Goal: Task Accomplishment & Management: Use online tool/utility

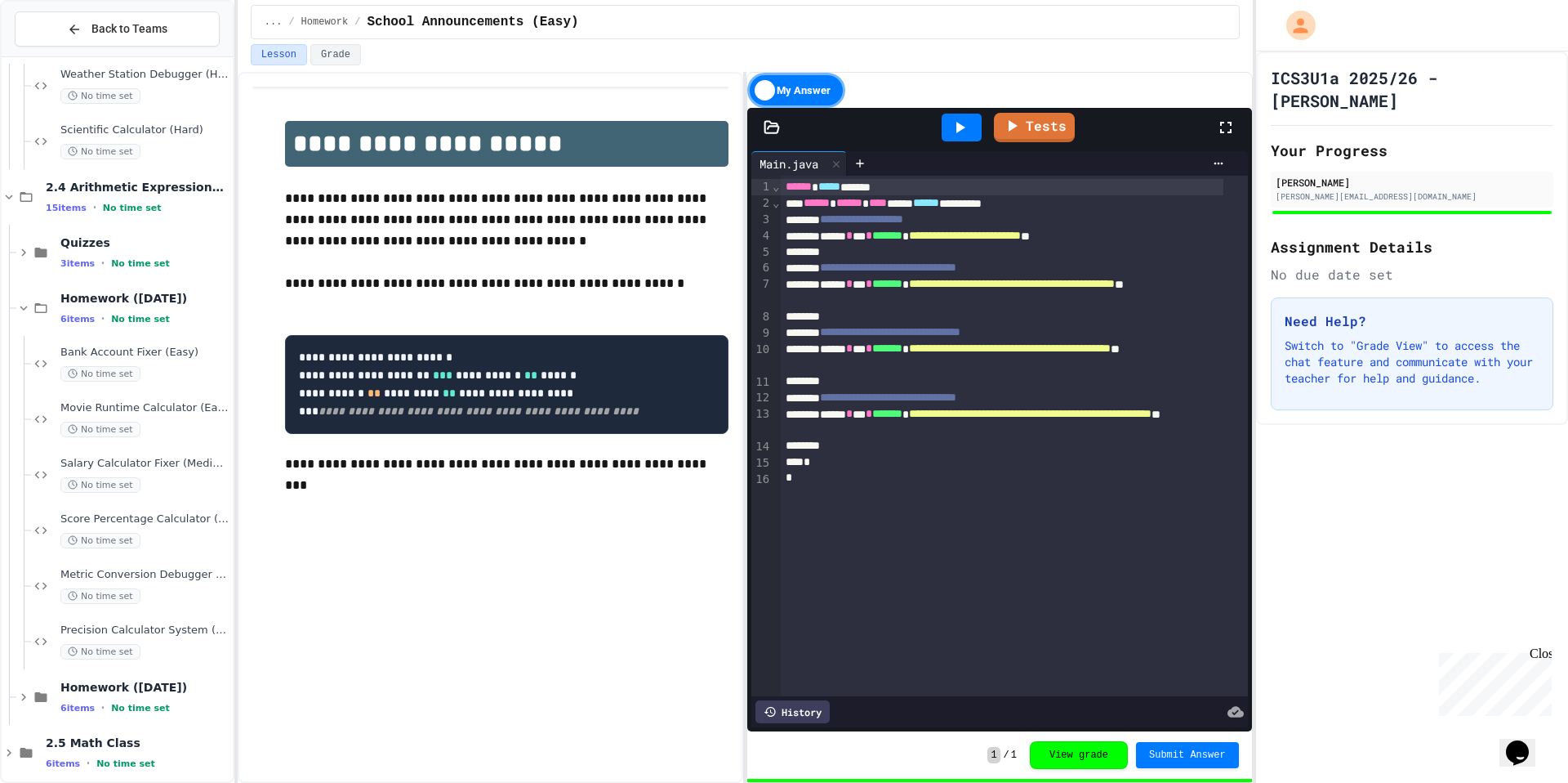
scroll to position [1142, 0]
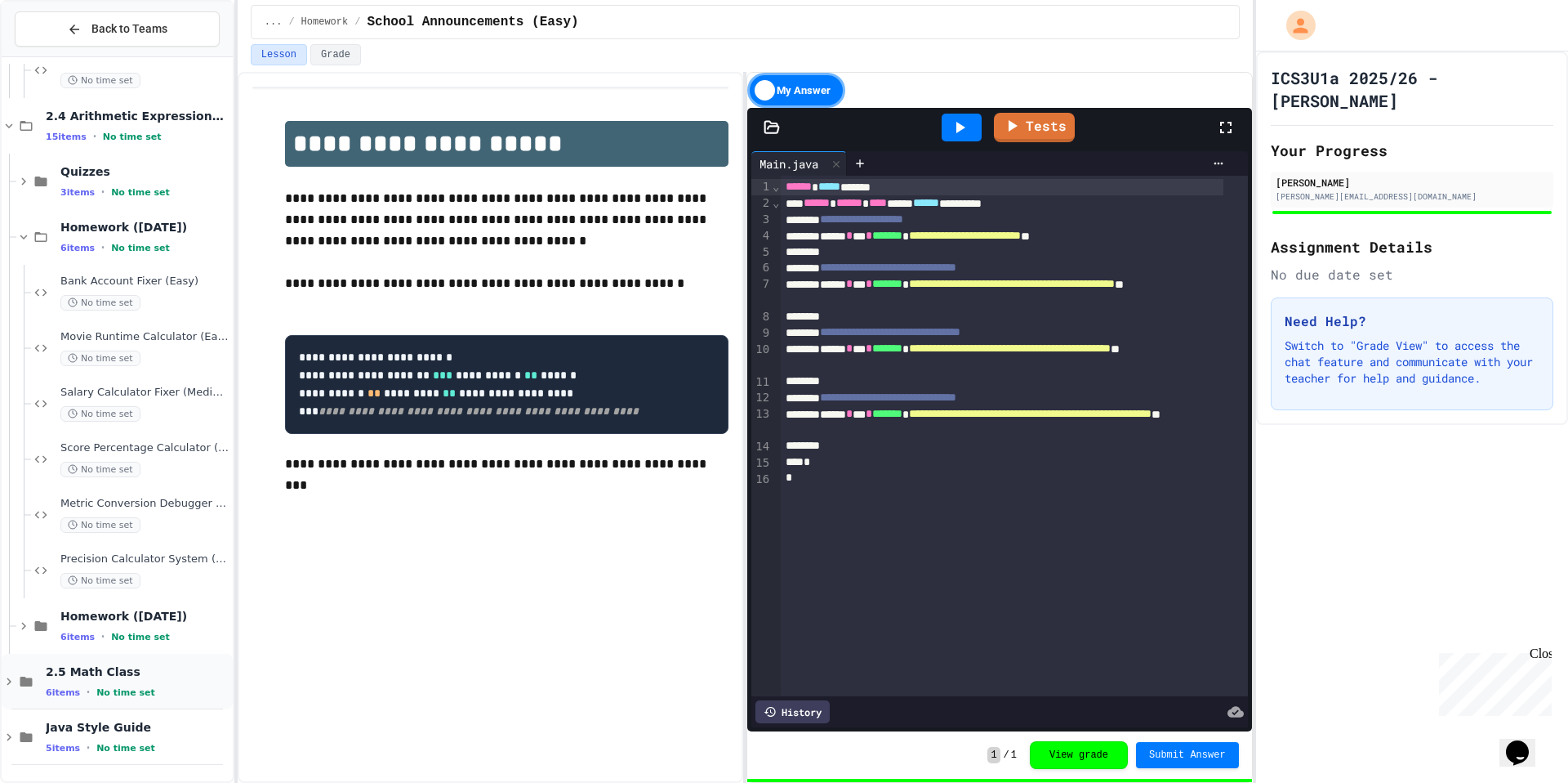
click at [8, 687] on icon at bounding box center [9, 681] width 15 height 15
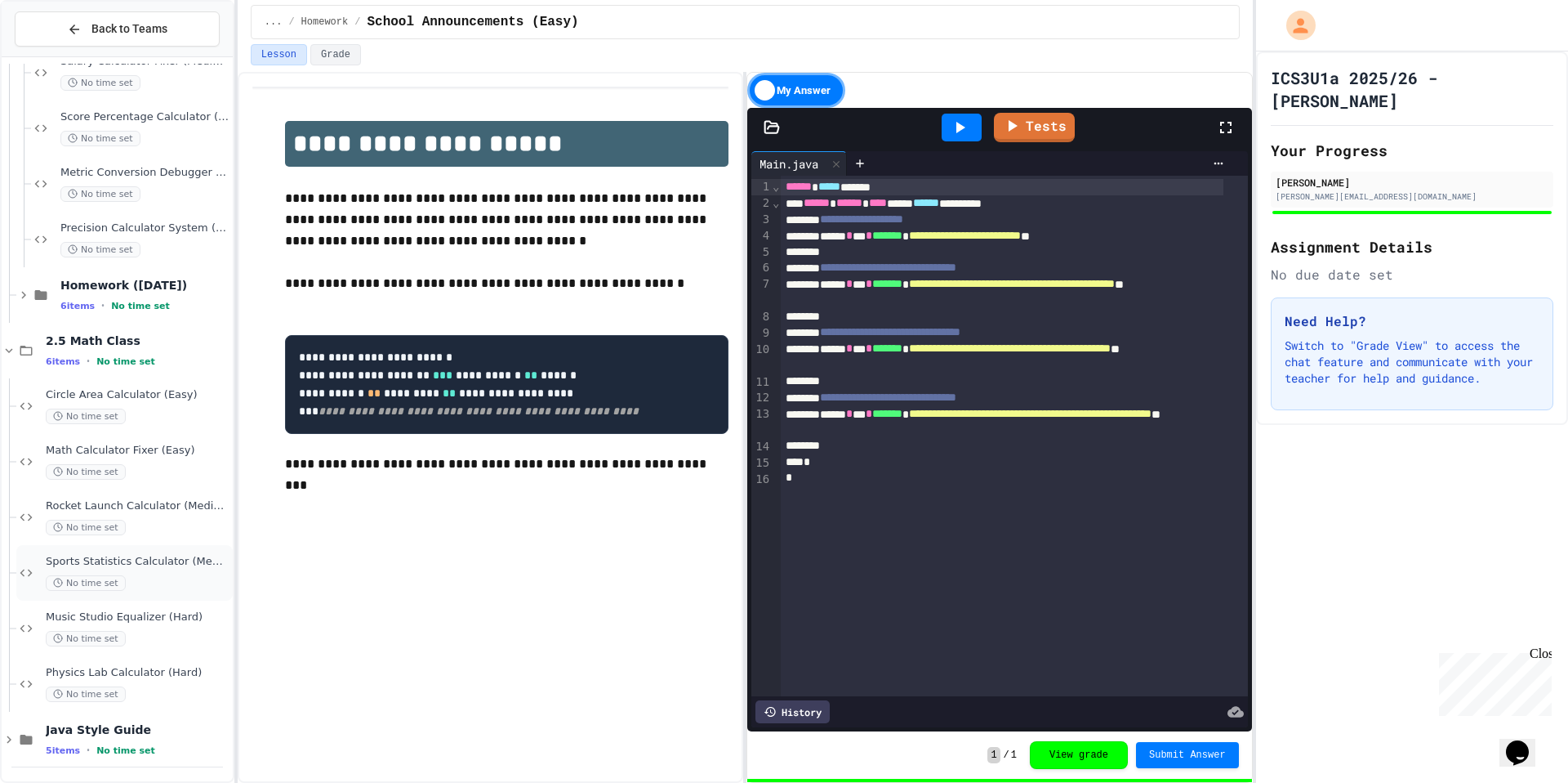
scroll to position [1476, 0]
click at [9, 735] on icon at bounding box center [9, 737] width 5 height 7
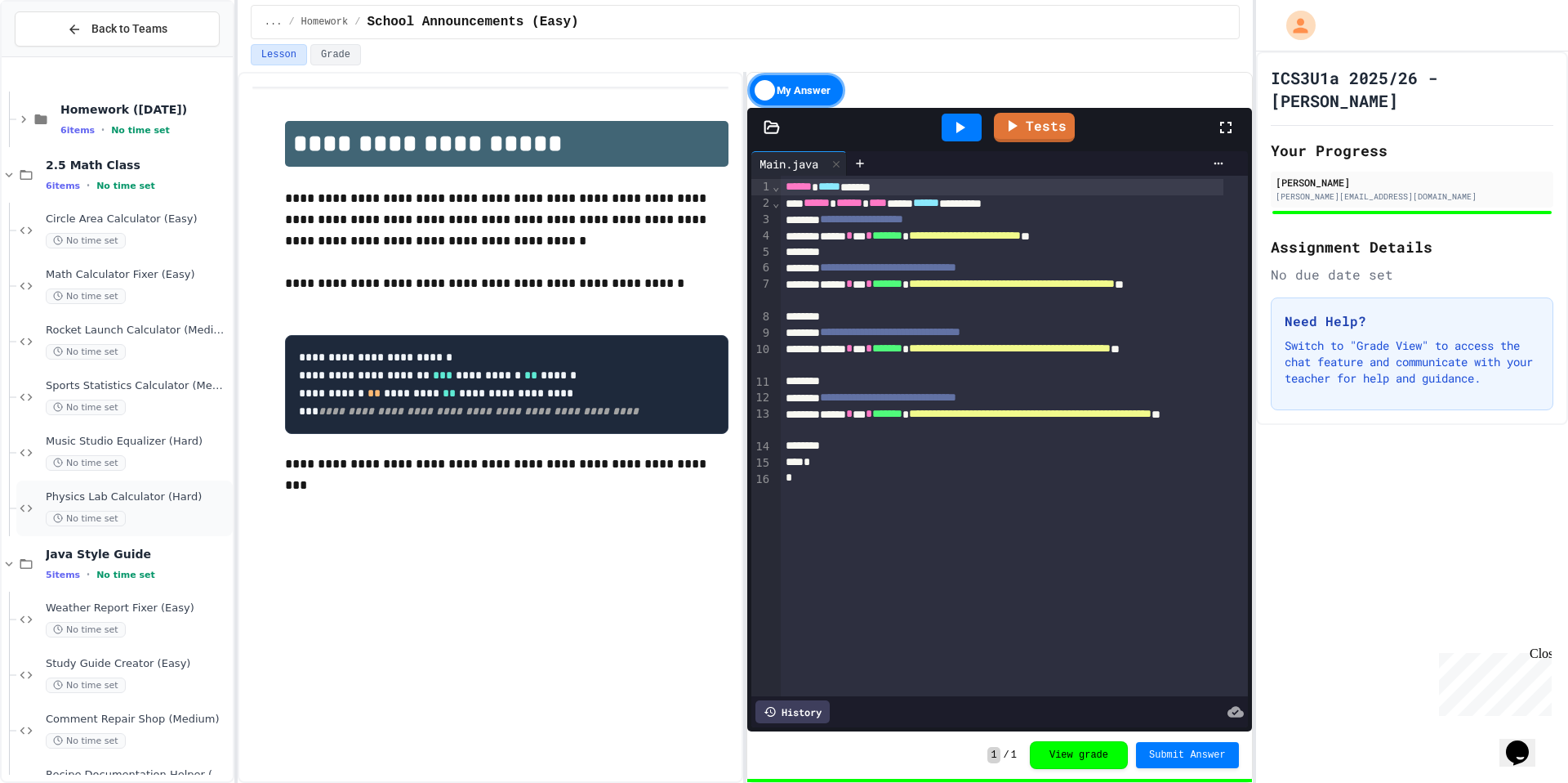
scroll to position [1753, 0]
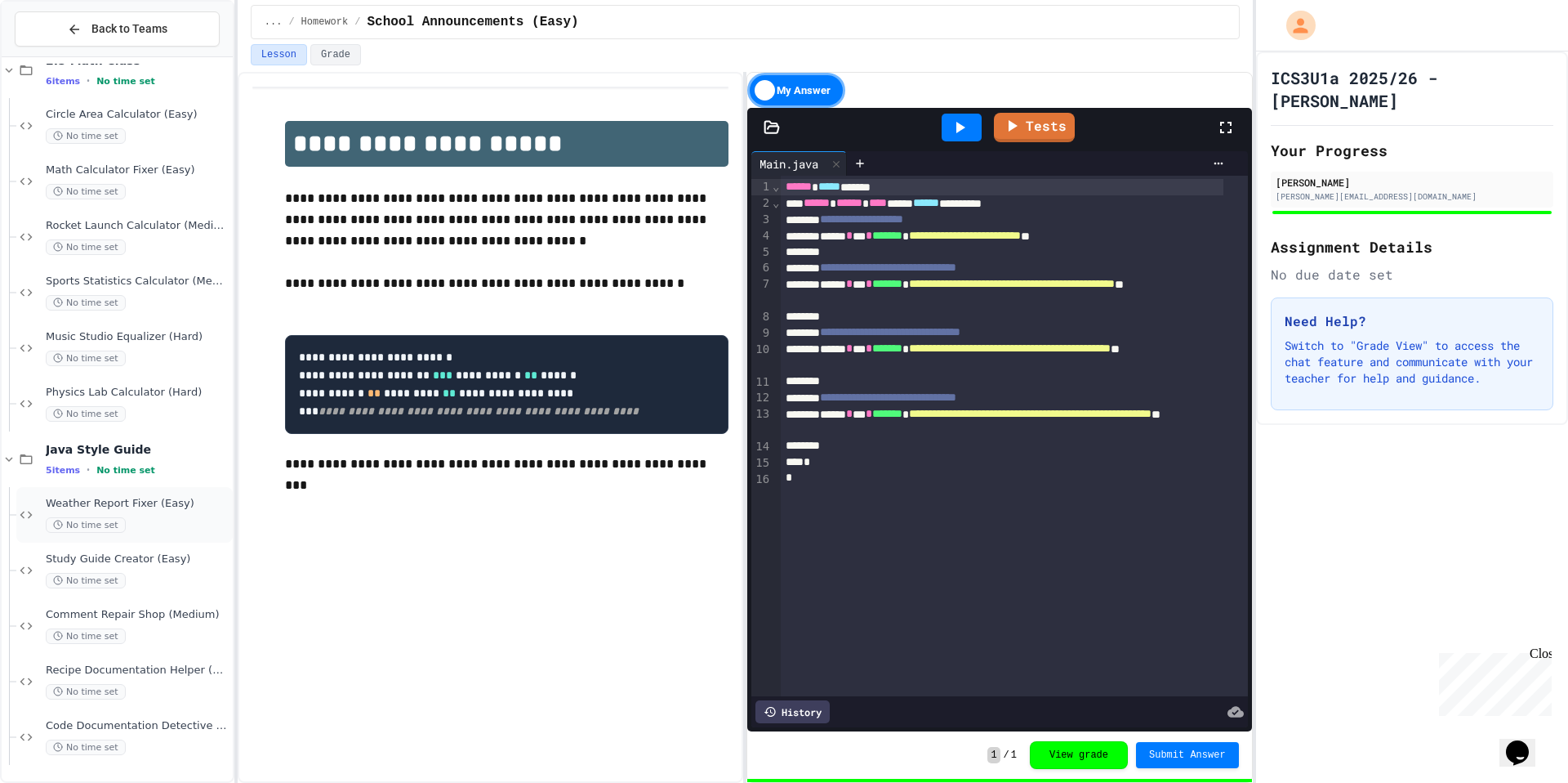
click at [176, 515] on div "Weather Report Fixer (Easy) No time set" at bounding box center [138, 515] width 184 height 36
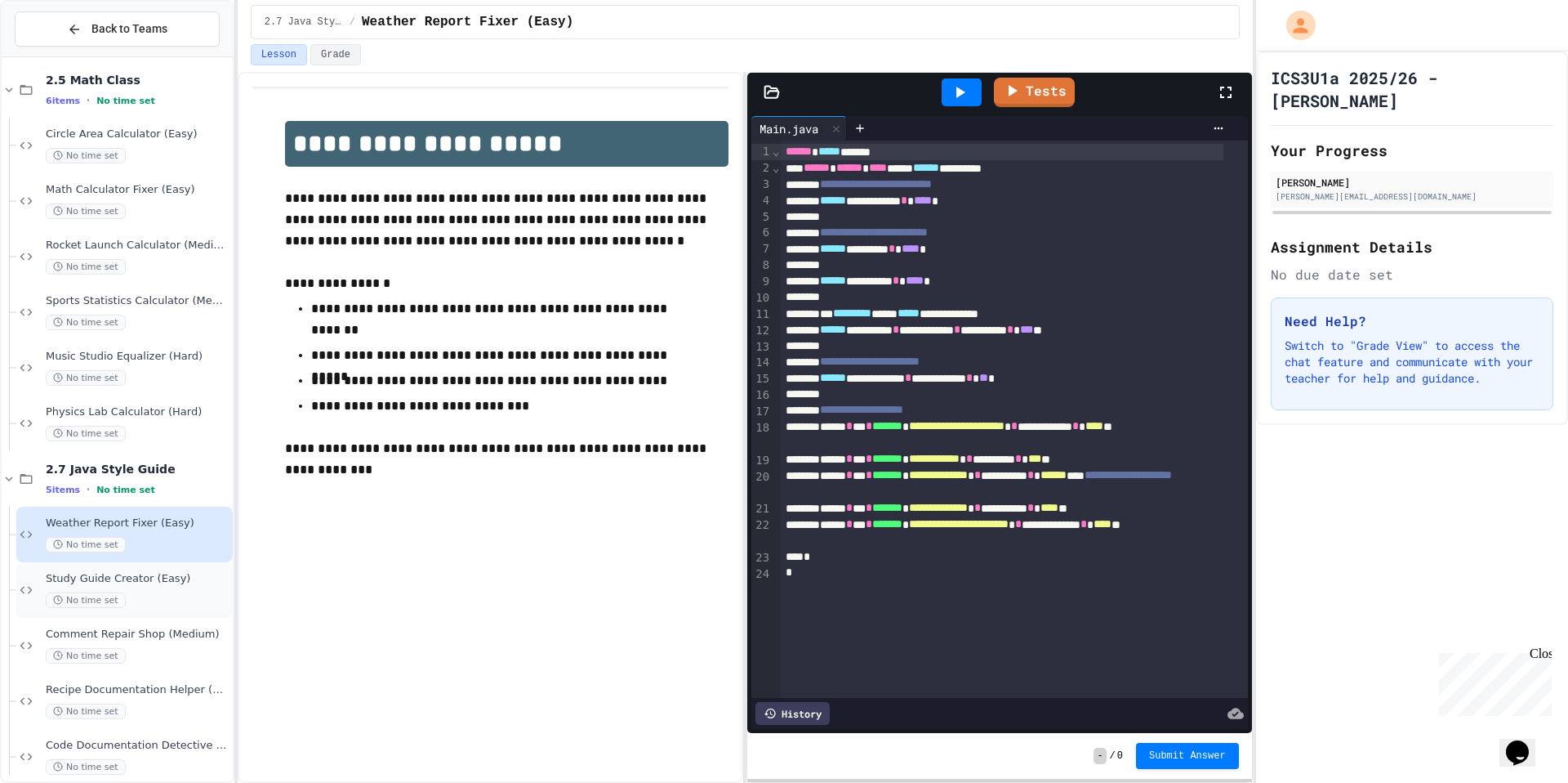
click at [148, 589] on div "Study Guide Creator (Easy) No time set" at bounding box center [138, 590] width 184 height 36
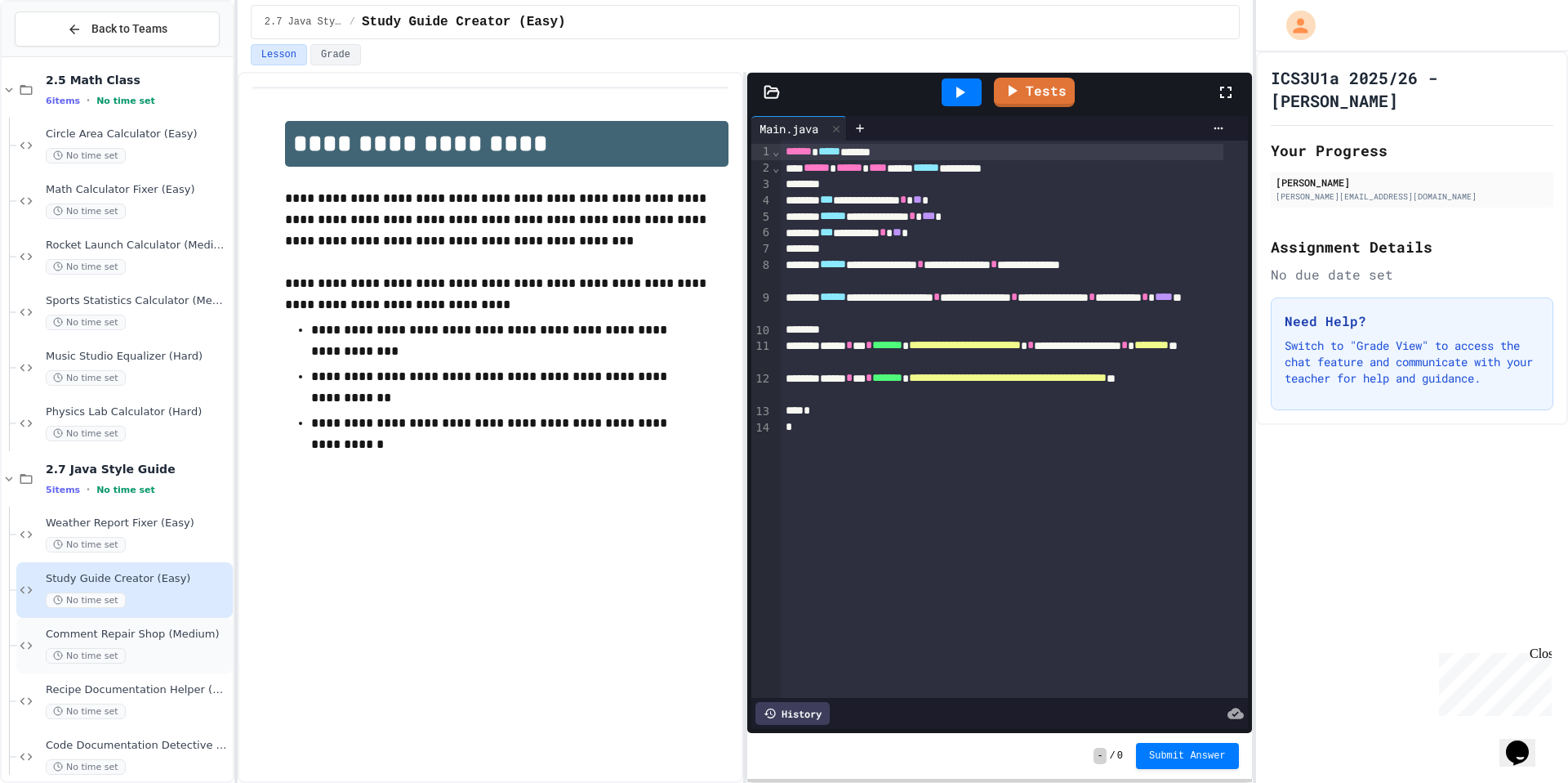
click at [166, 634] on span "Comment Repair Shop (Medium)" at bounding box center [138, 634] width 184 height 14
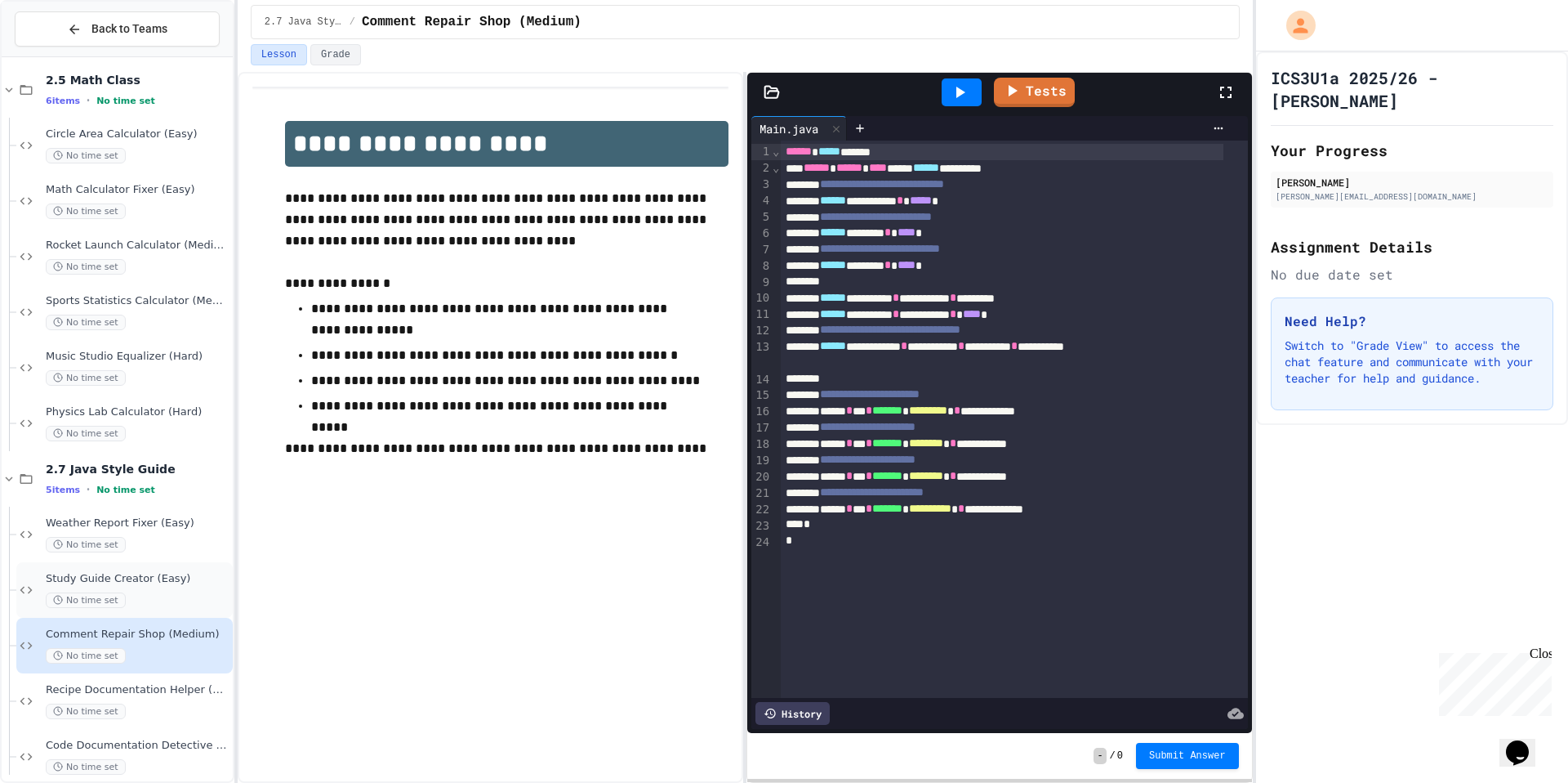
click at [167, 590] on div "Study Guide Creator (Easy) No time set" at bounding box center [138, 590] width 184 height 36
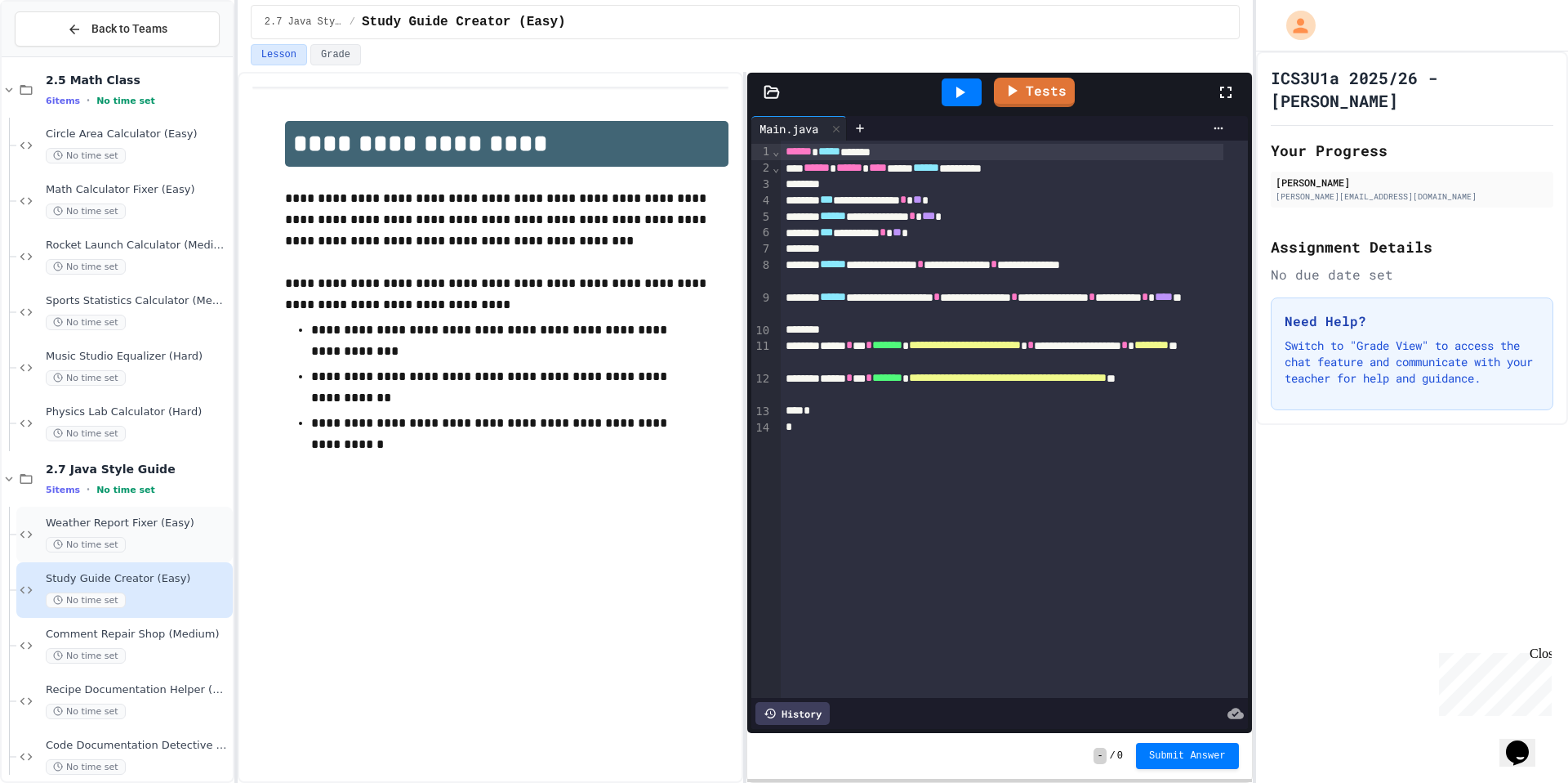
click at [112, 543] on span "No time set" at bounding box center [86, 544] width 80 height 16
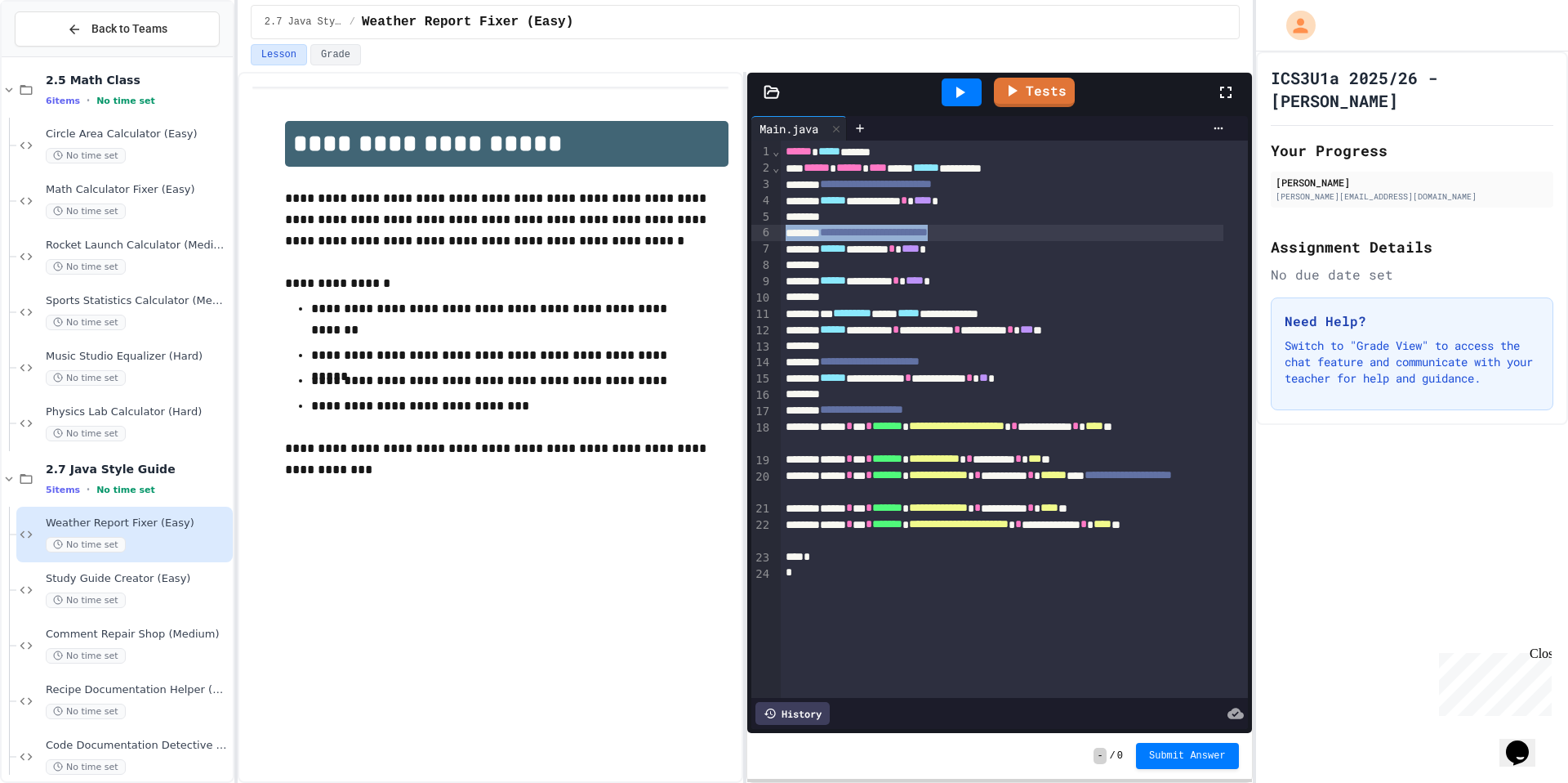
drag, startPoint x: 1033, startPoint y: 227, endPoint x: 709, endPoint y: 238, distance: 324.2
click at [709, 238] on div "**********" at bounding box center [745, 428] width 1015 height 711
click at [98, 670] on div "Comment Repair Shop (Medium) No time set" at bounding box center [125, 645] width 217 height 56
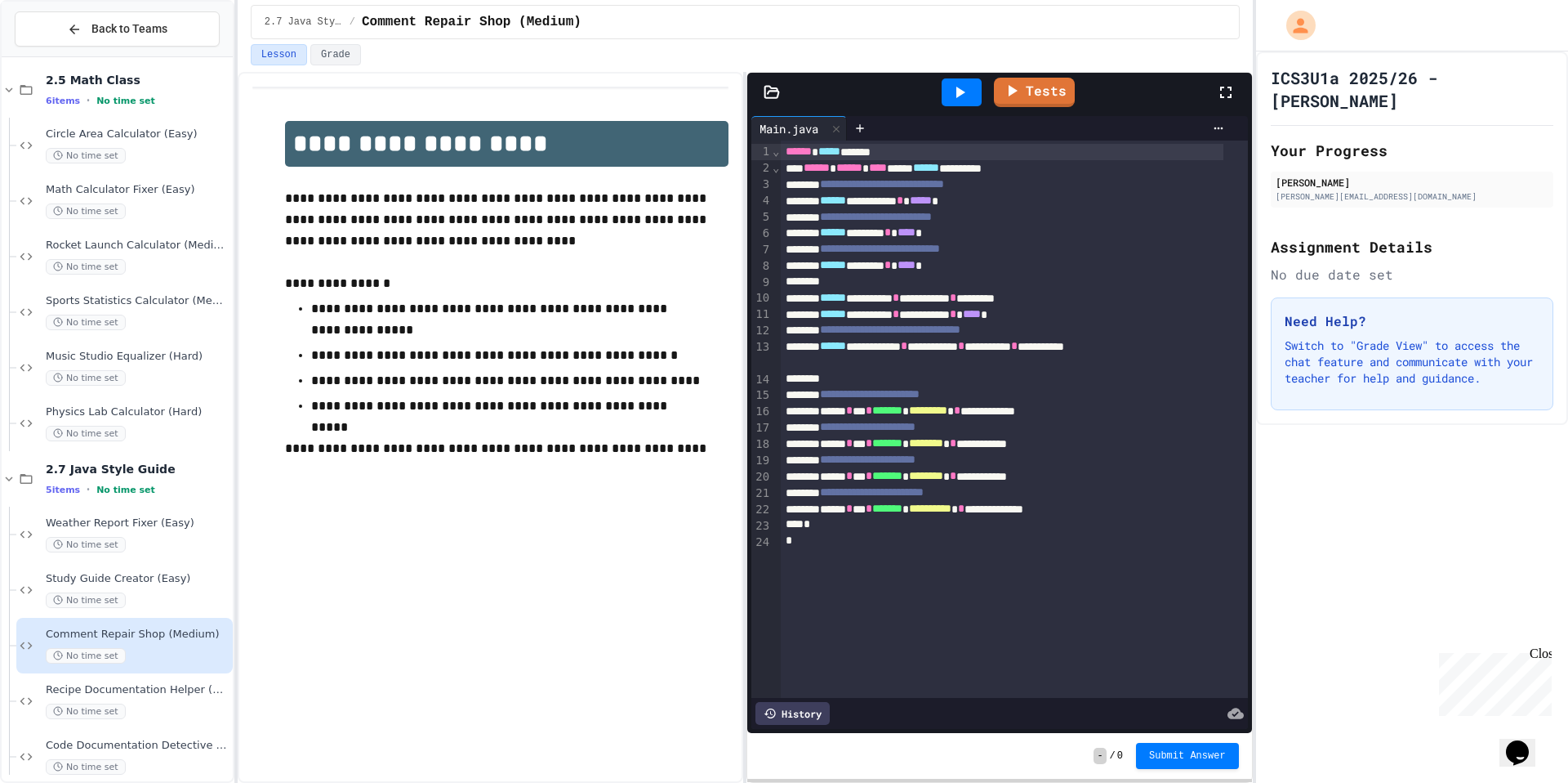
scroll to position [1737, 0]
click at [167, 515] on span "Weather Report Fixer (Easy)" at bounding box center [138, 520] width 184 height 14
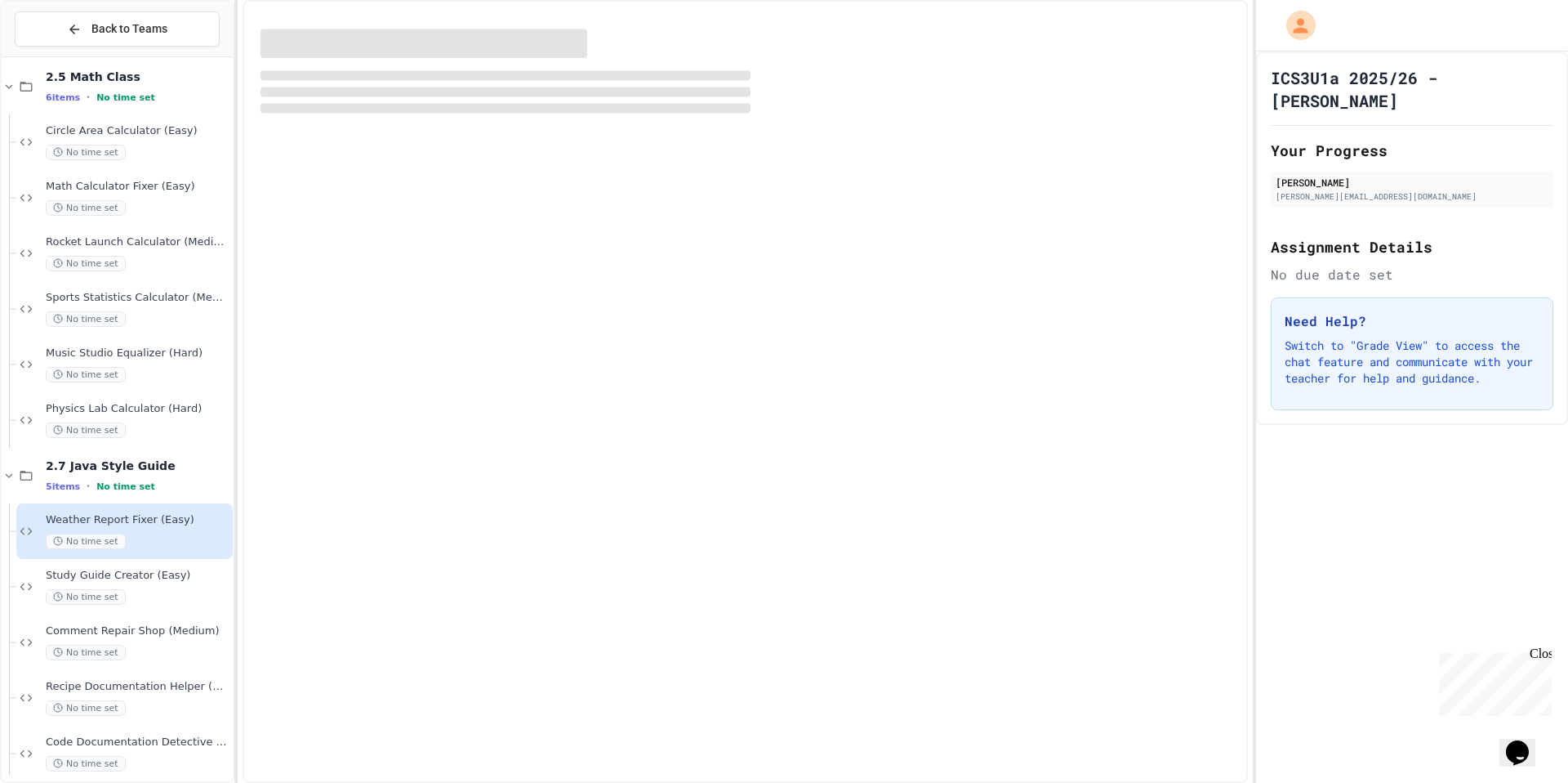
scroll to position [1733, 0]
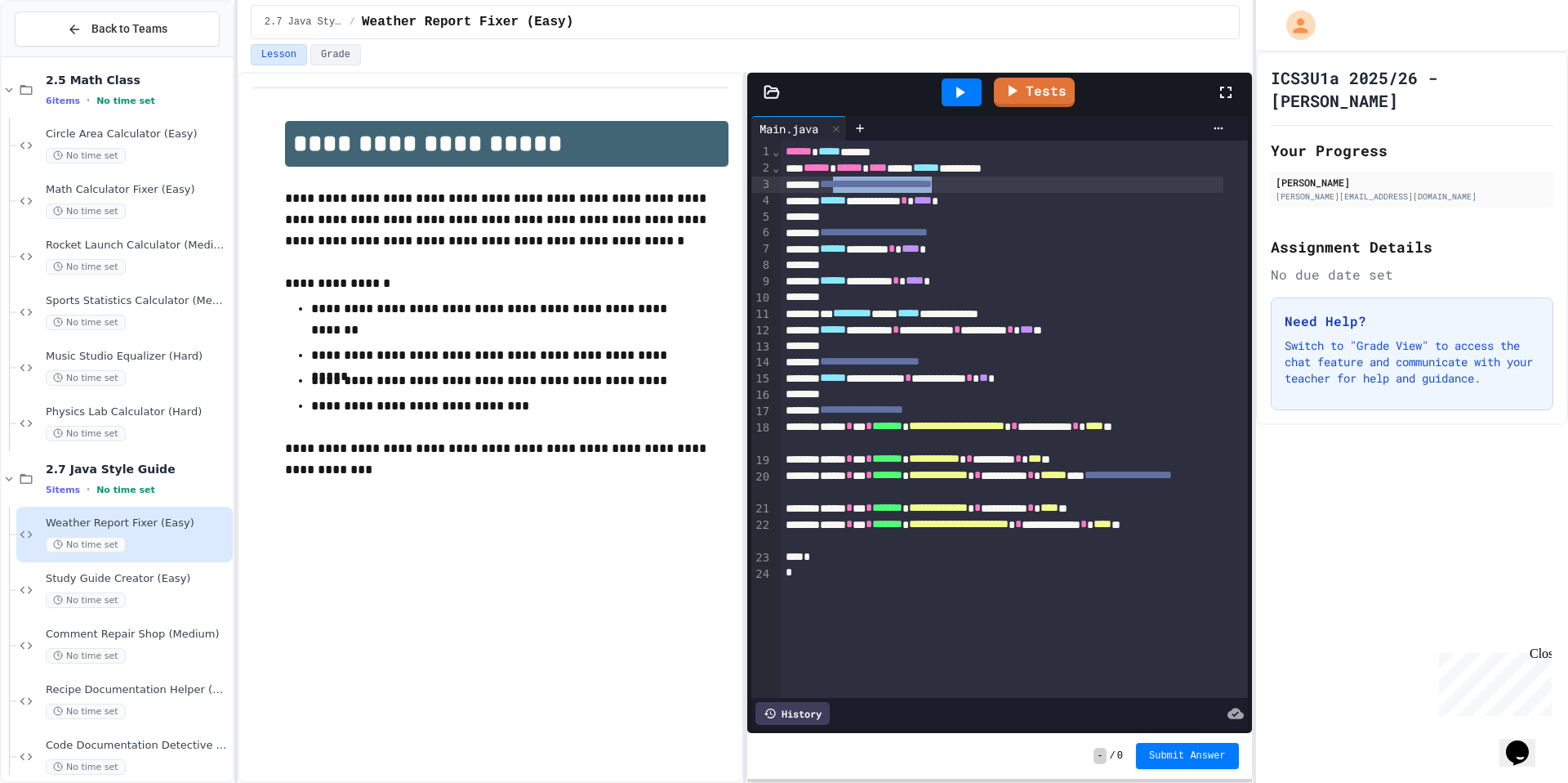
drag, startPoint x: 1053, startPoint y: 184, endPoint x: 862, endPoint y: 187, distance: 191.0
click at [862, 187] on div "**********" at bounding box center [1002, 185] width 442 height 16
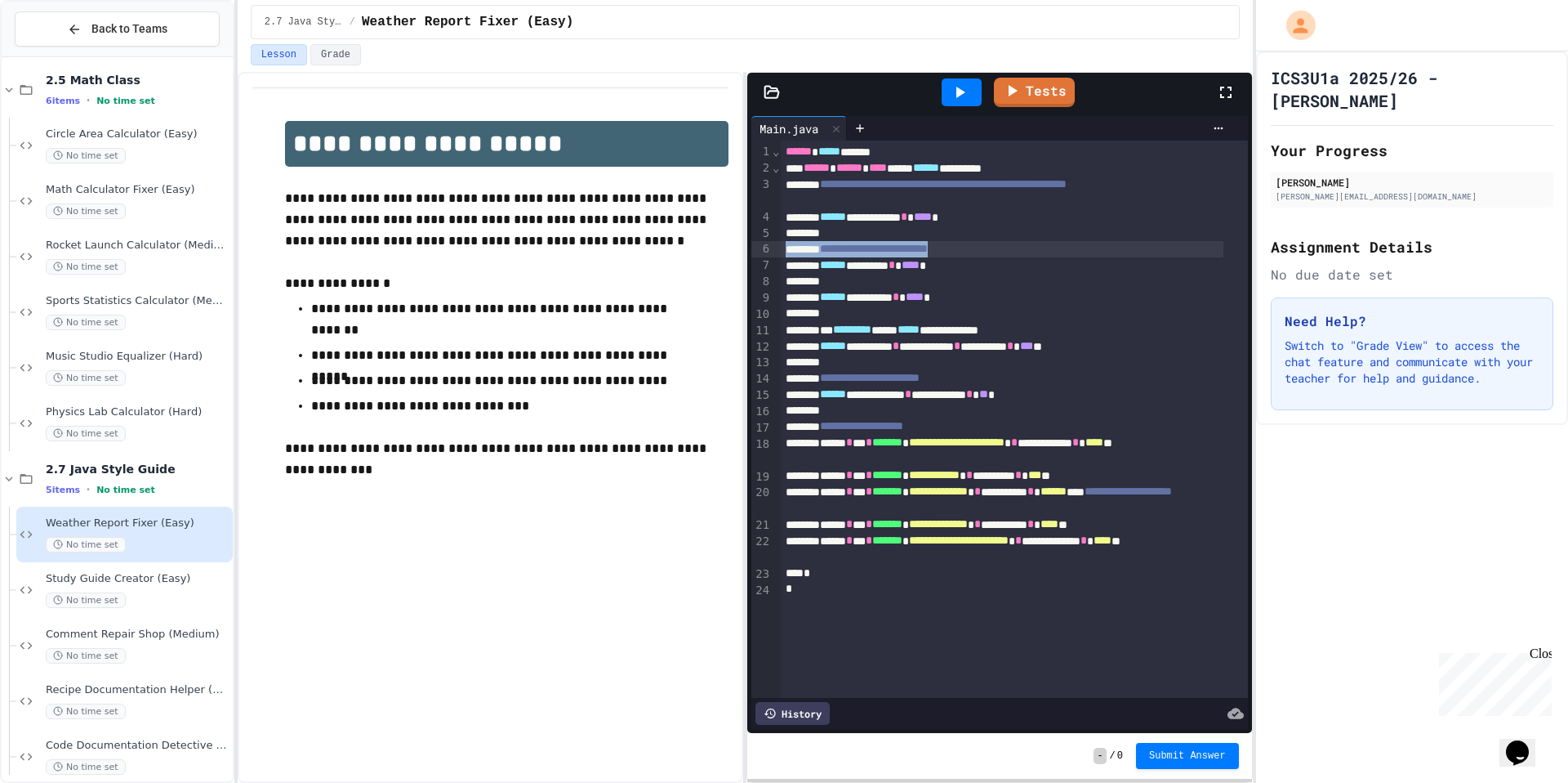
drag, startPoint x: 971, startPoint y: 255, endPoint x: 709, endPoint y: 245, distance: 262.2
click at [709, 245] on div "**********" at bounding box center [745, 428] width 1015 height 711
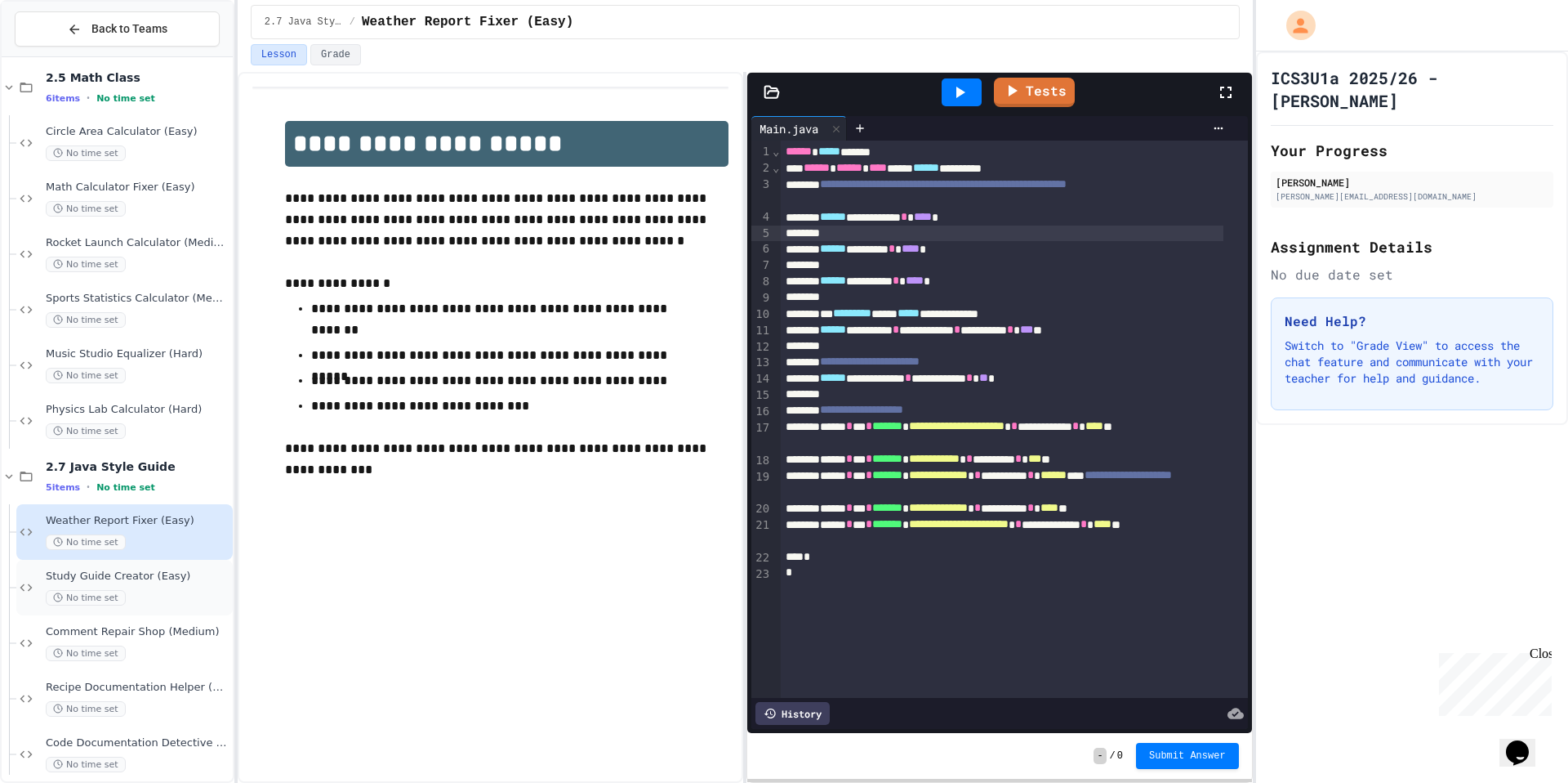
click at [139, 601] on div "Homework ([DATE]) 6 items • No time set 2.5 Math Class 6 items • No time set Ci…" at bounding box center [117, 419] width 231 height 711
click at [139, 601] on div "No time set" at bounding box center [138, 597] width 184 height 16
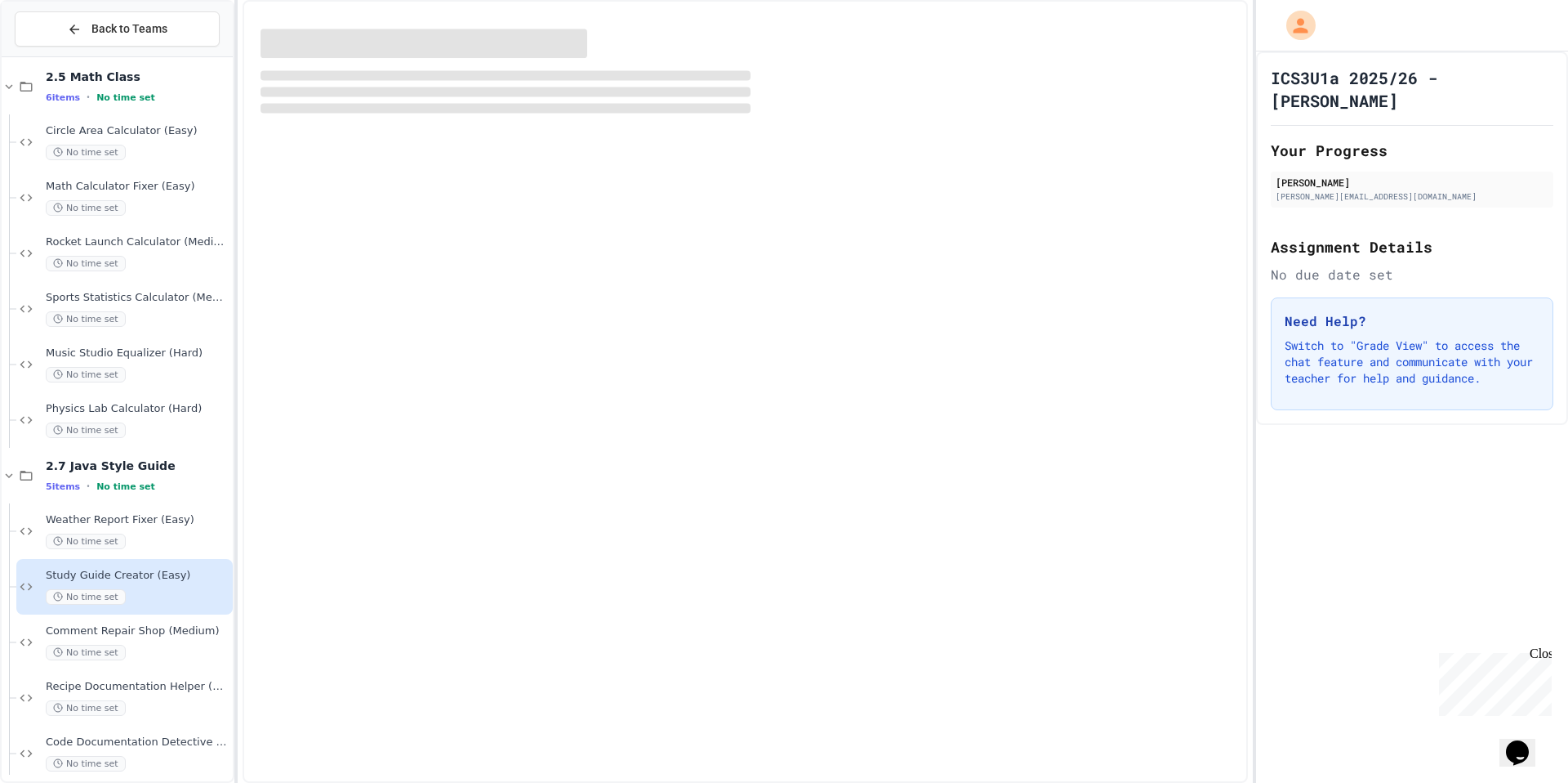
scroll to position [1733, 0]
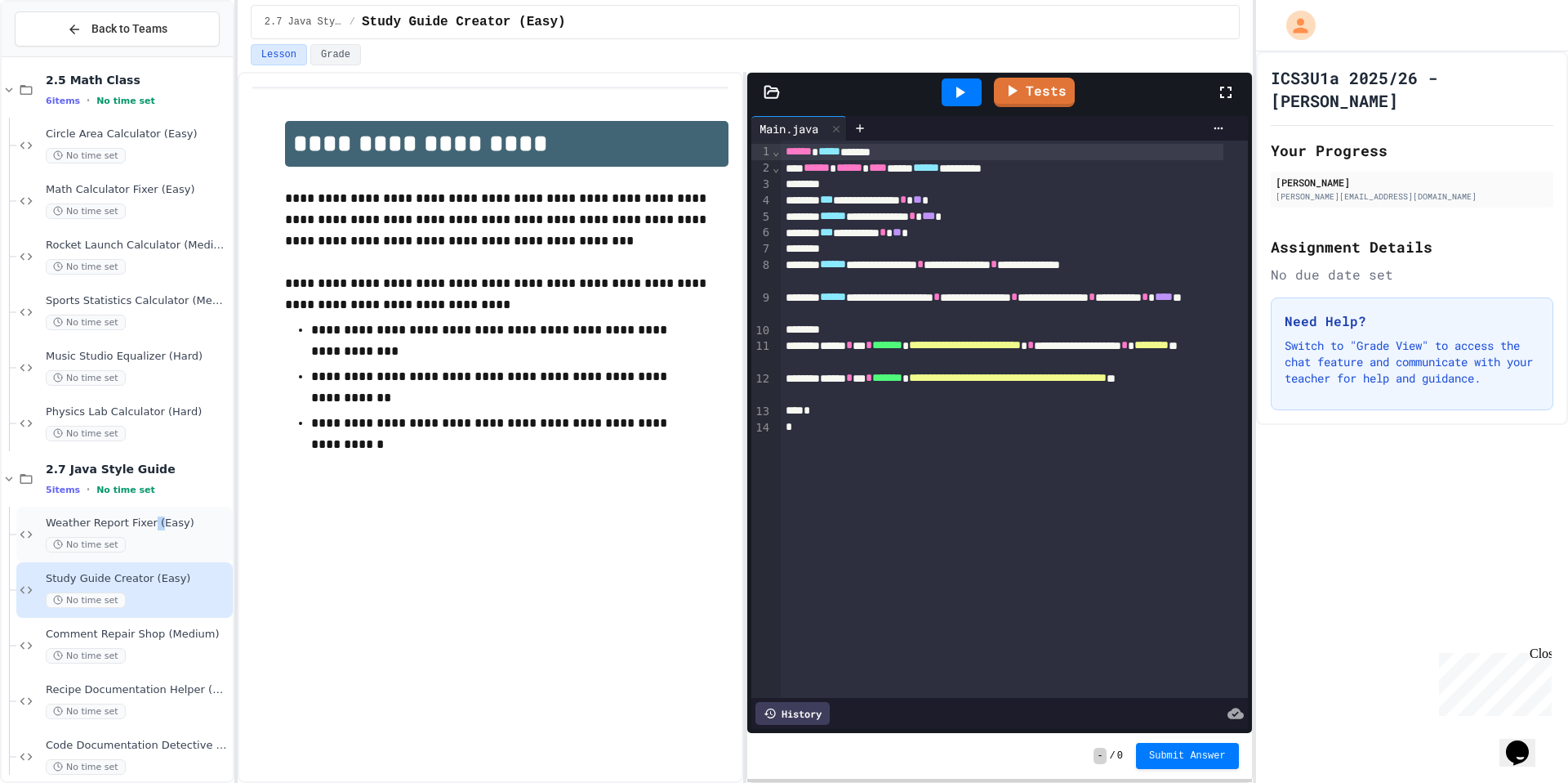
click at [156, 518] on span "Weather Report Fixer (Easy)" at bounding box center [138, 523] width 184 height 14
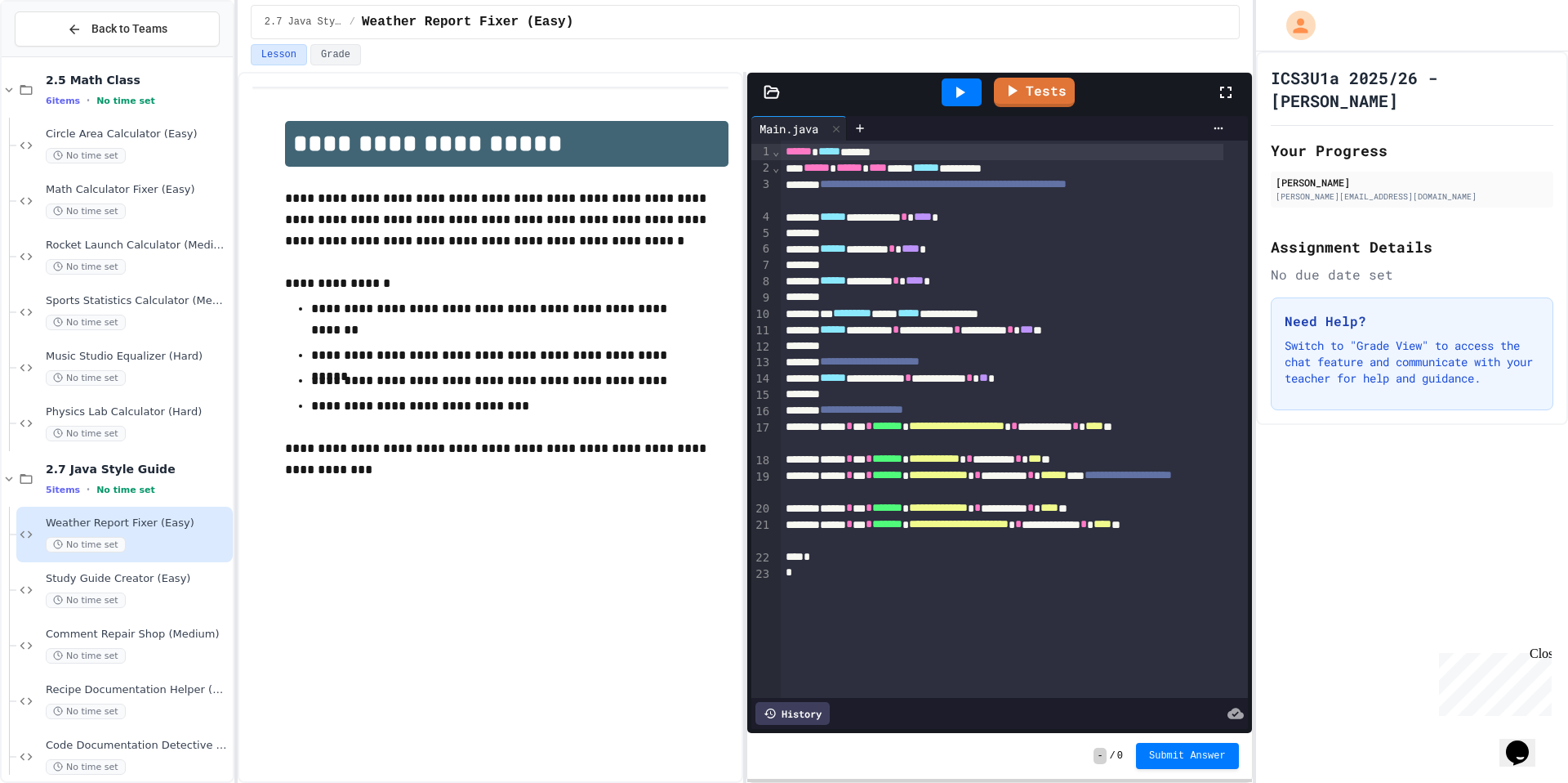
click at [861, 234] on div at bounding box center [1002, 234] width 442 height 16
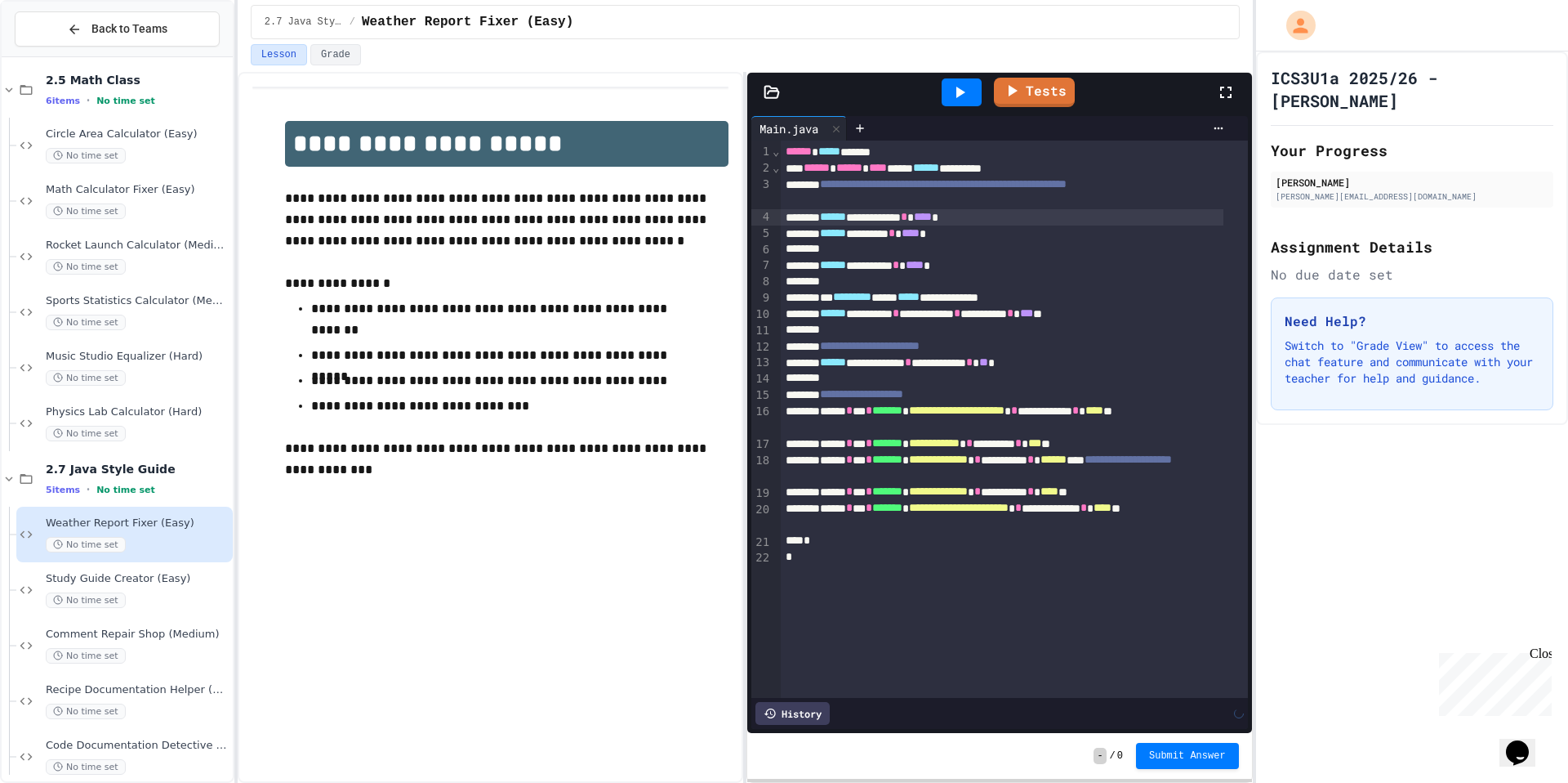
click at [849, 247] on div at bounding box center [1002, 250] width 442 height 16
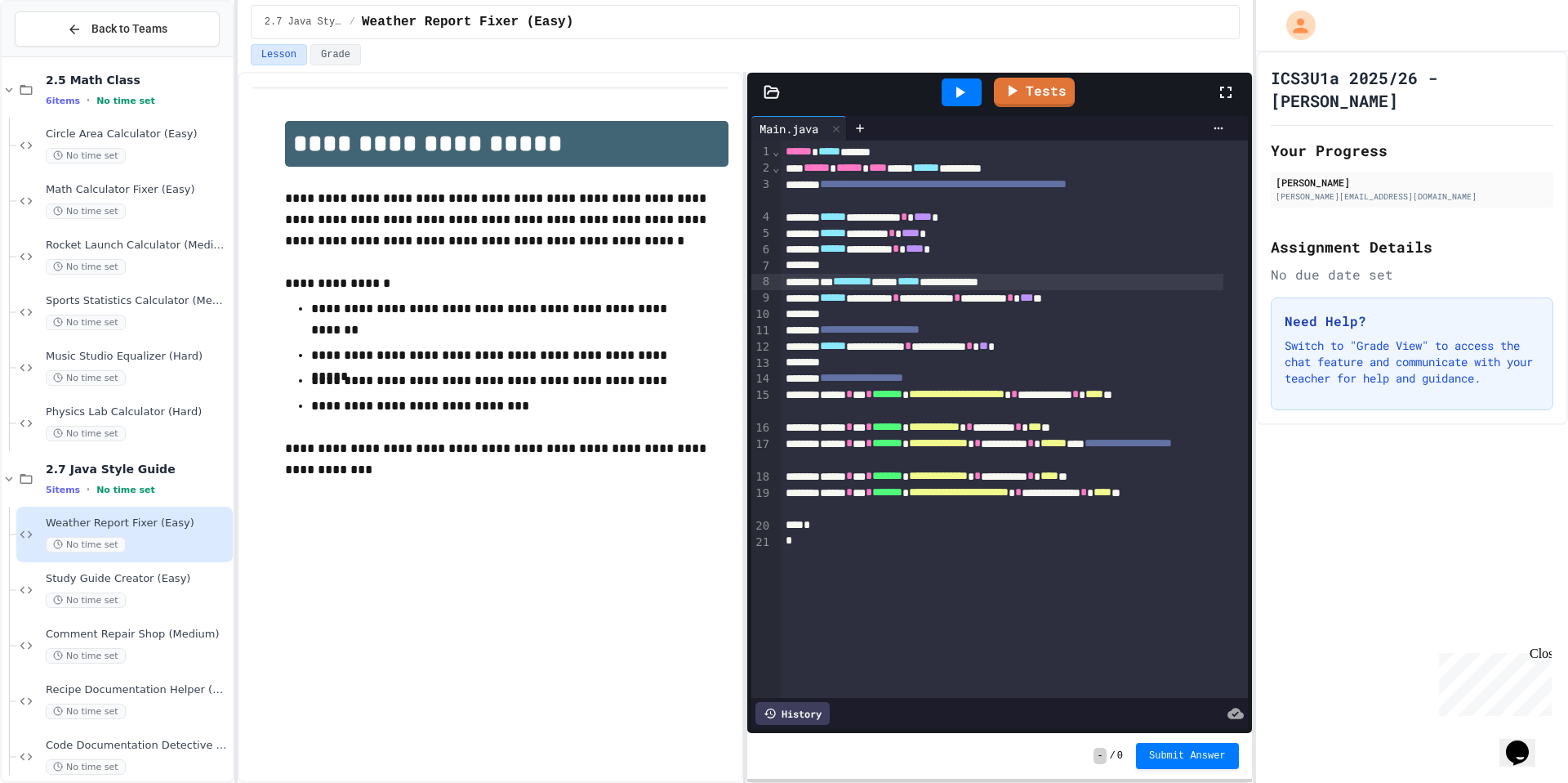
click at [857, 285] on div "**********" at bounding box center [1002, 282] width 442 height 16
click at [907, 331] on span "**********" at bounding box center [869, 329] width 99 height 11
click at [1057, 88] on link "Tests" at bounding box center [1034, 91] width 80 height 31
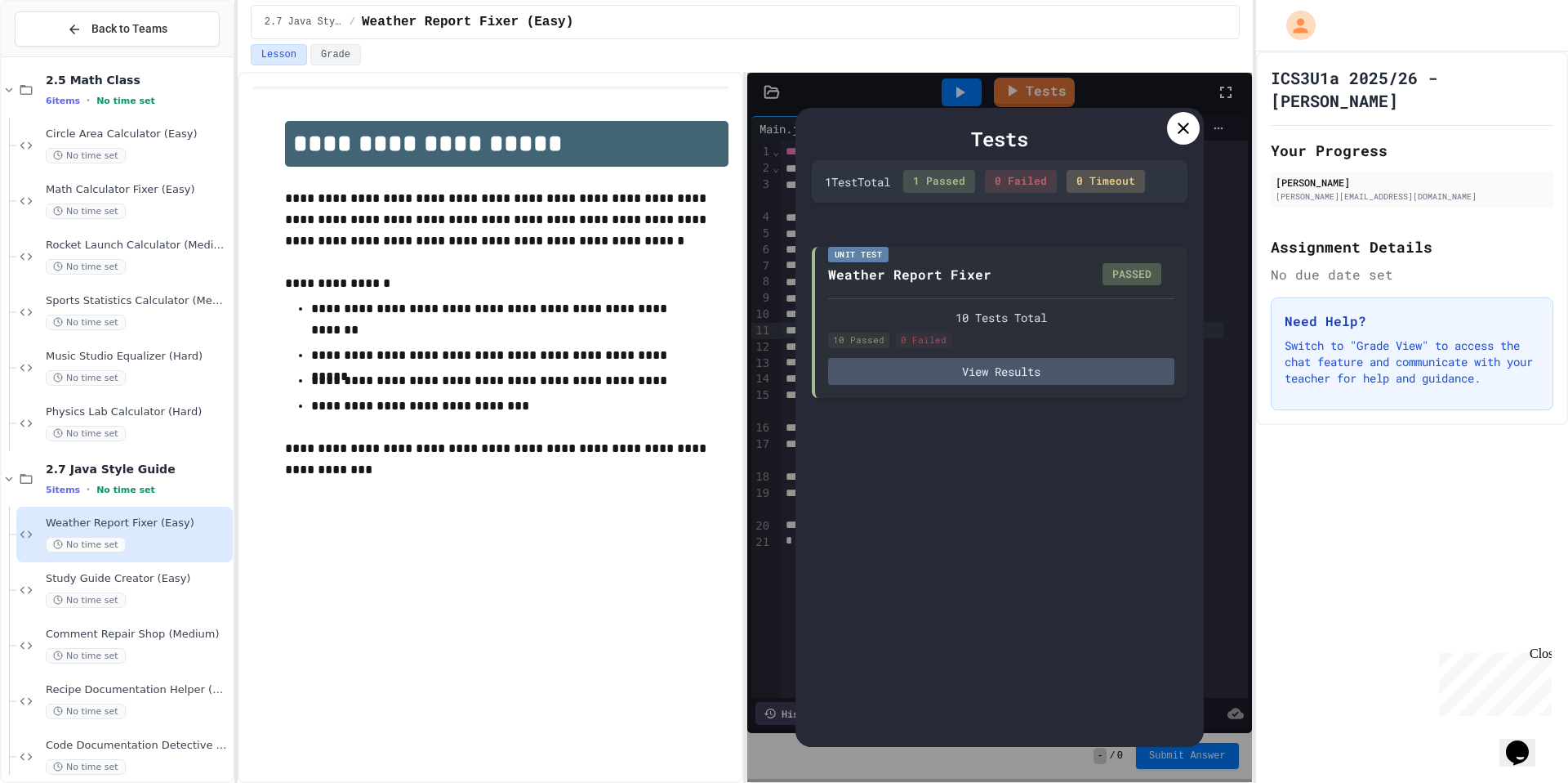
click at [1172, 130] on div at bounding box center [1183, 128] width 33 height 33
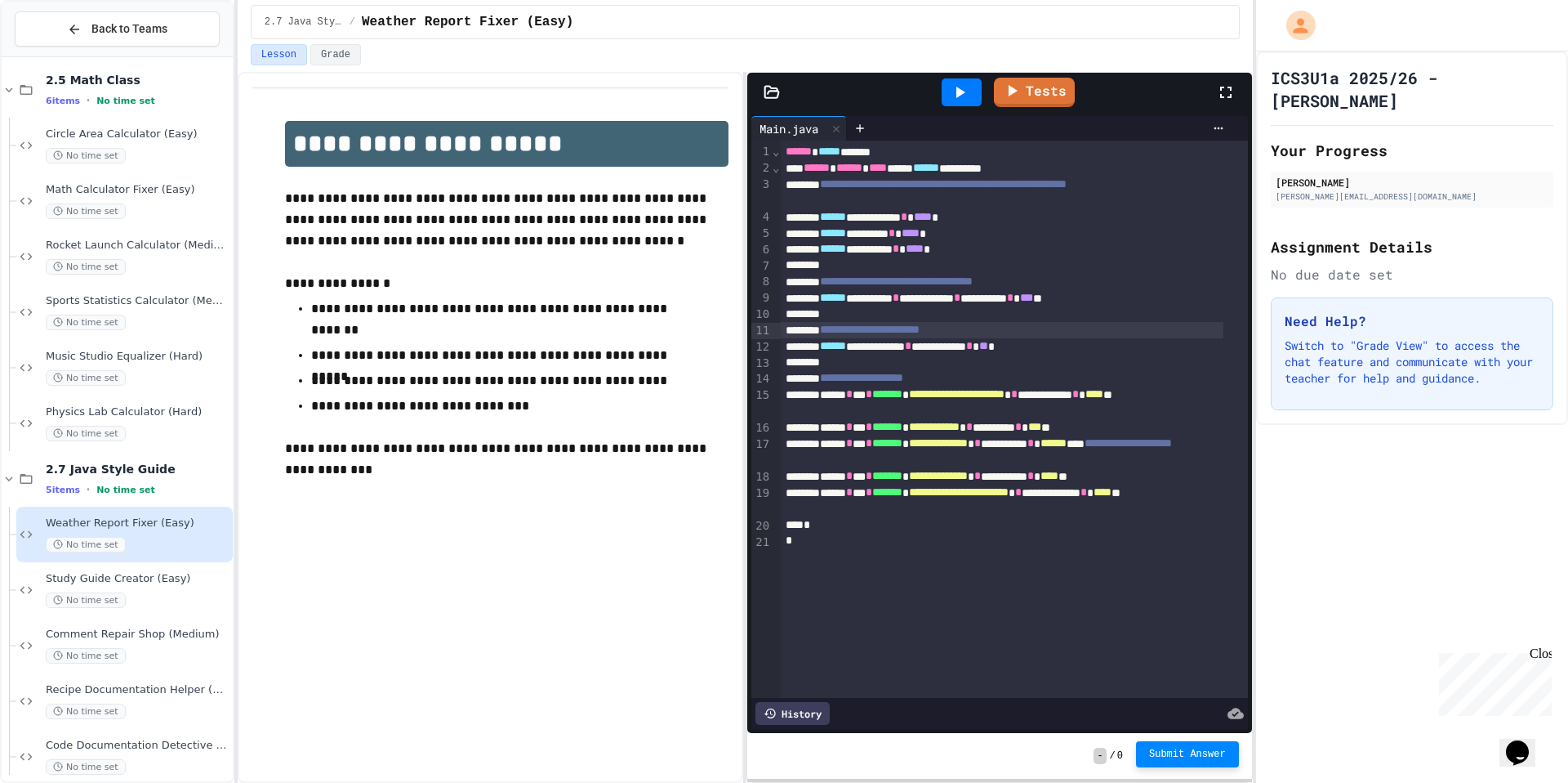
click at [1167, 762] on button "Submit Answer" at bounding box center [1187, 754] width 103 height 26
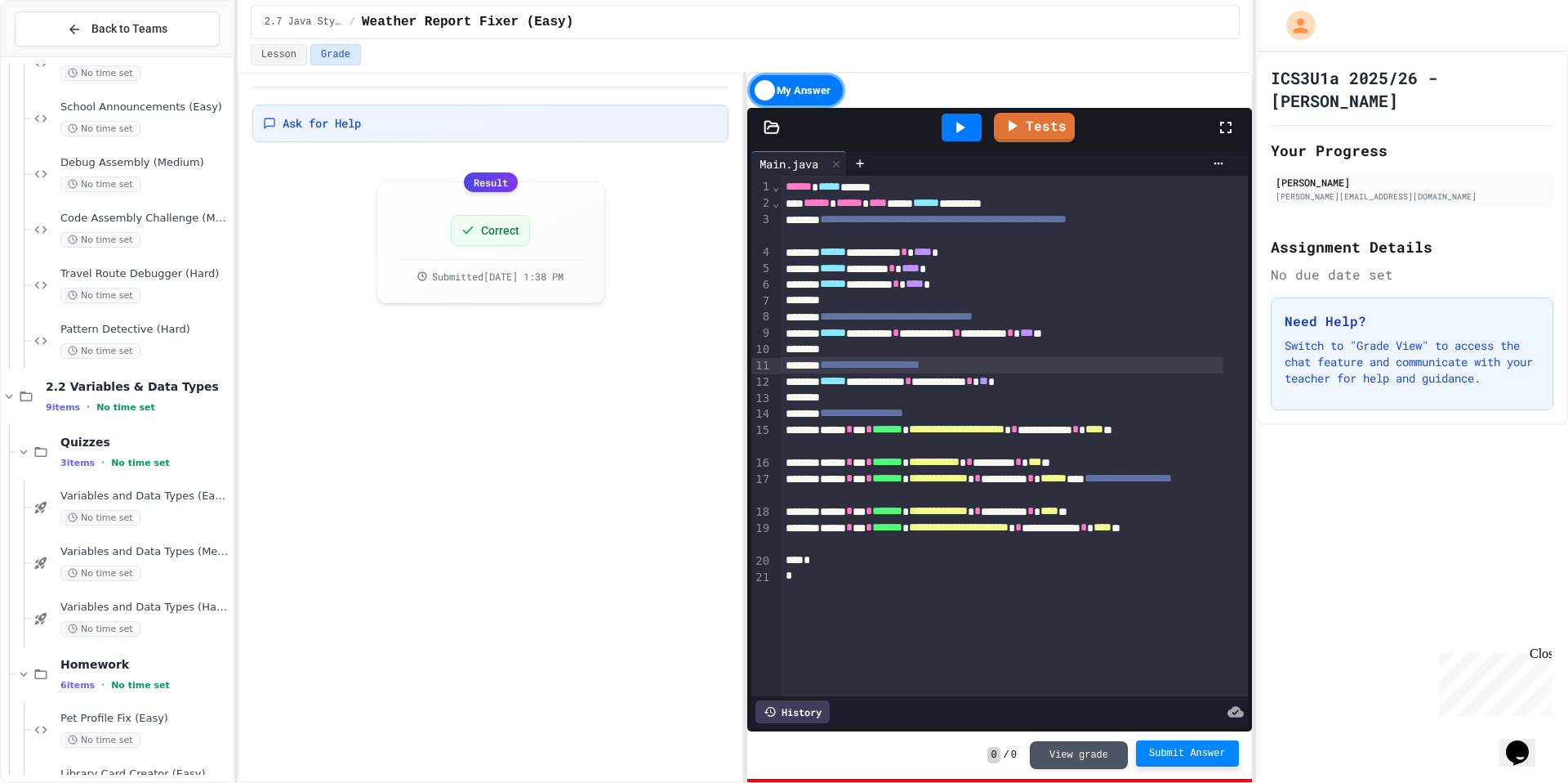
scroll to position [185, 0]
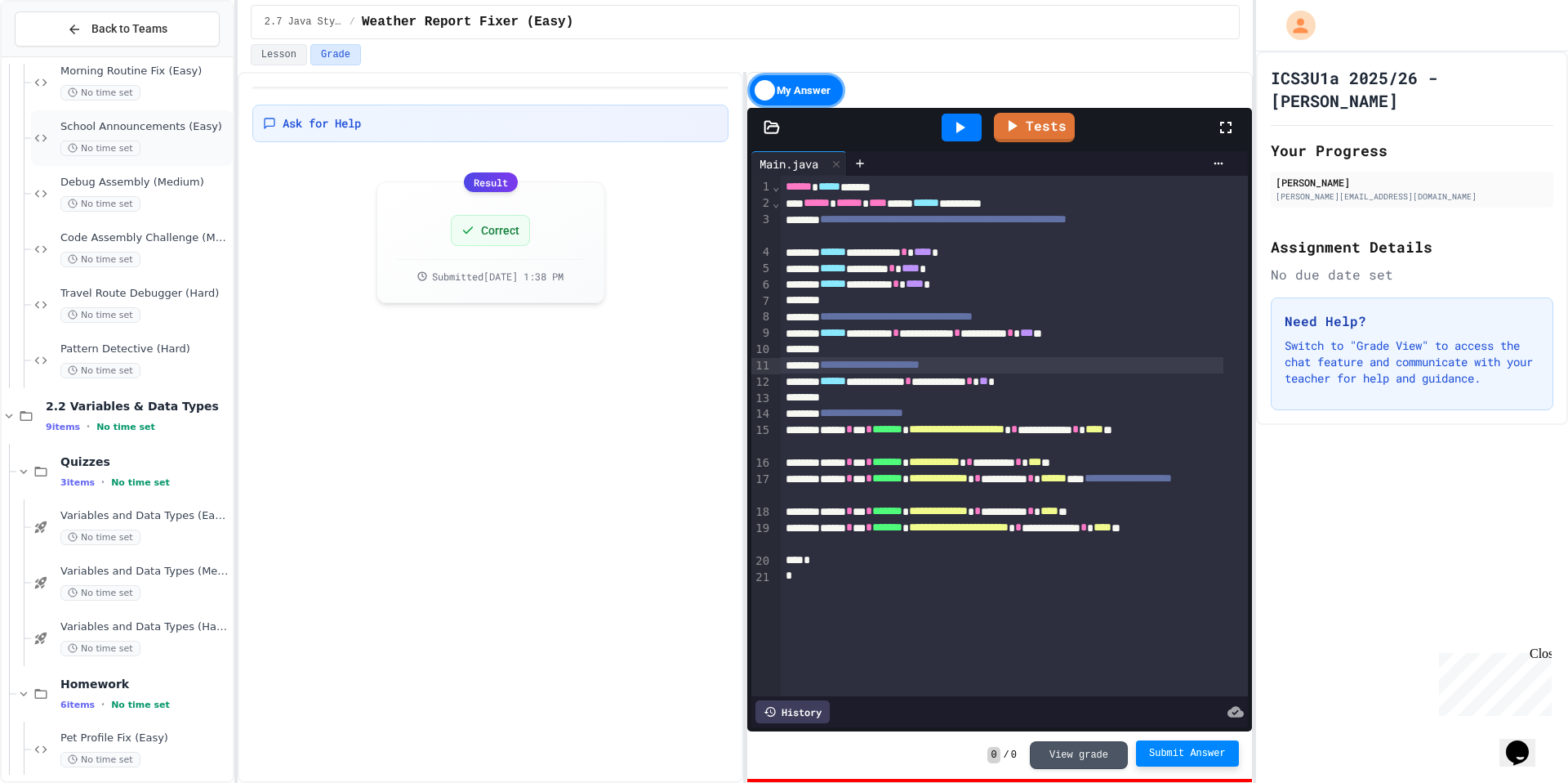
click at [149, 140] on div "No time set" at bounding box center [145, 148] width 169 height 16
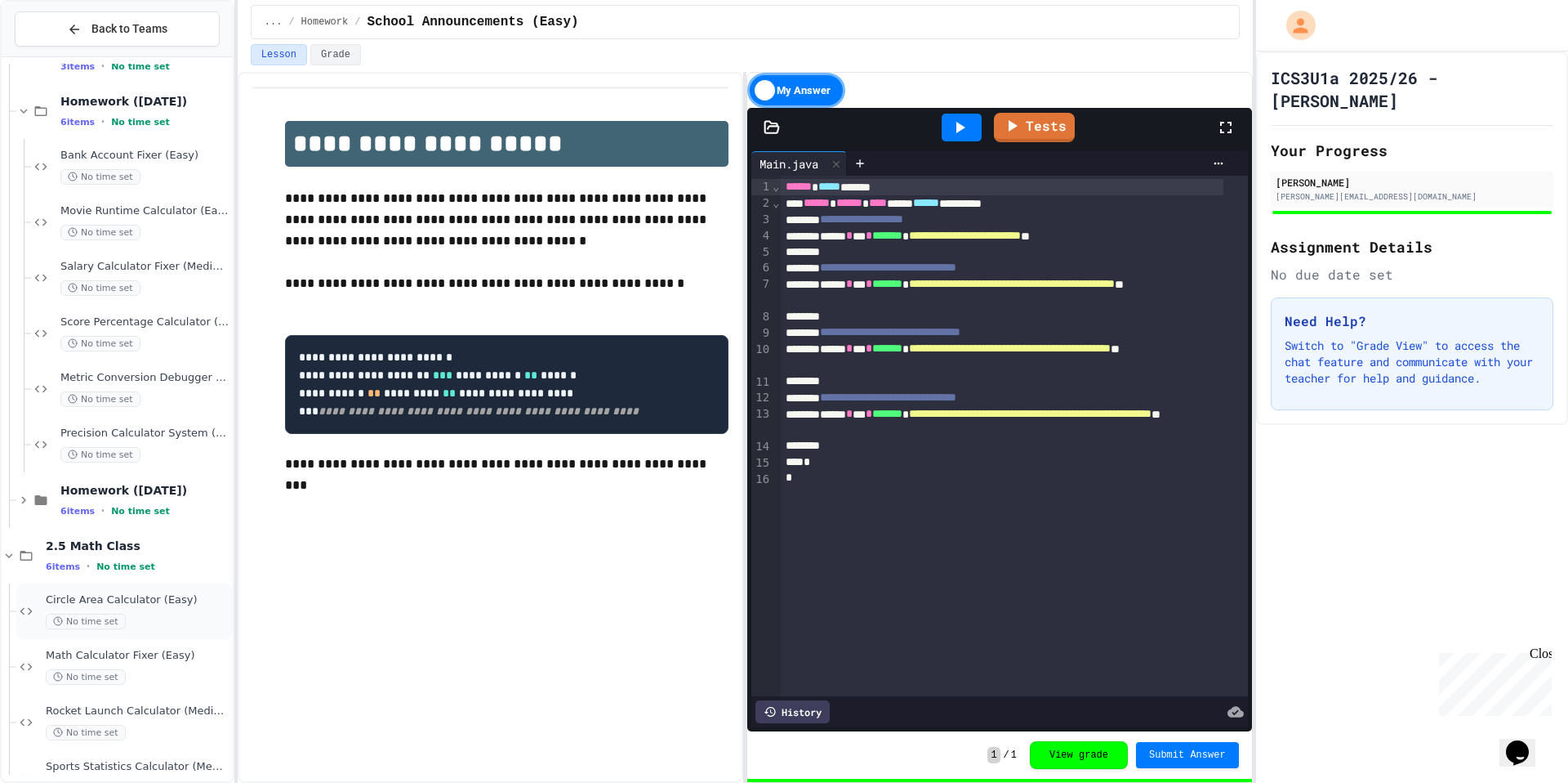
scroll to position [1269, 0]
click at [163, 609] on div "Circle Area Calculator (Easy) No time set" at bounding box center [138, 611] width 184 height 36
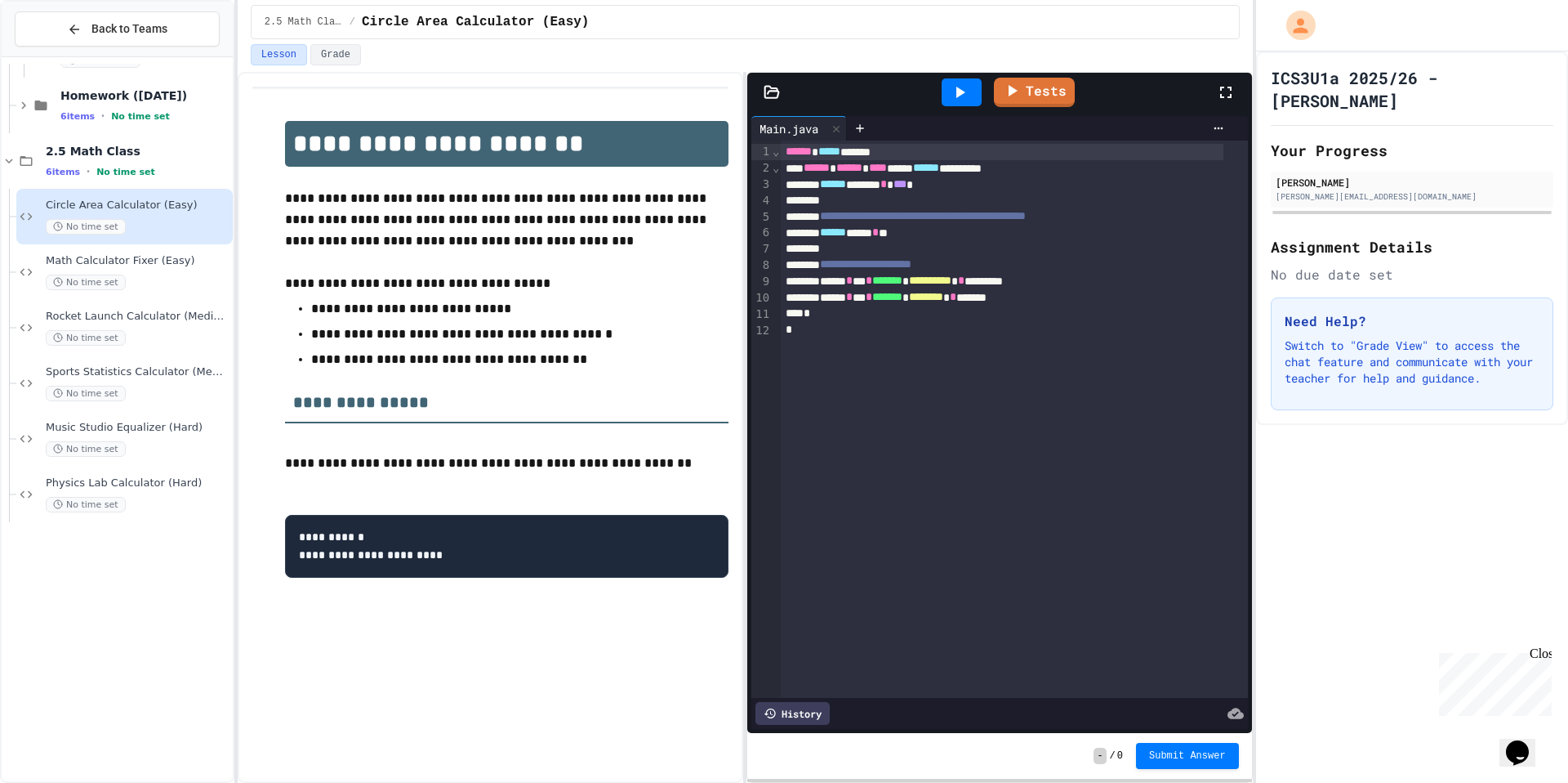
scroll to position [1753, 0]
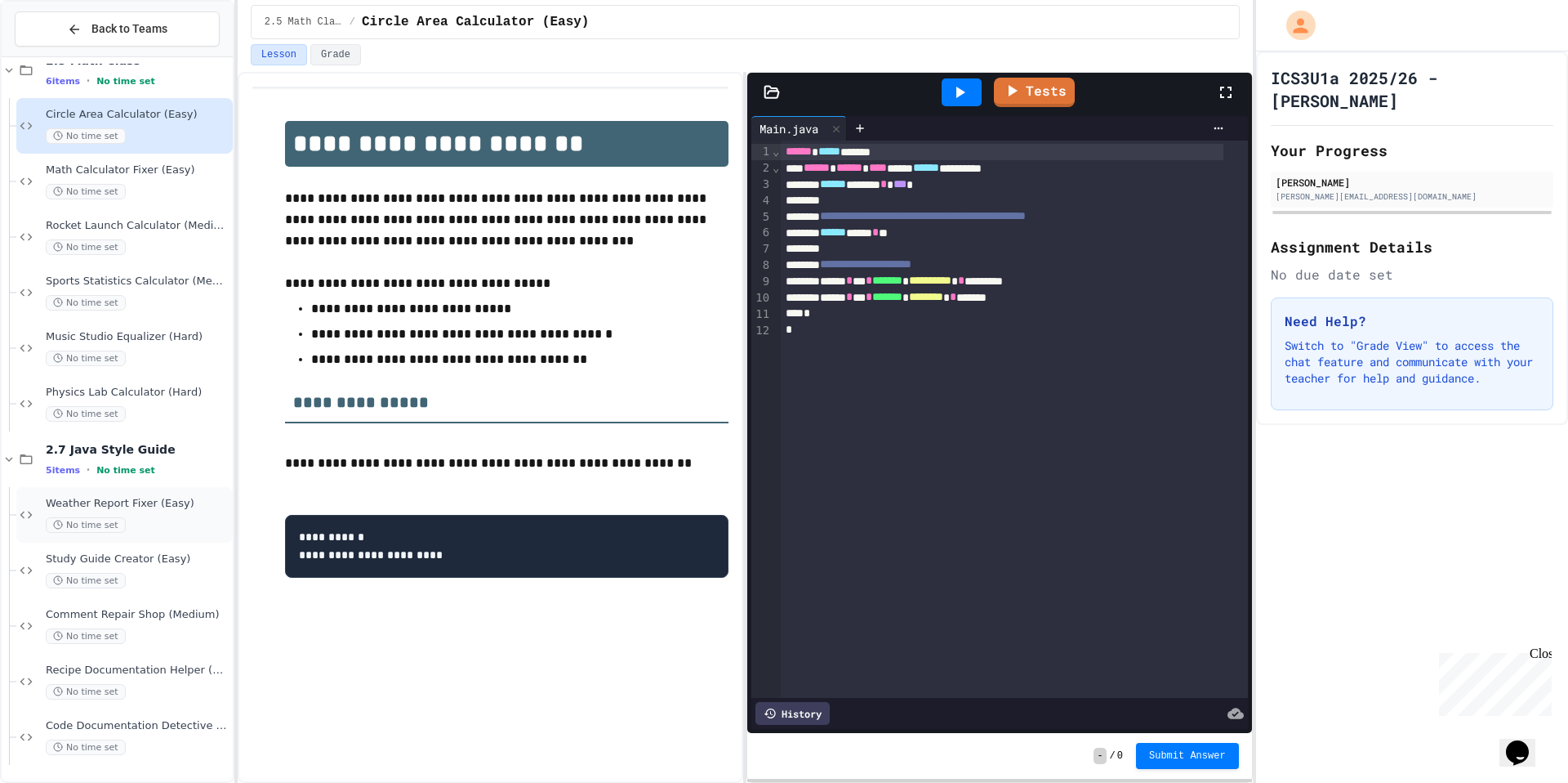
click at [139, 518] on div "No time set" at bounding box center [138, 524] width 184 height 16
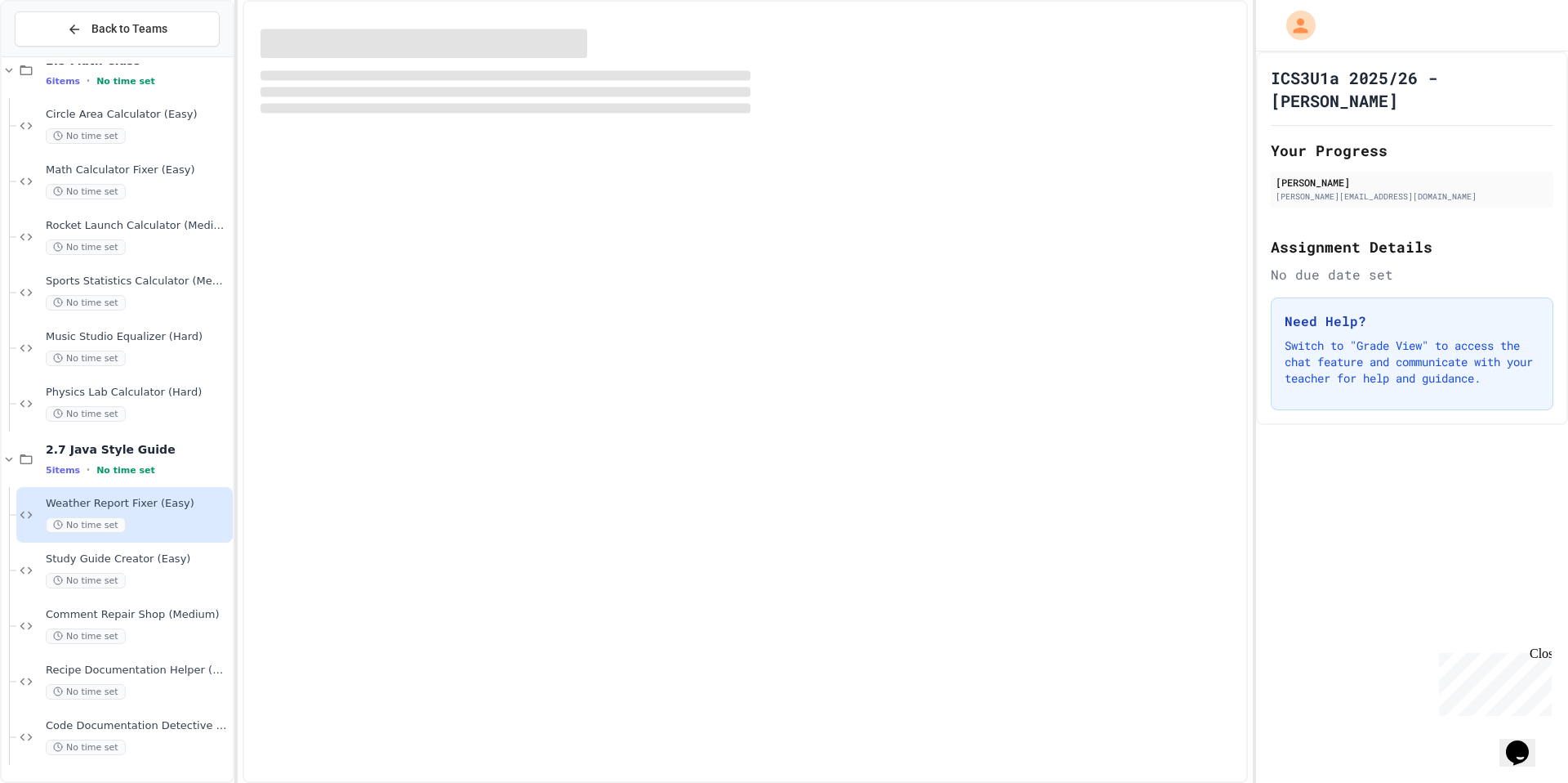
scroll to position [1733, 0]
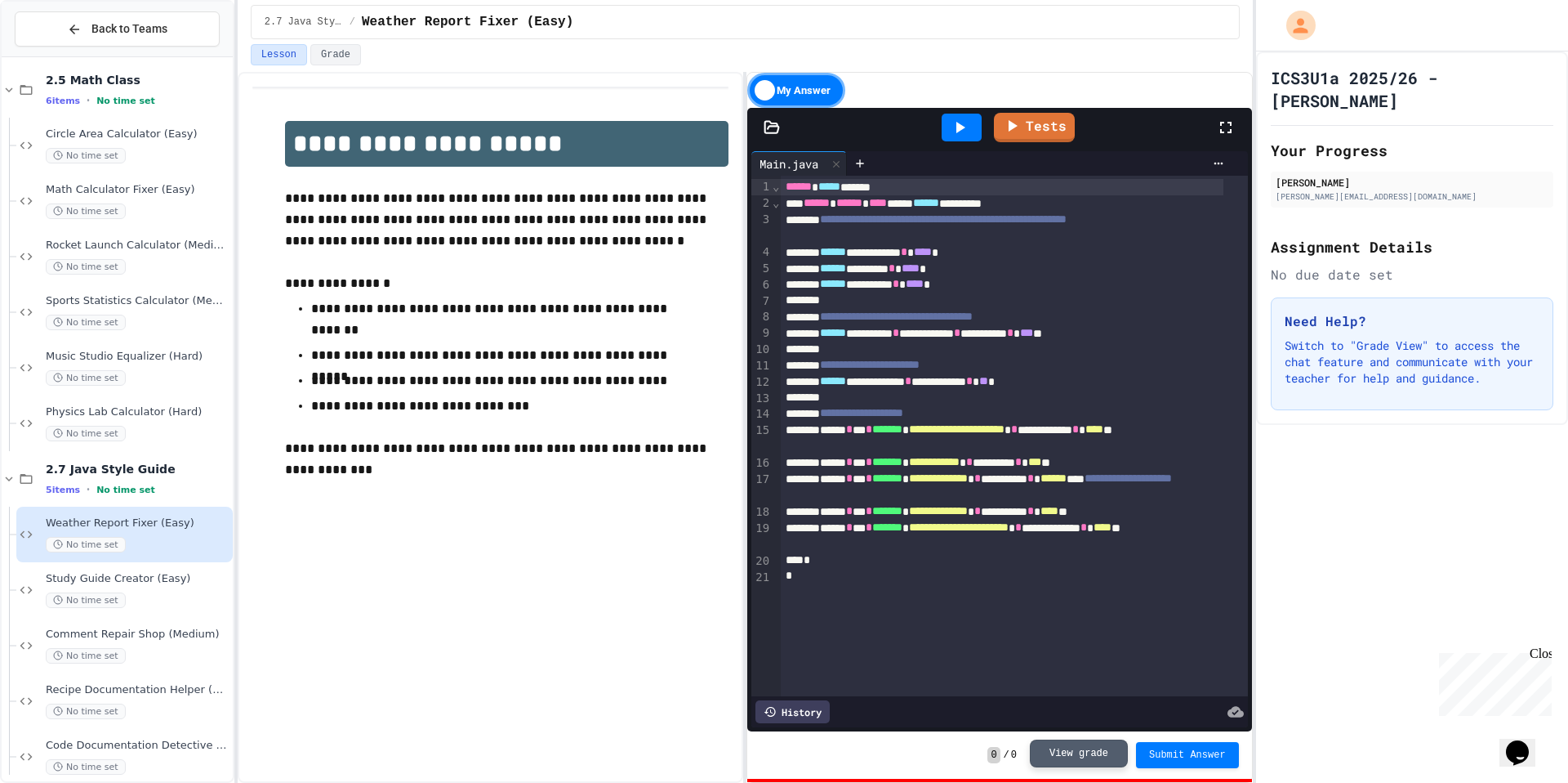
click at [1104, 752] on button "View grade" at bounding box center [1078, 753] width 98 height 28
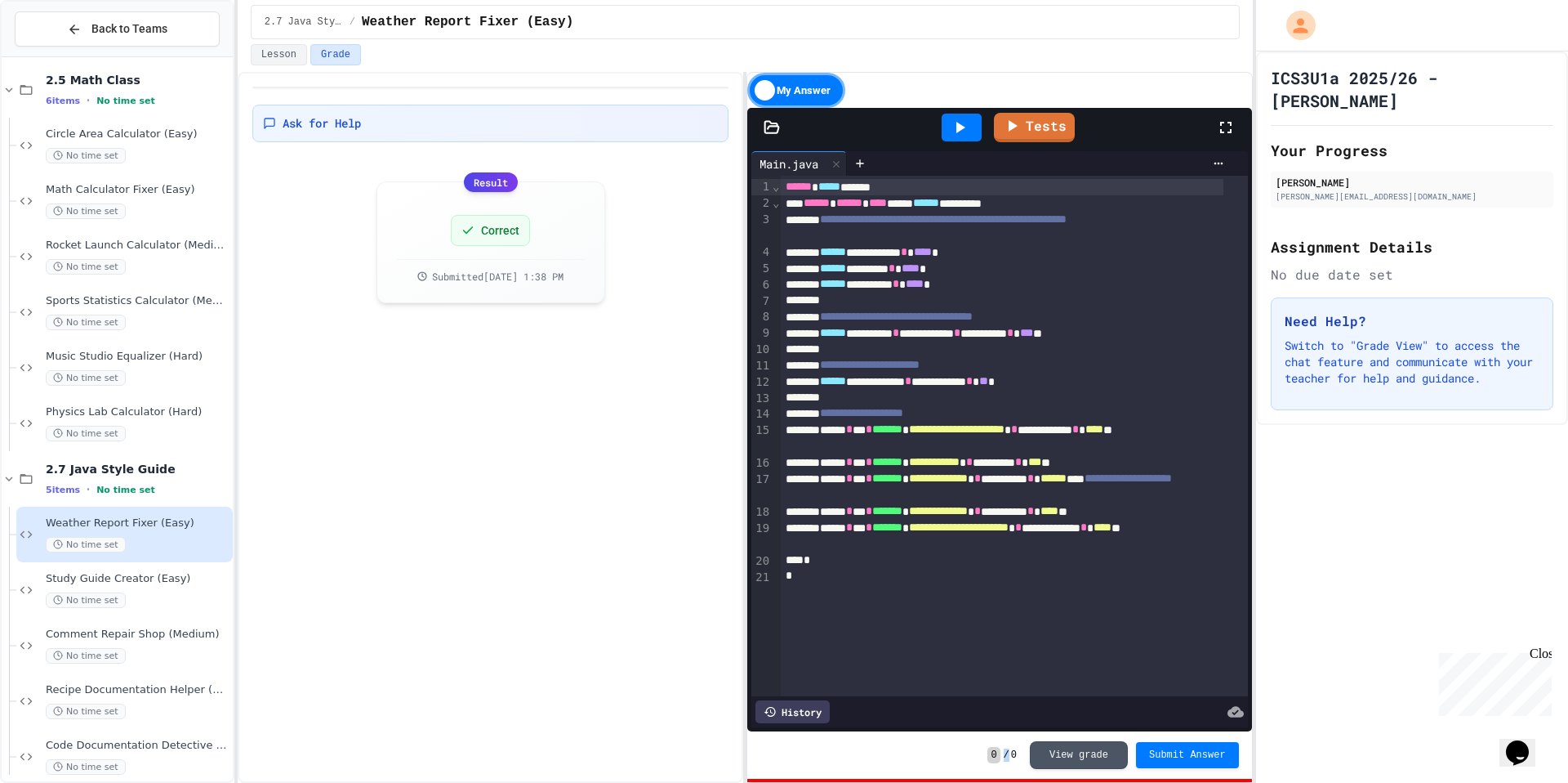
drag, startPoint x: 1007, startPoint y: 749, endPoint x: 956, endPoint y: 762, distance: 52.6
click at [956, 762] on div "0 / 0 View grade Submit Answer" at bounding box center [999, 755] width 504 height 48
click at [1043, 121] on link "Tests" at bounding box center [1035, 126] width 82 height 31
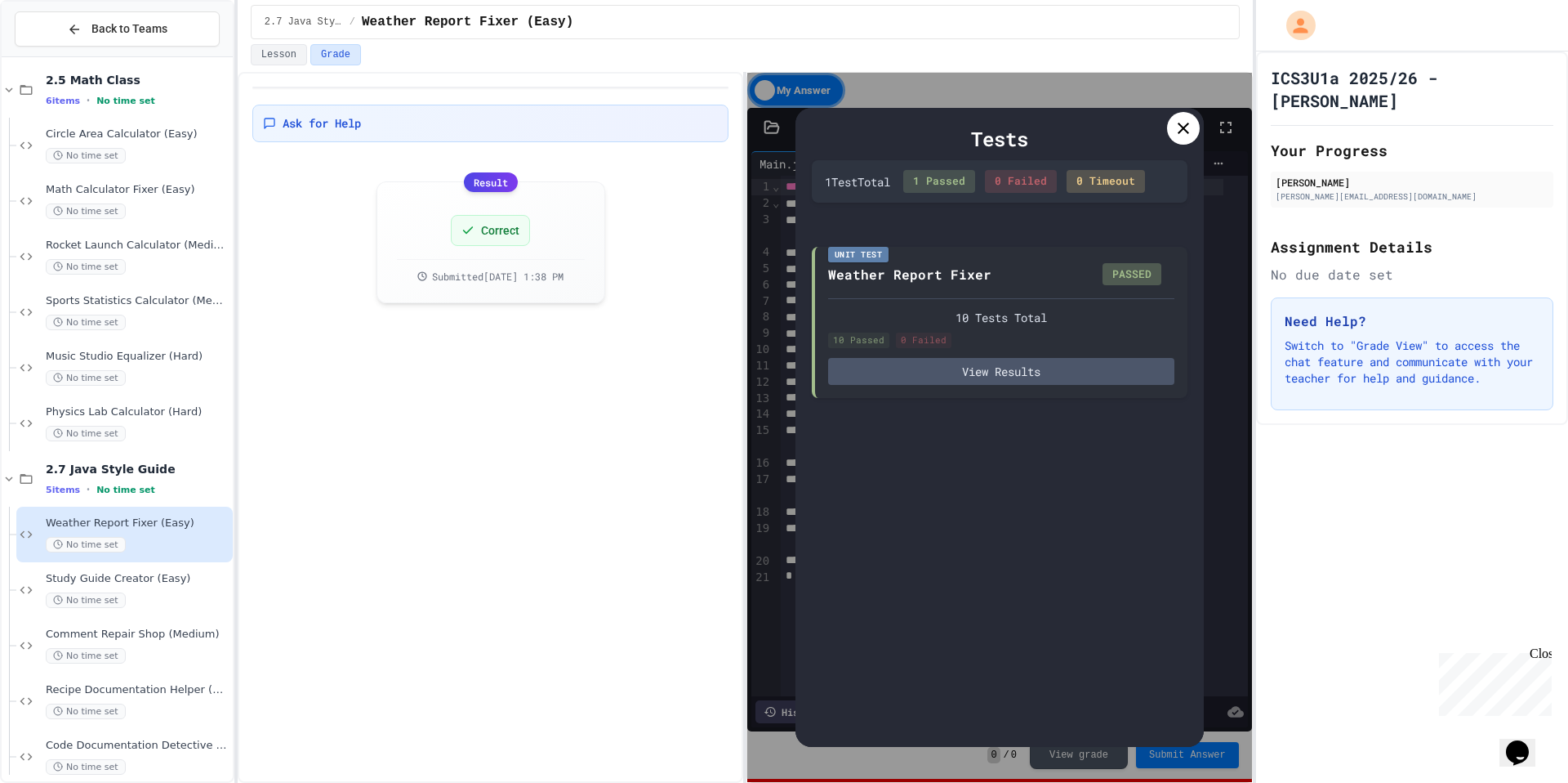
click at [1176, 130] on icon at bounding box center [1183, 128] width 20 height 20
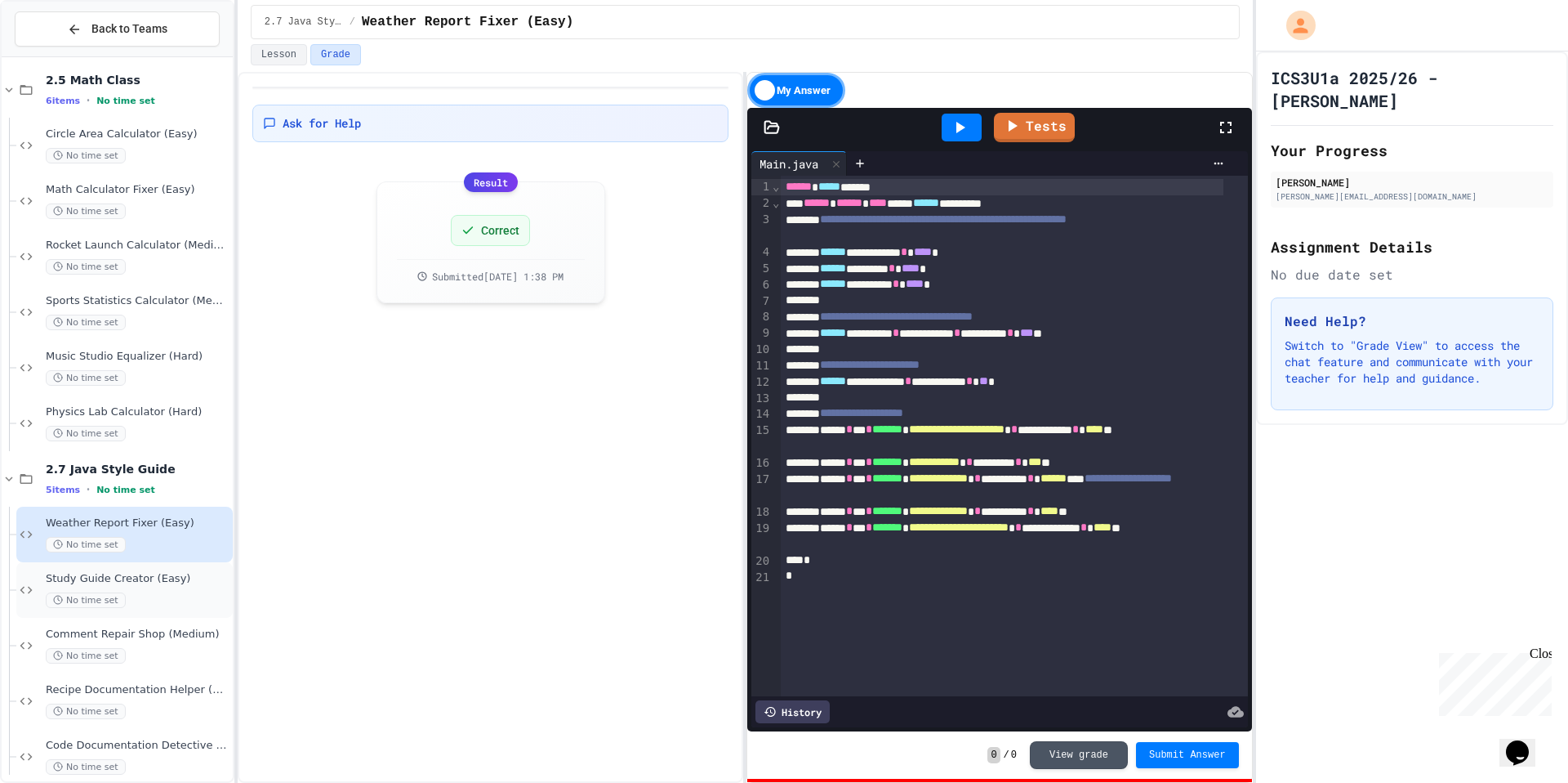
click at [144, 584] on span "Study Guide Creator (Easy)" at bounding box center [138, 579] width 184 height 14
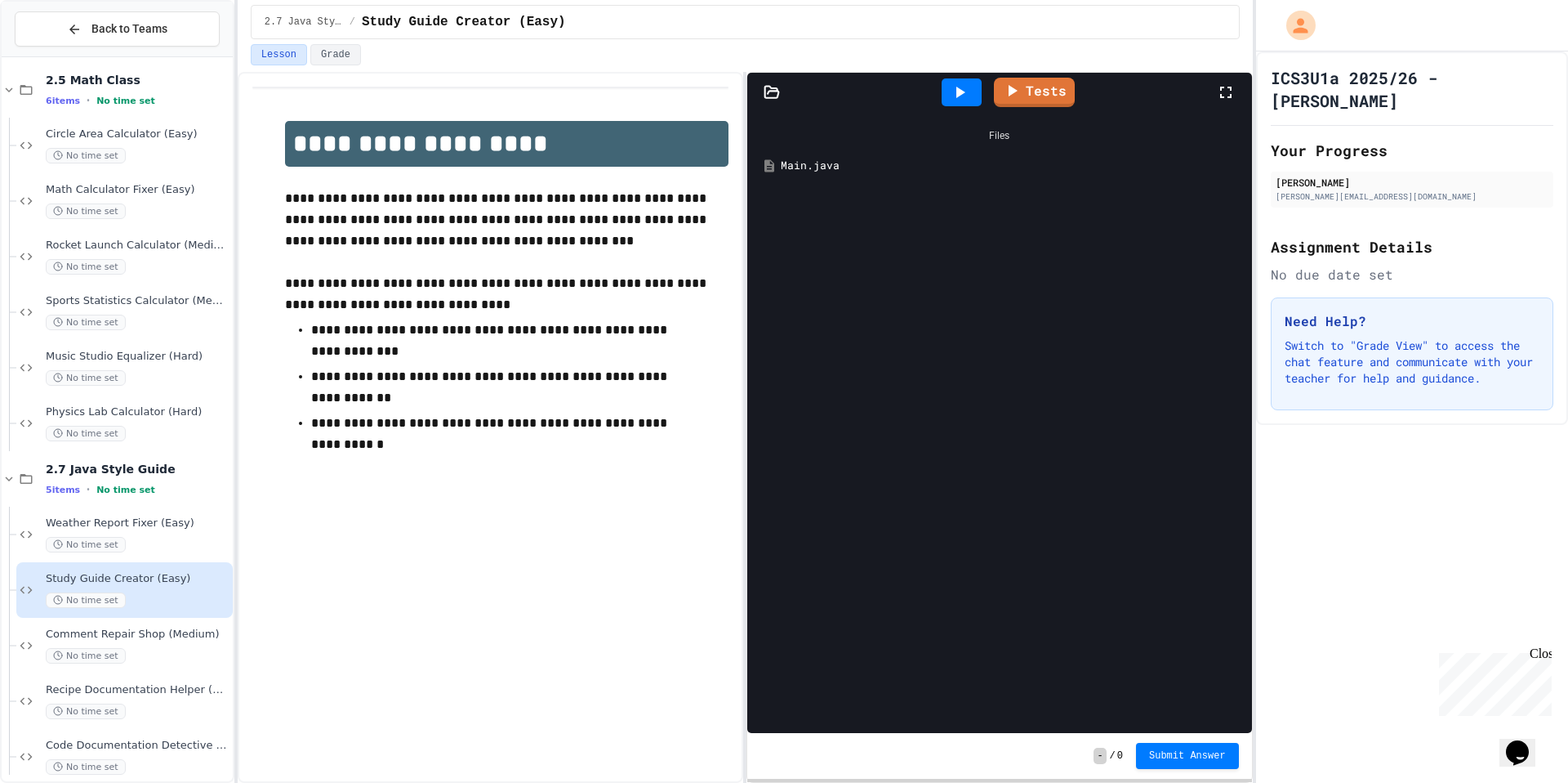
click at [819, 155] on div "Main.java" at bounding box center [999, 166] width 487 height 30
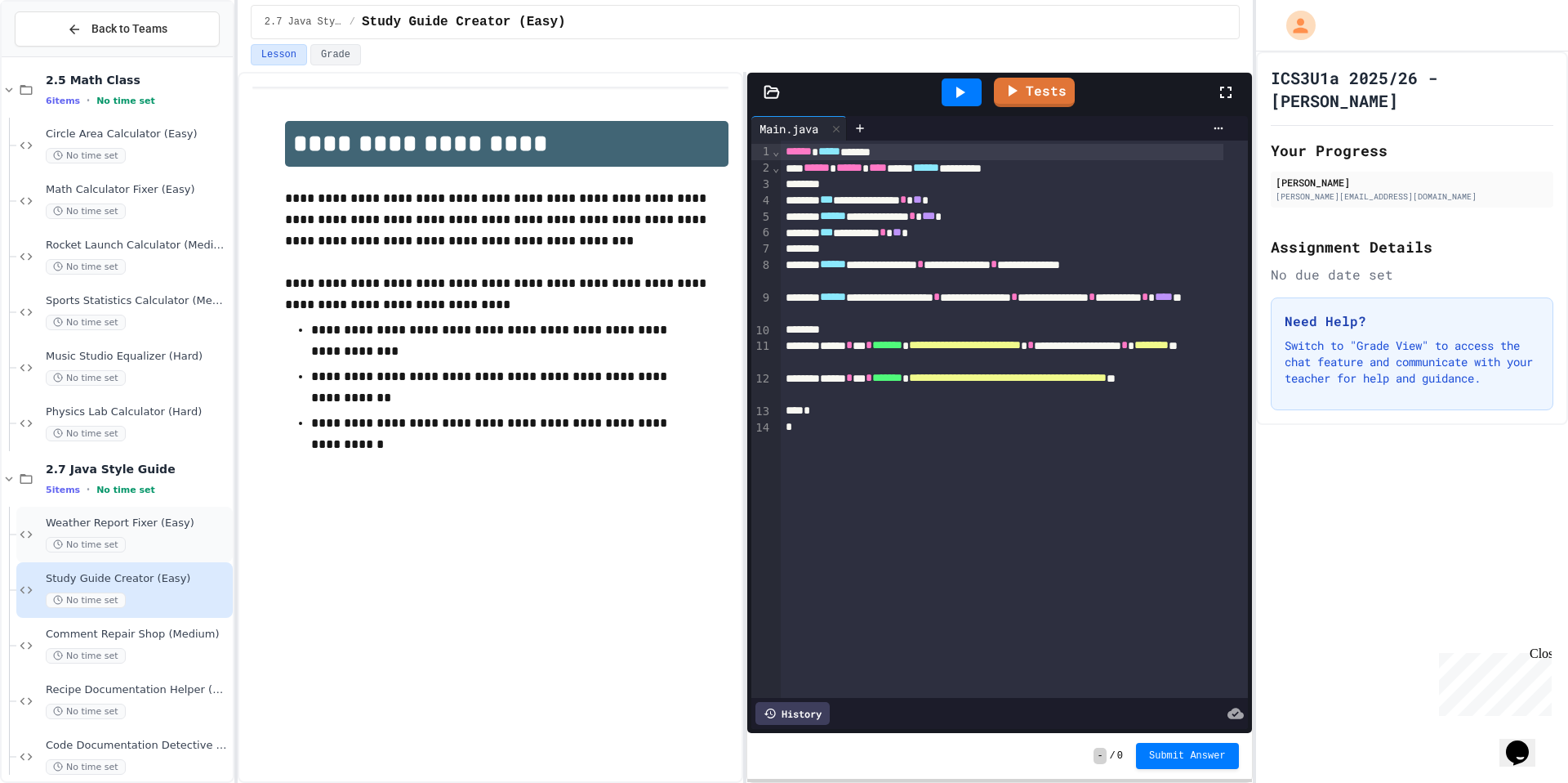
click at [152, 531] on div "Weather Report Fixer (Easy) No time set" at bounding box center [138, 534] width 184 height 36
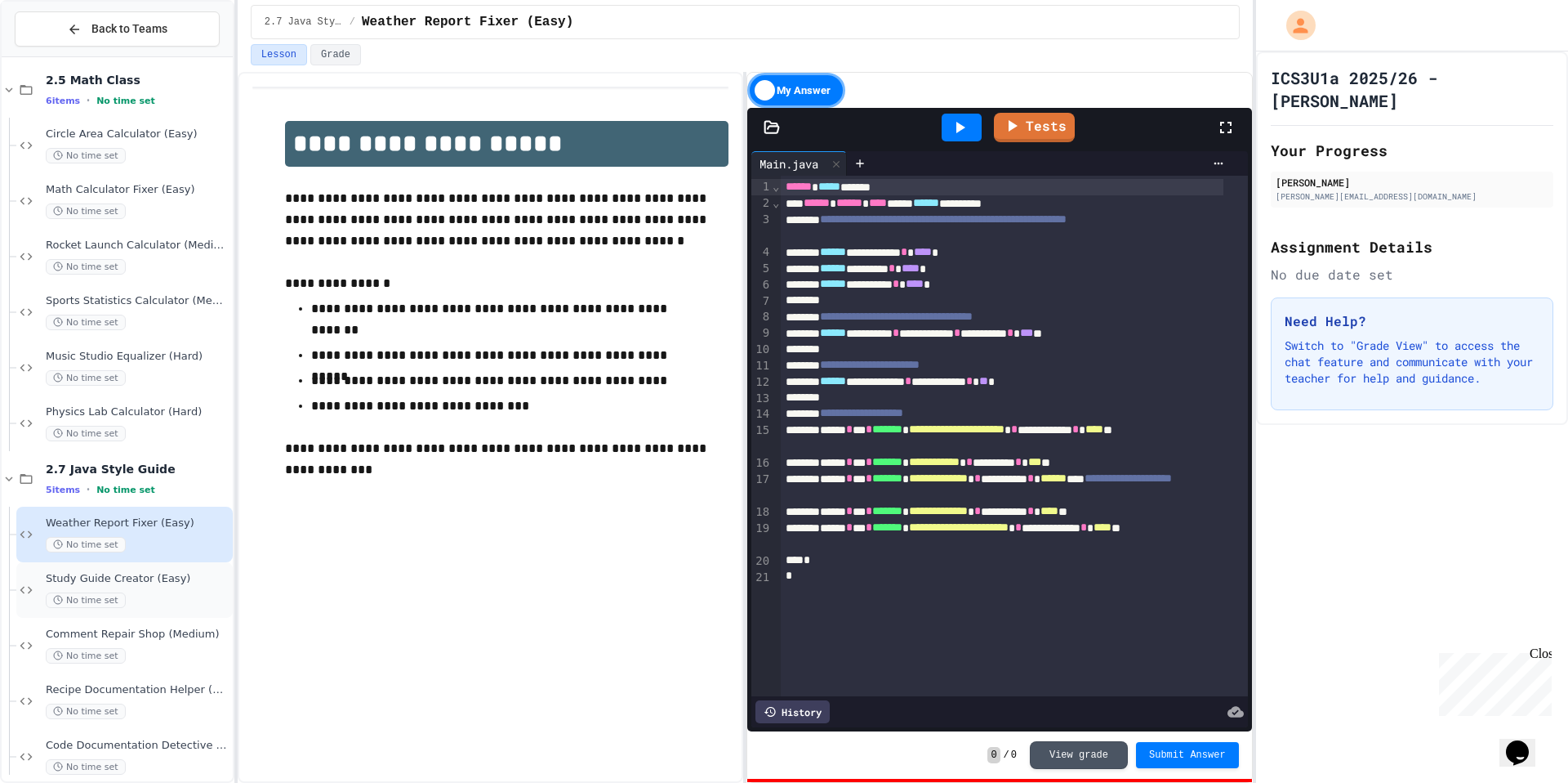
click at [150, 572] on span "Study Guide Creator (Easy)" at bounding box center [138, 579] width 184 height 14
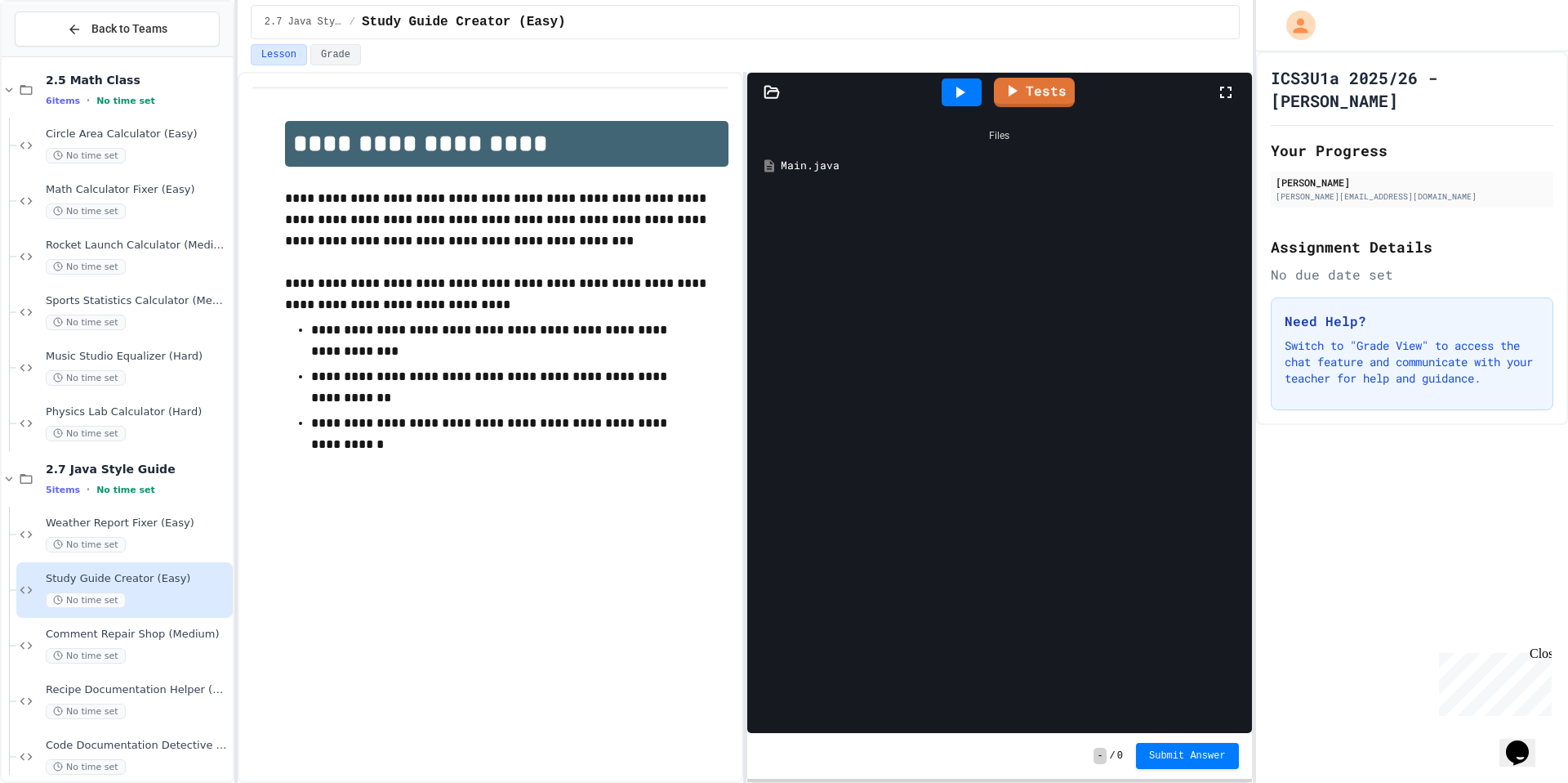
click at [826, 168] on div "Main.java" at bounding box center [1011, 166] width 460 height 16
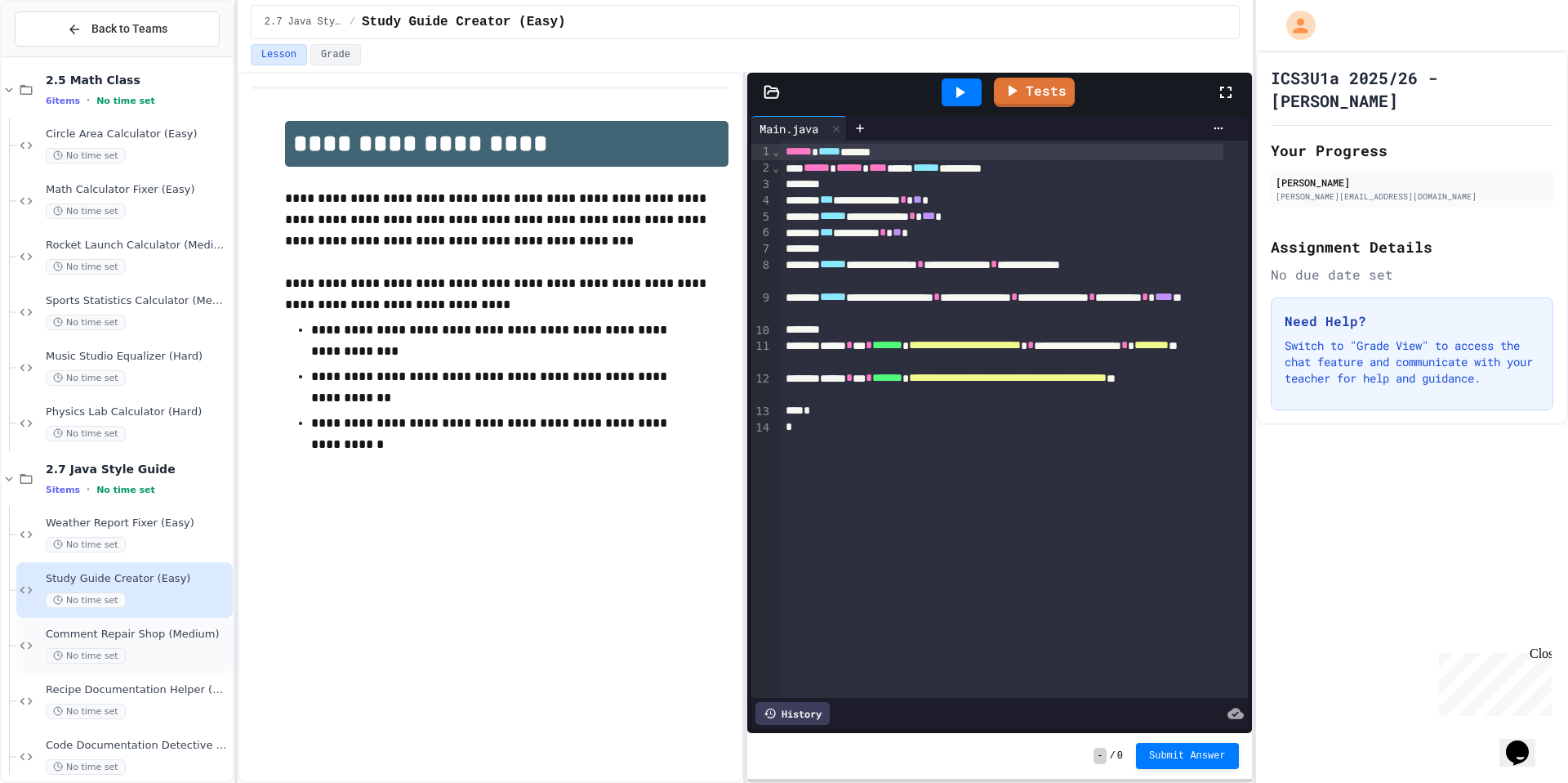
click at [141, 649] on div "No time set" at bounding box center [138, 655] width 184 height 16
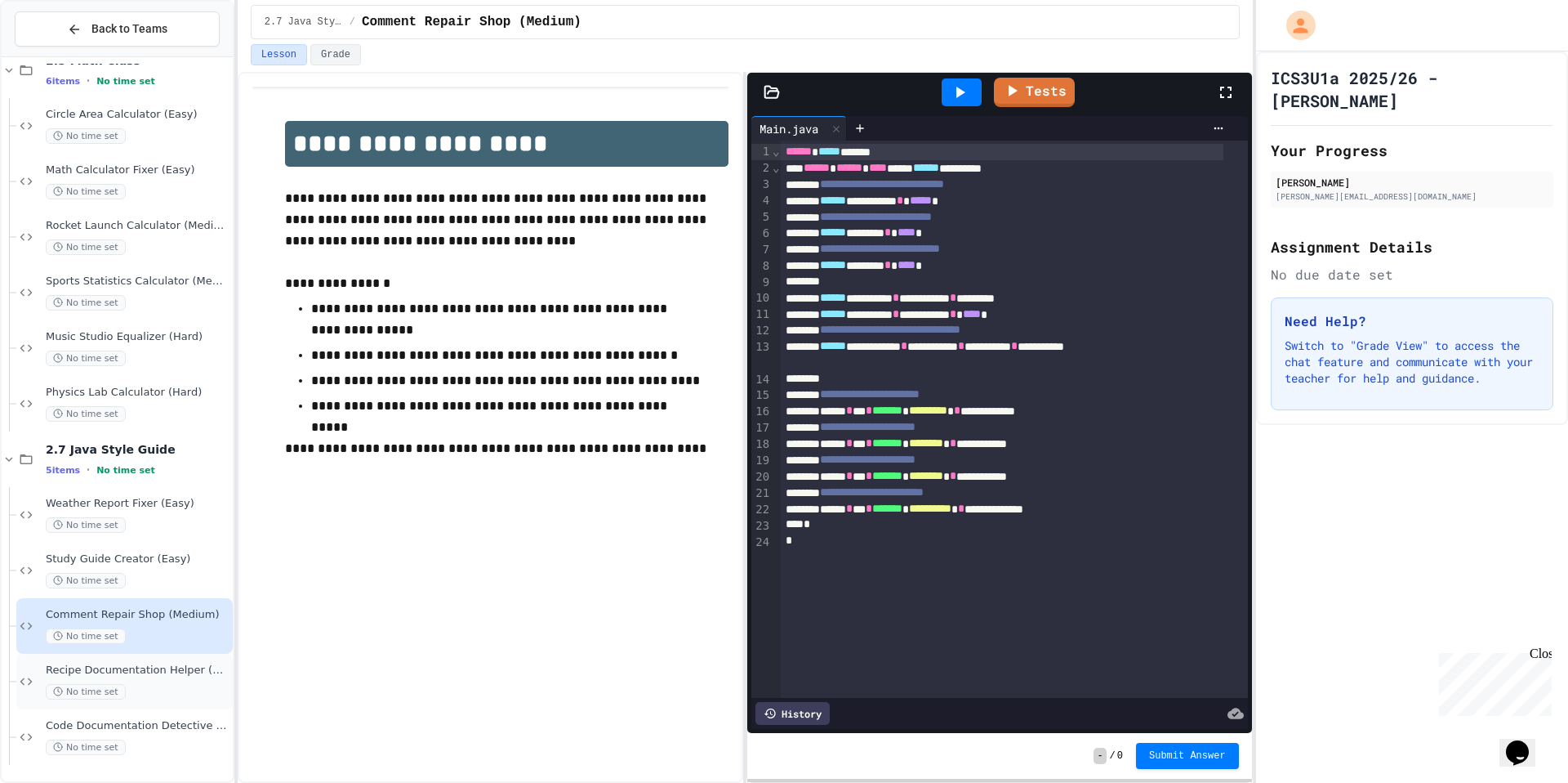
click at [169, 700] on div "Recipe Documentation Helper (Medium) No time set" at bounding box center [125, 681] width 217 height 56
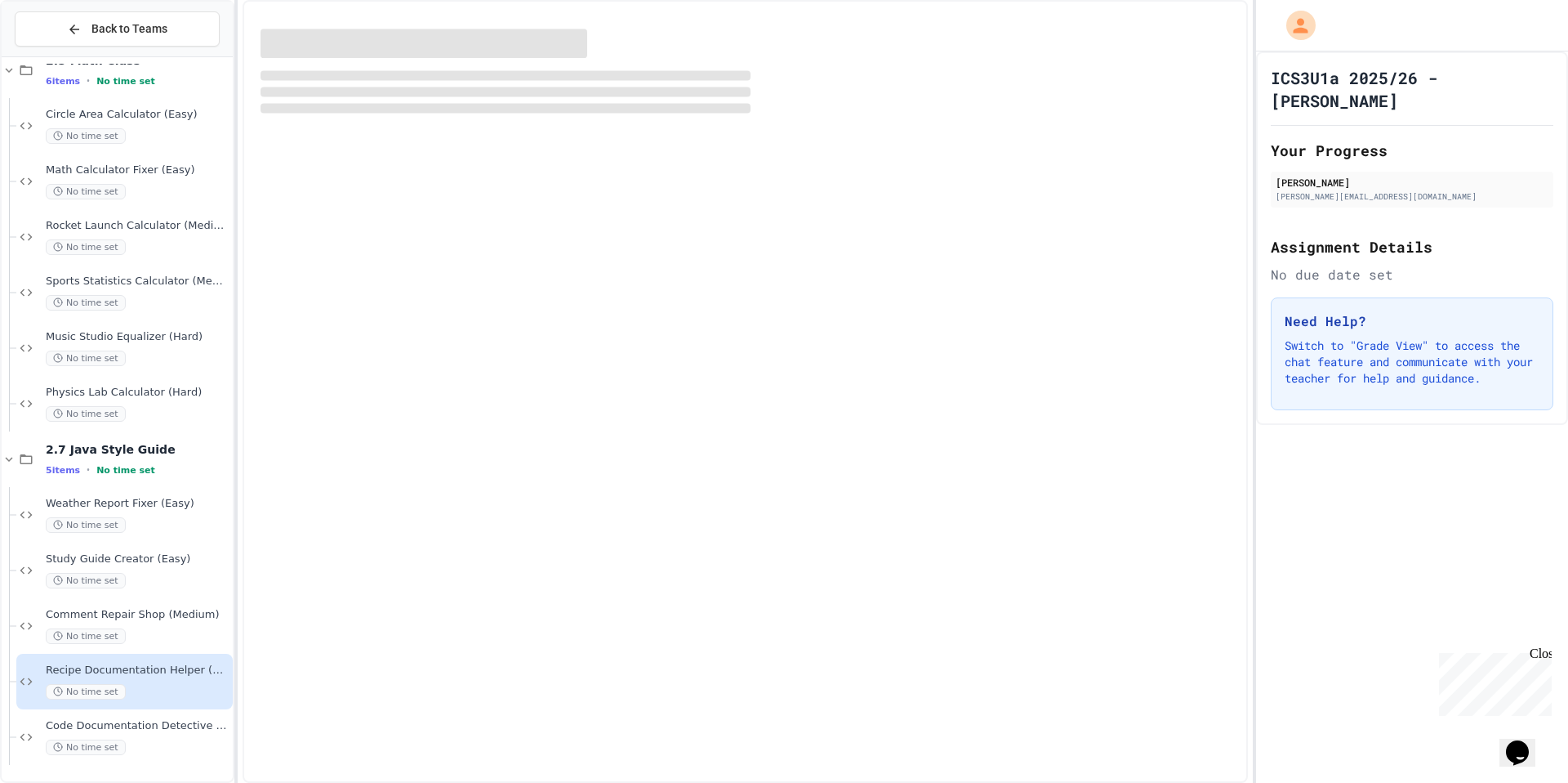
scroll to position [1733, 0]
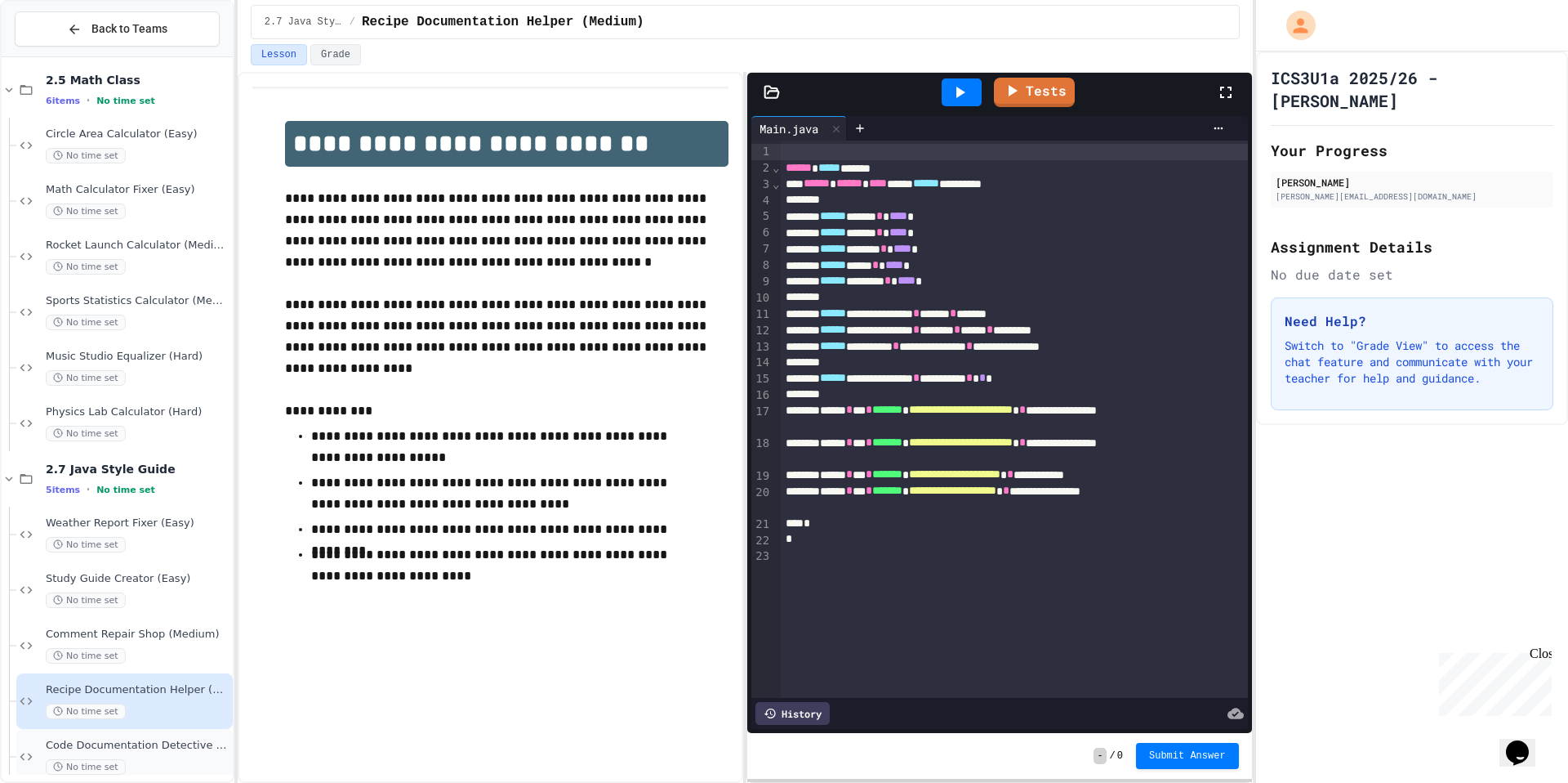
click at [174, 752] on span "Code Documentation Detective (Hard)" at bounding box center [138, 745] width 184 height 14
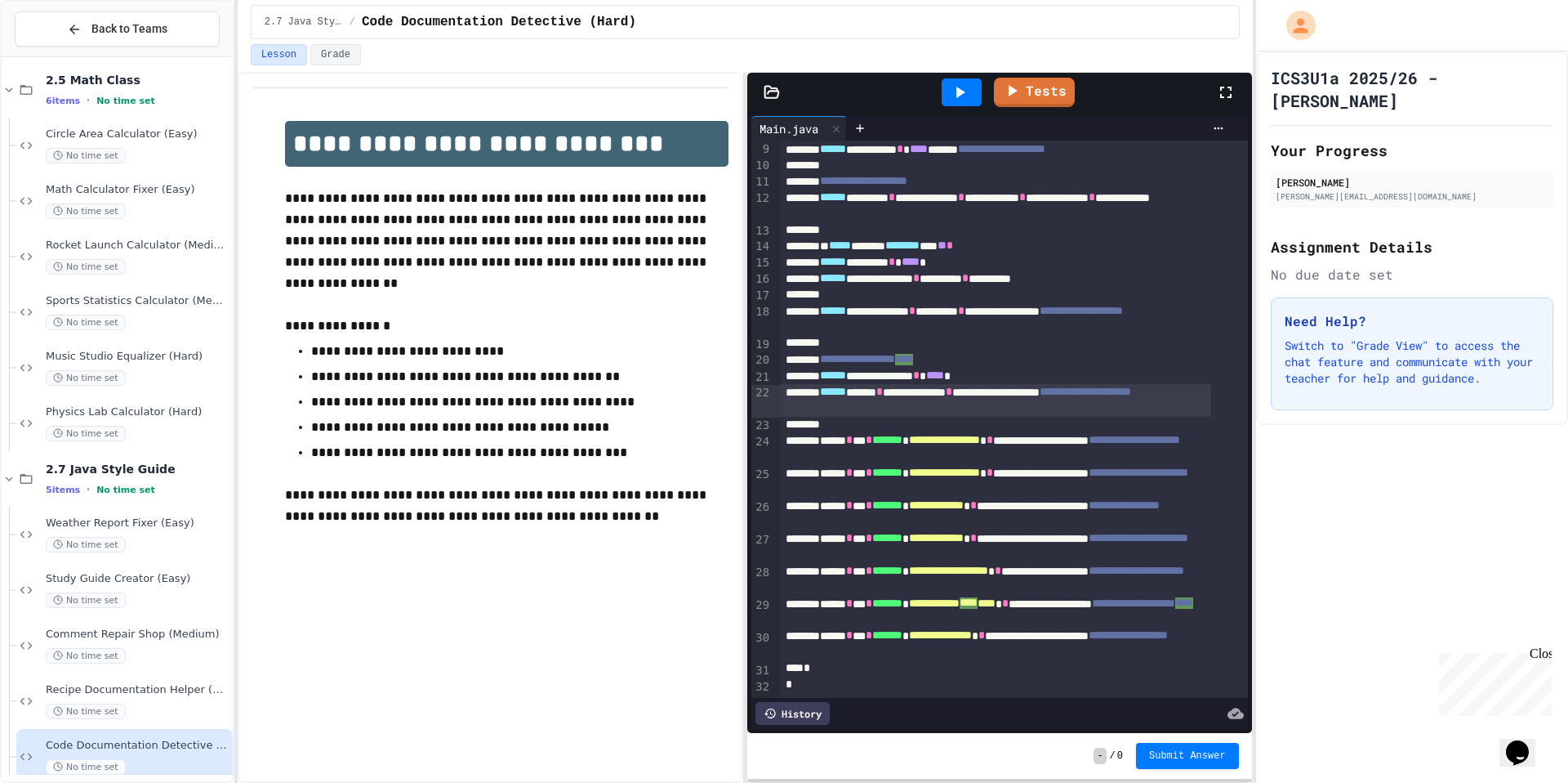
scroll to position [206, 0]
drag, startPoint x: 943, startPoint y: 382, endPoint x: 765, endPoint y: 382, distance: 178.0
click at [765, 382] on div "**********" at bounding box center [999, 419] width 496 height 557
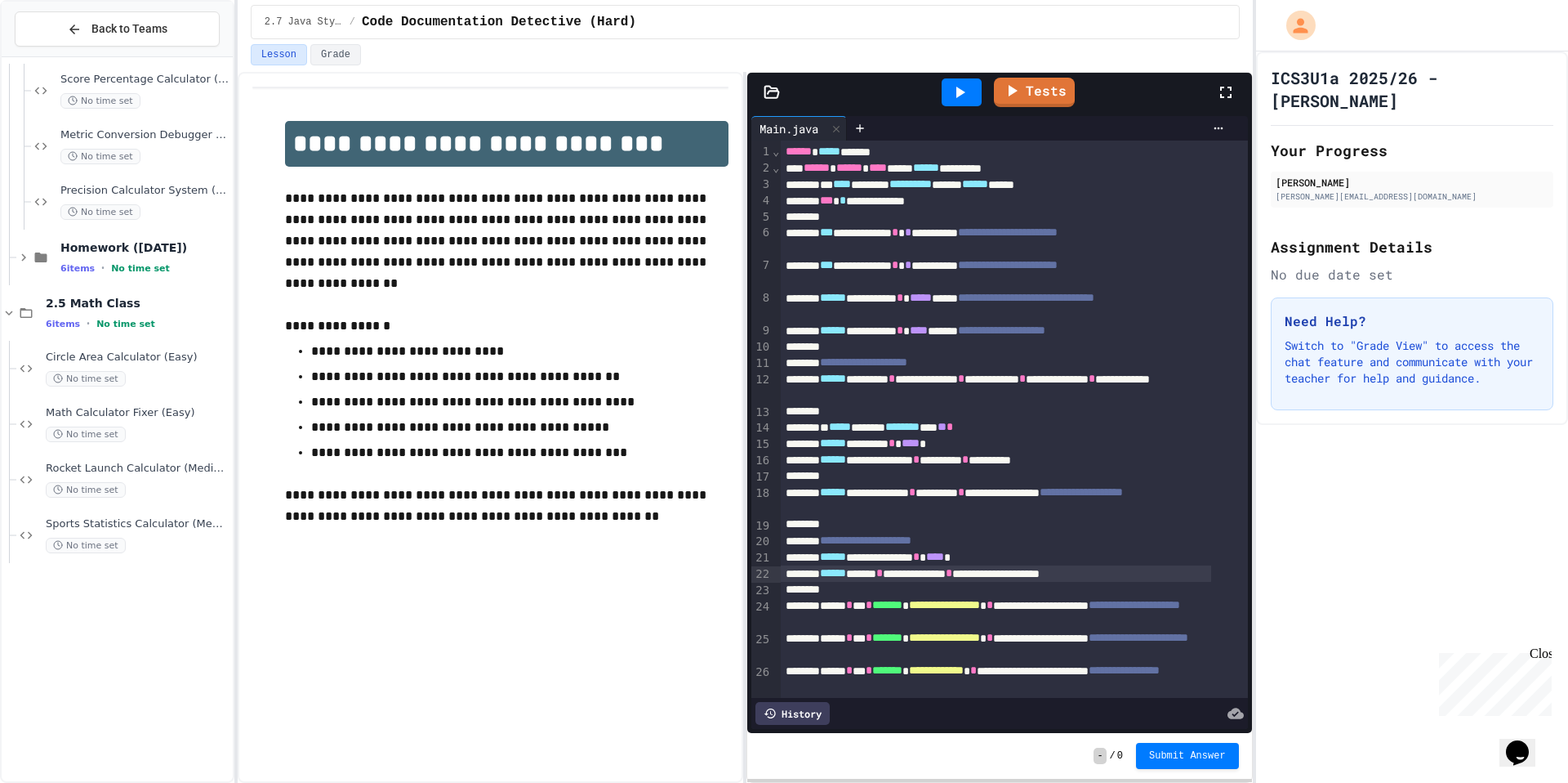
scroll to position [1204, 0]
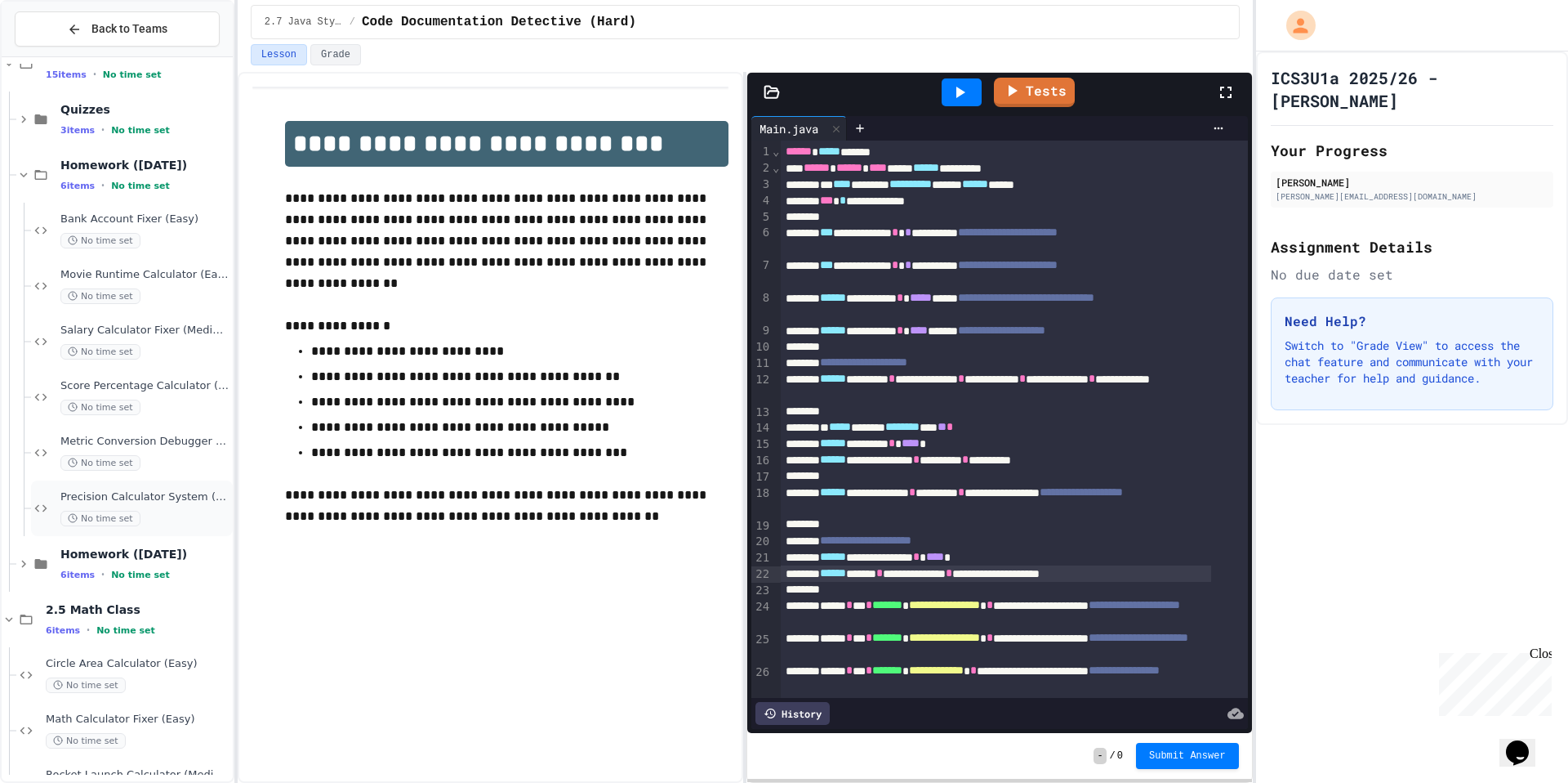
click at [146, 503] on span "Precision Calculator System (Hard)" at bounding box center [145, 497] width 169 height 14
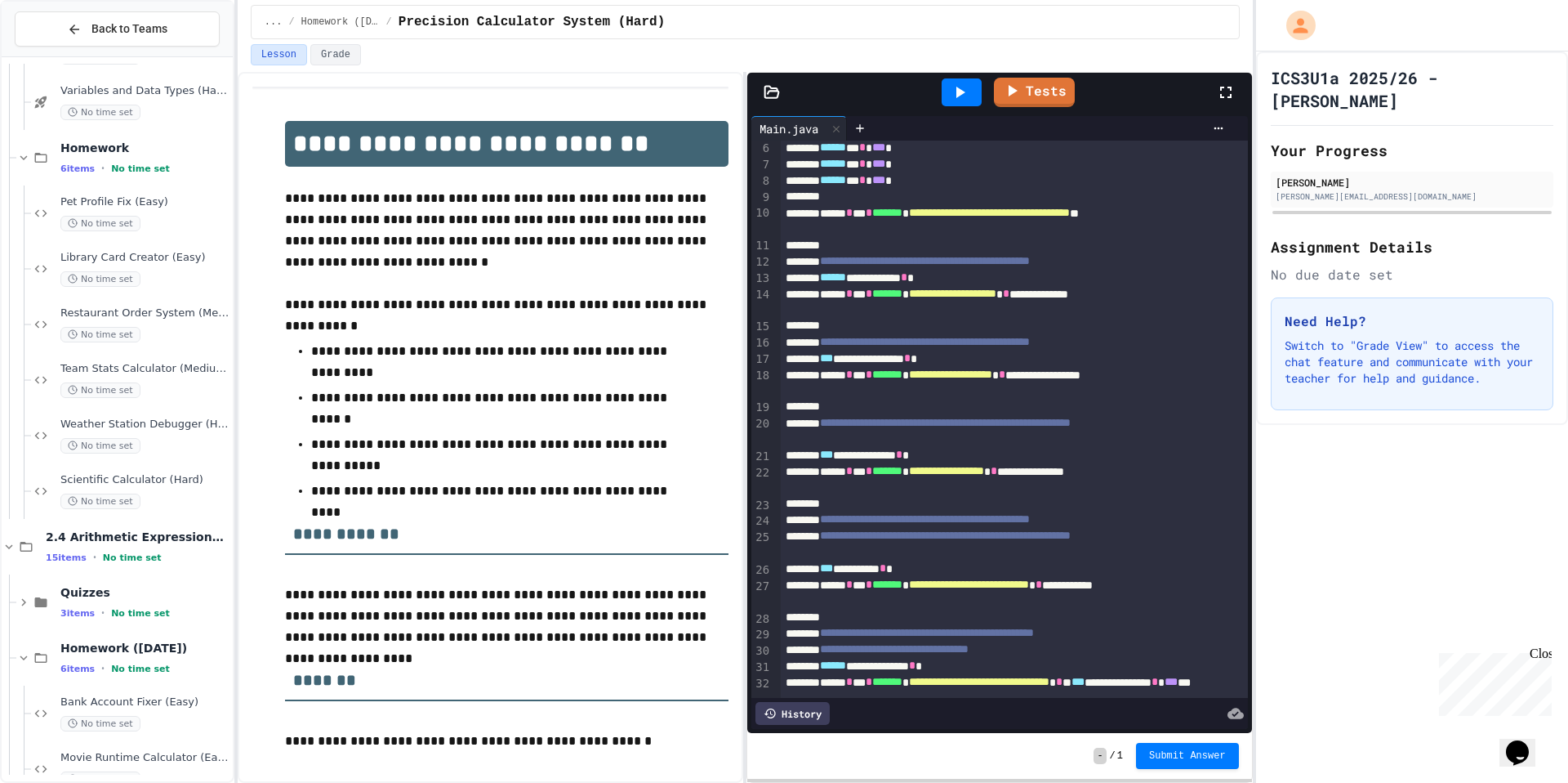
scroll to position [155, 0]
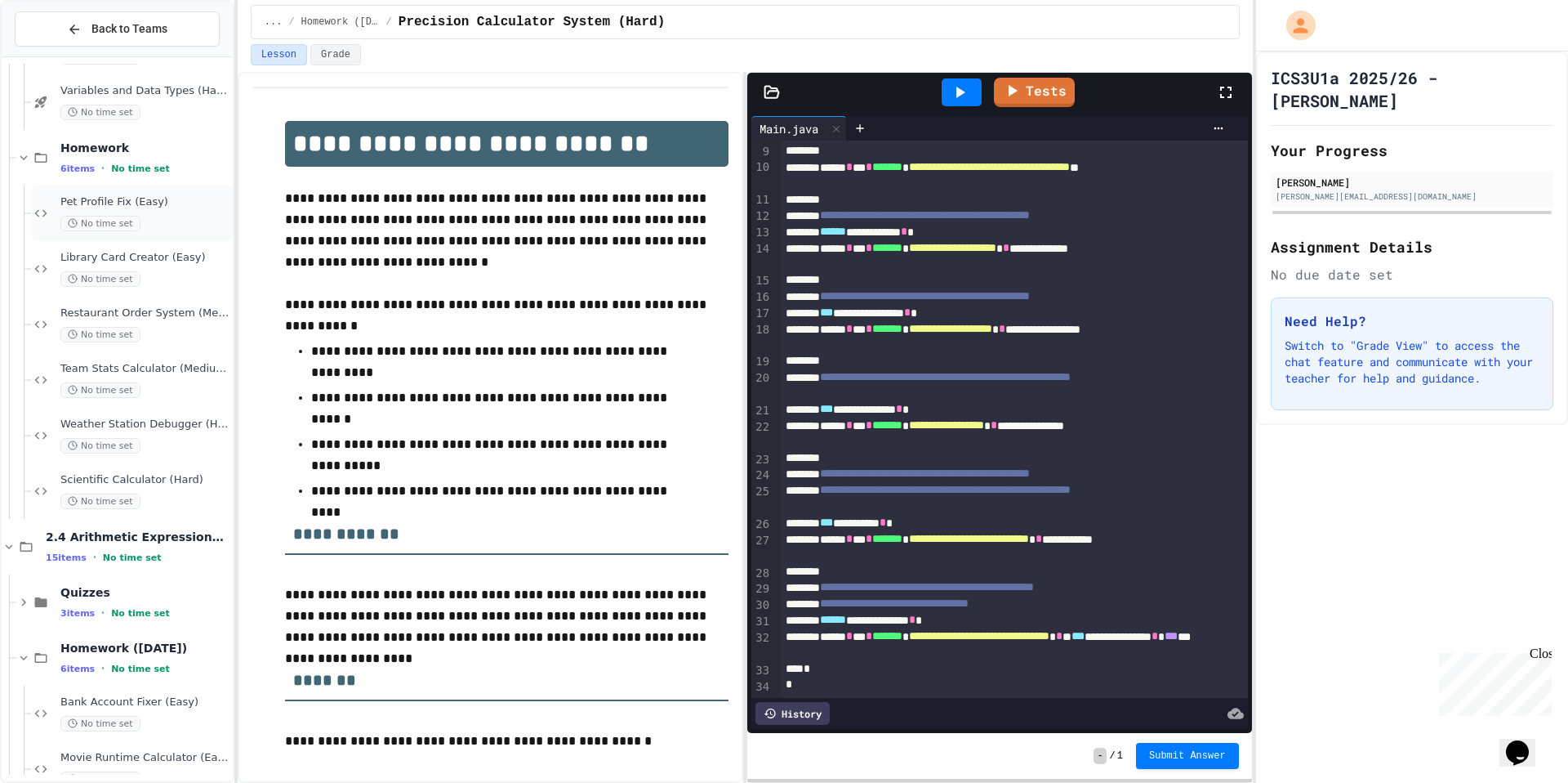
click at [162, 212] on div "Pet Profile Fix (Easy) No time set" at bounding box center [145, 213] width 169 height 36
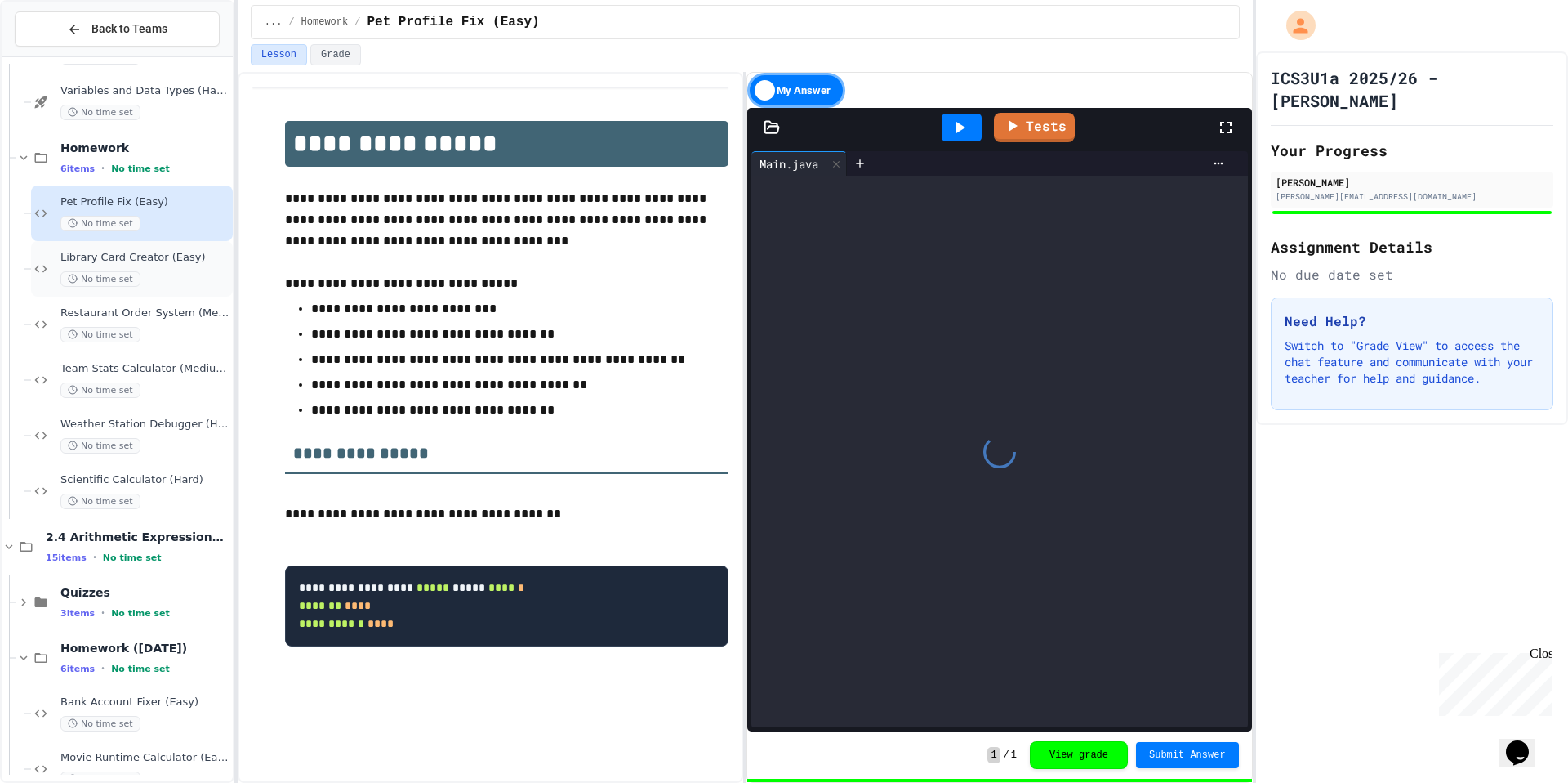
click at [189, 266] on div "Library Card Creator (Easy) No time set" at bounding box center [145, 269] width 169 height 36
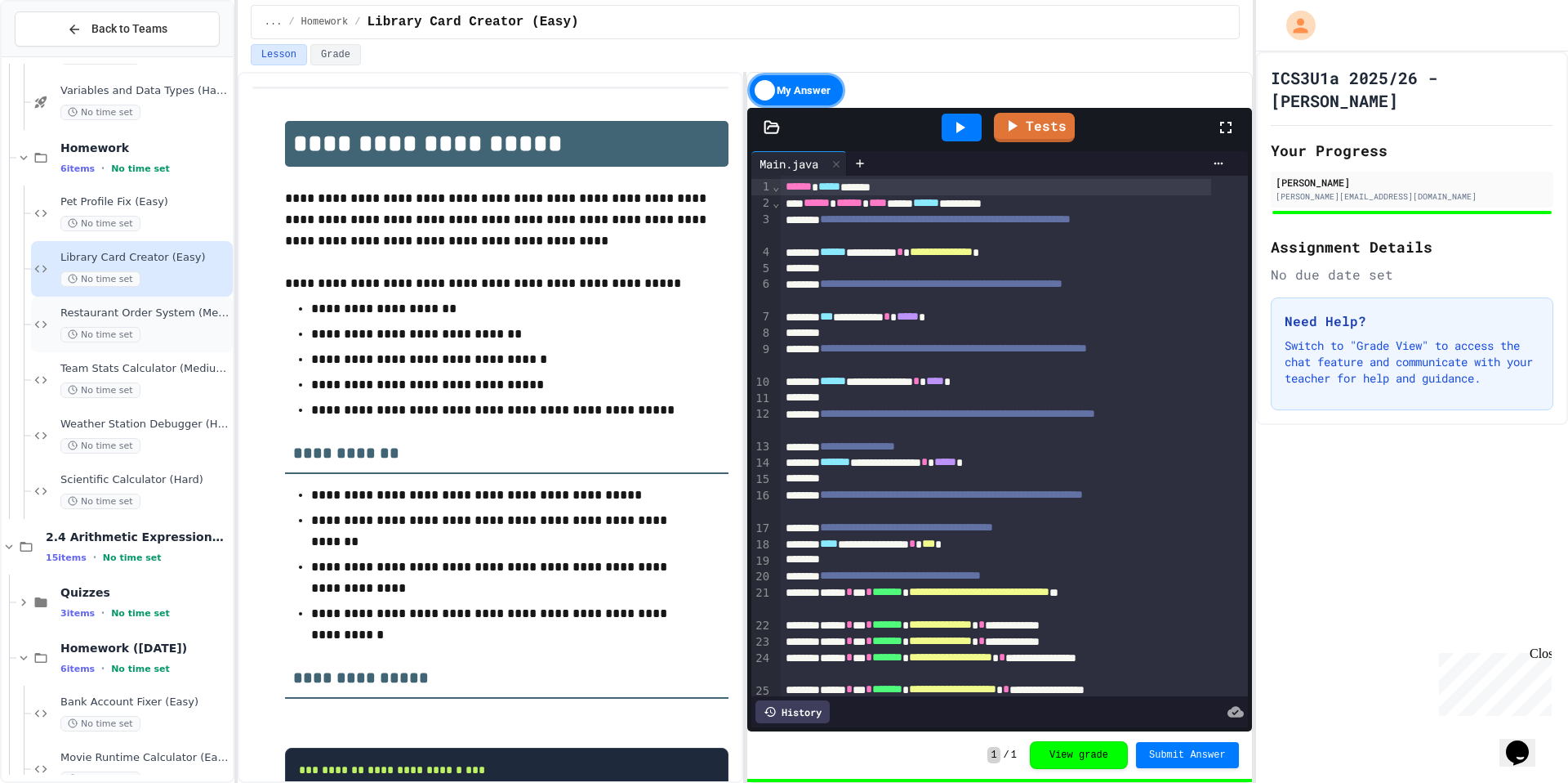
click at [178, 320] on div "Restaurant Order System (Medium) No time set" at bounding box center [145, 324] width 169 height 36
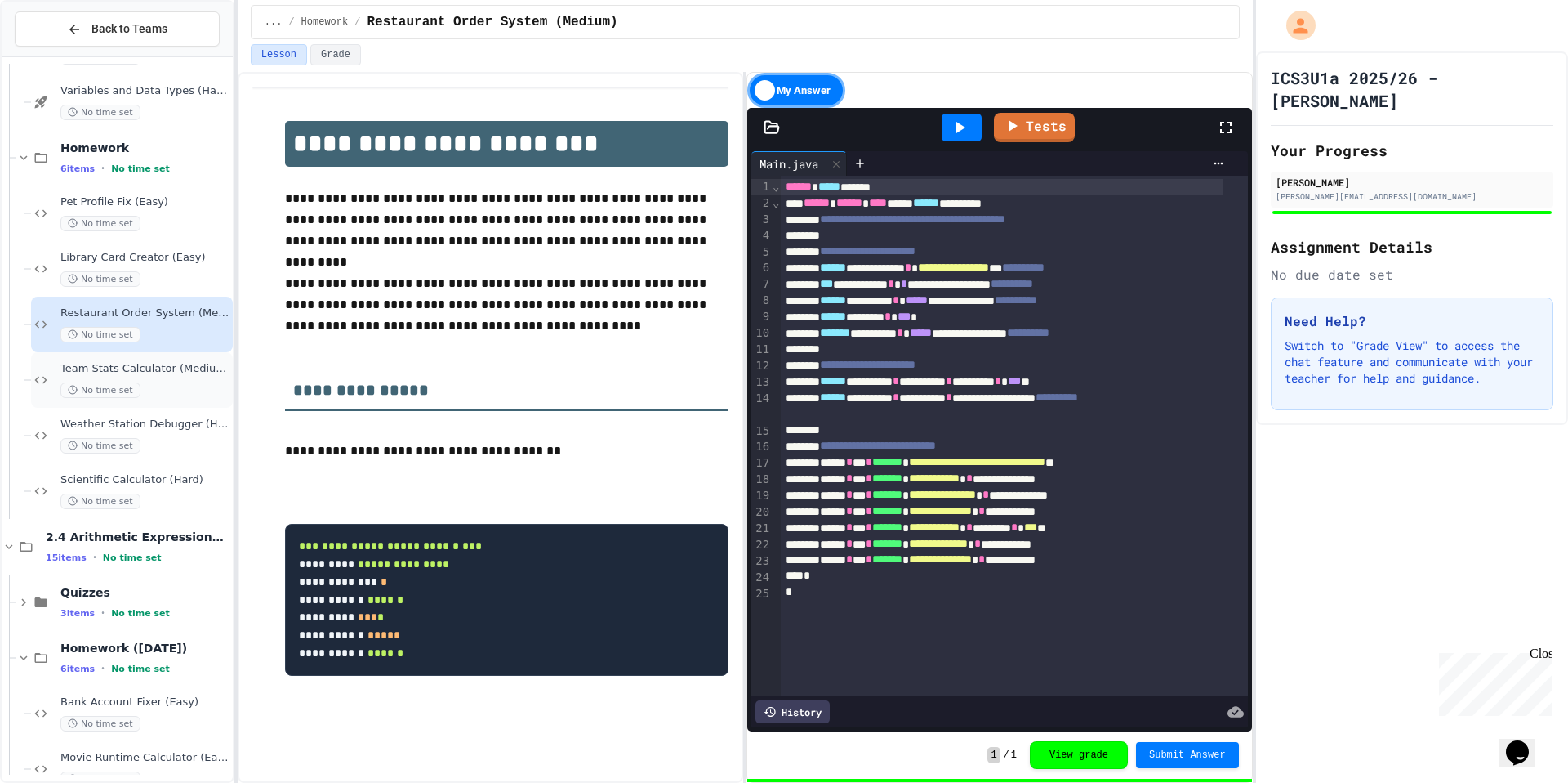
click at [166, 370] on span "Team Stats Calculator (Medium)" at bounding box center [145, 369] width 169 height 14
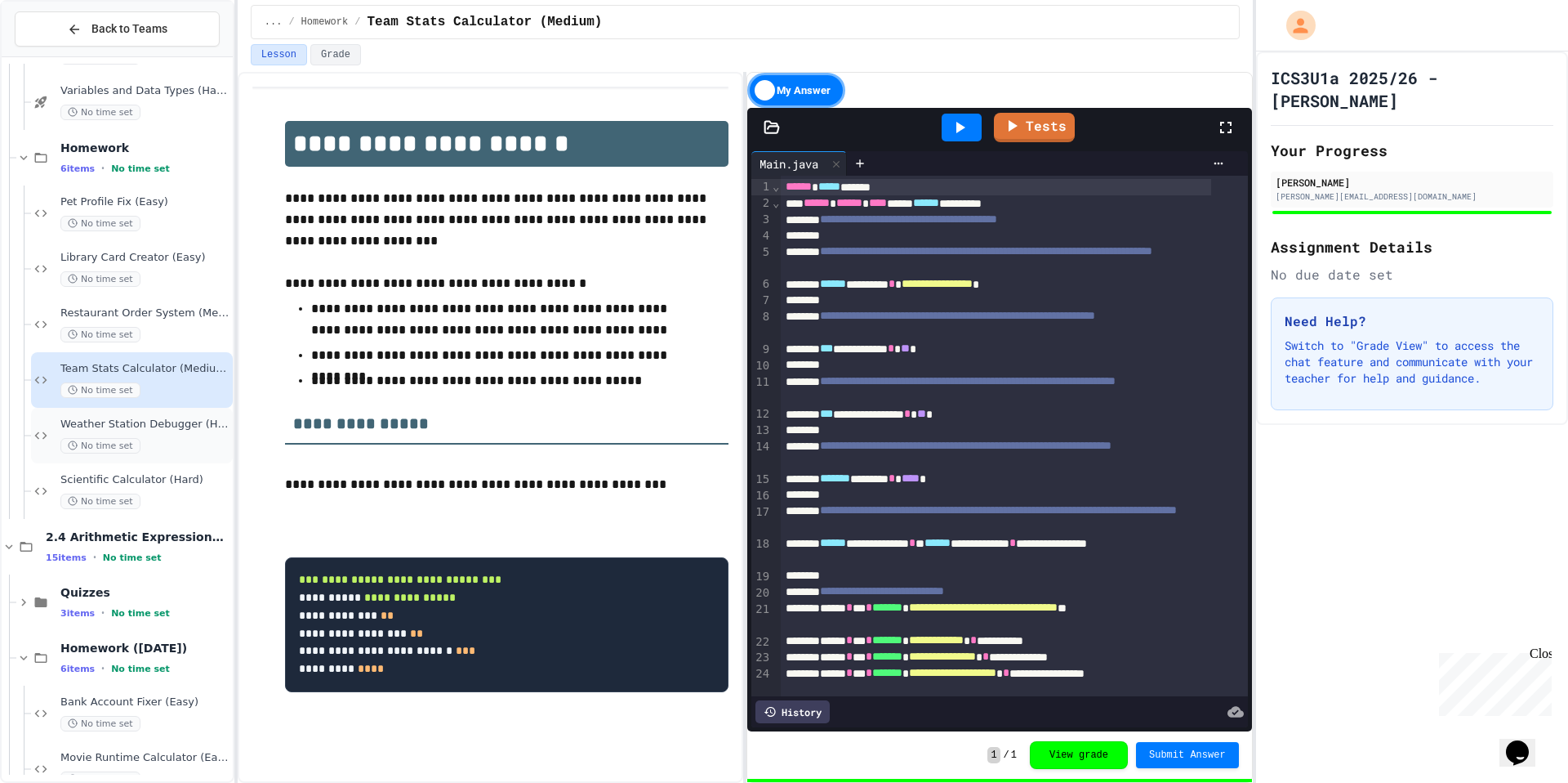
click at [156, 425] on span "Weather Station Debugger (Hard)" at bounding box center [145, 424] width 169 height 14
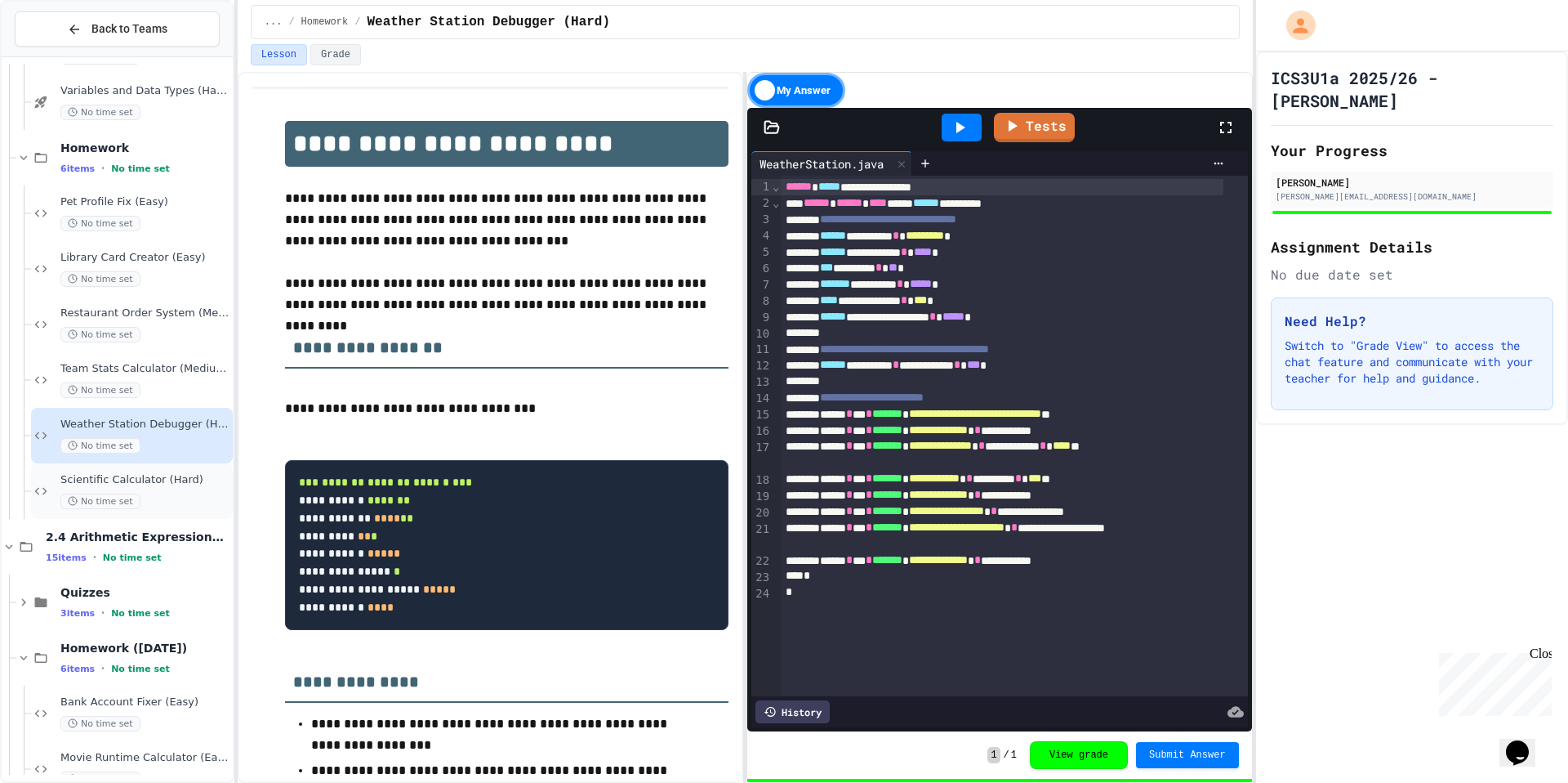
click at [158, 471] on div "Scientific Calculator (Hard) No time set" at bounding box center [132, 491] width 202 height 56
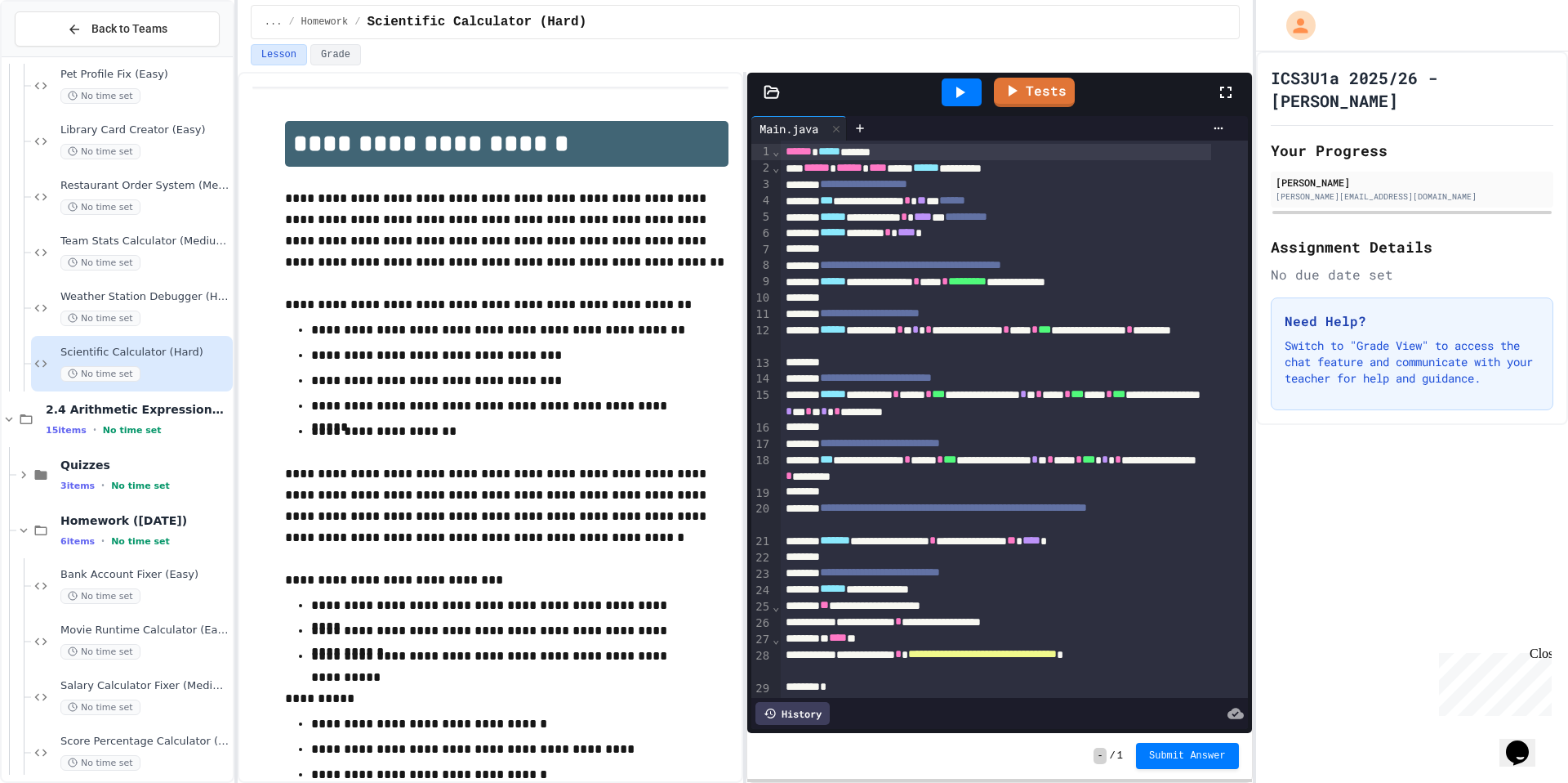
scroll to position [861, 0]
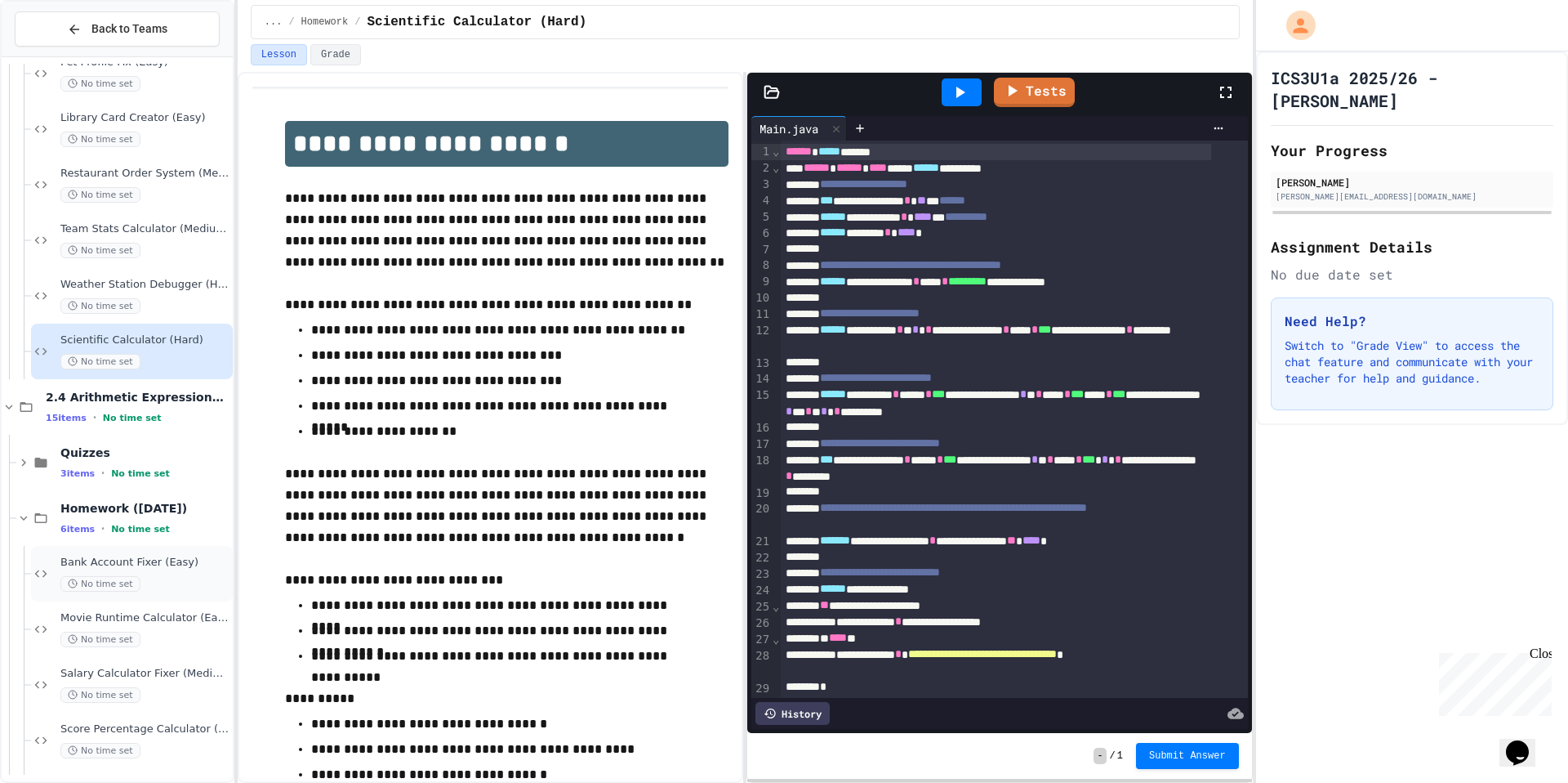
click at [191, 565] on span "Bank Account Fixer (Easy)" at bounding box center [145, 562] width 169 height 14
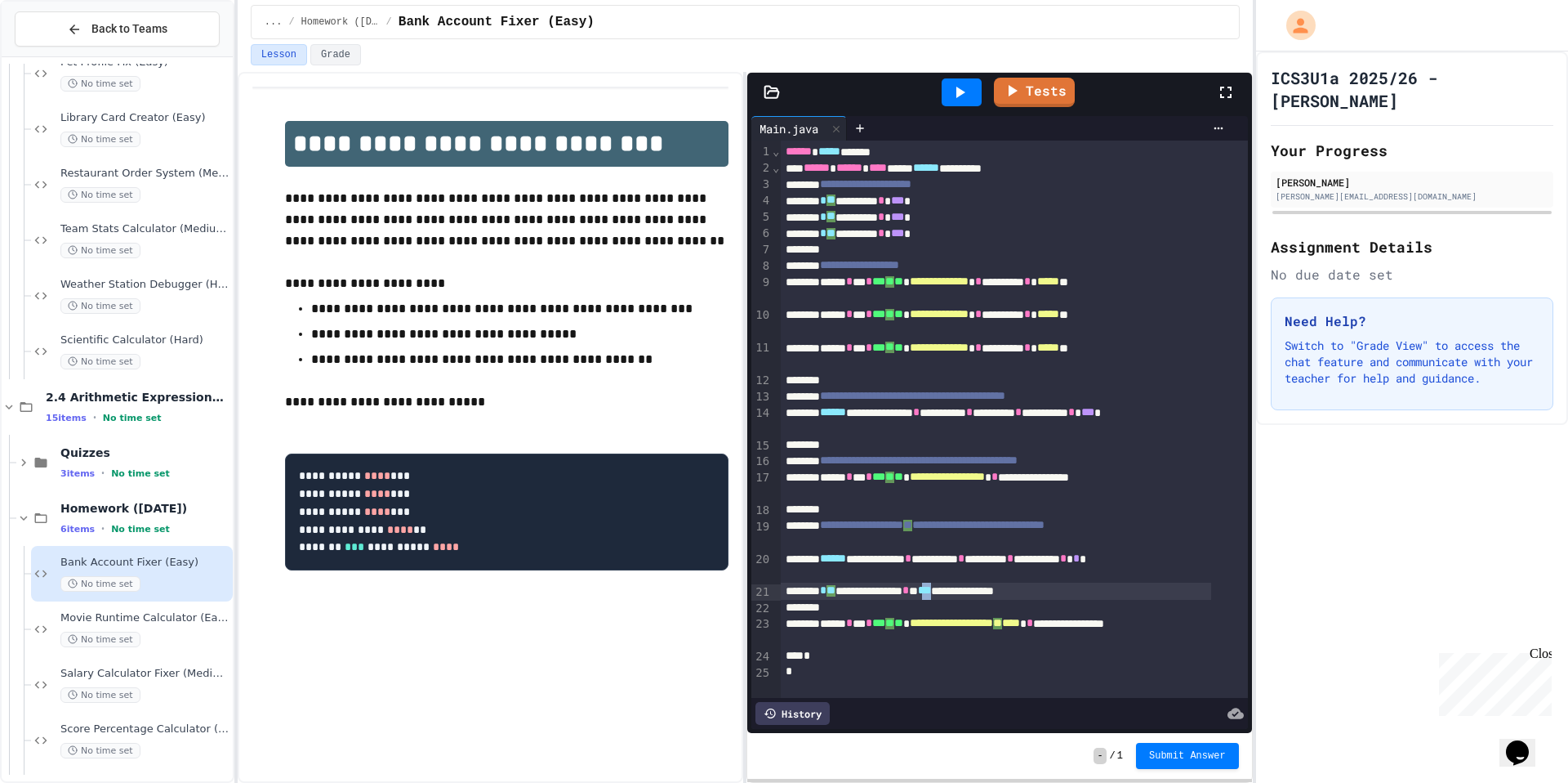
scroll to position [11, 0]
drag, startPoint x: 1009, startPoint y: 581, endPoint x: 991, endPoint y: 582, distance: 18.0
click at [929, 585] on span "***" at bounding box center [922, 591] width 13 height 11
click at [1040, 85] on link "Tests" at bounding box center [1035, 90] width 75 height 31
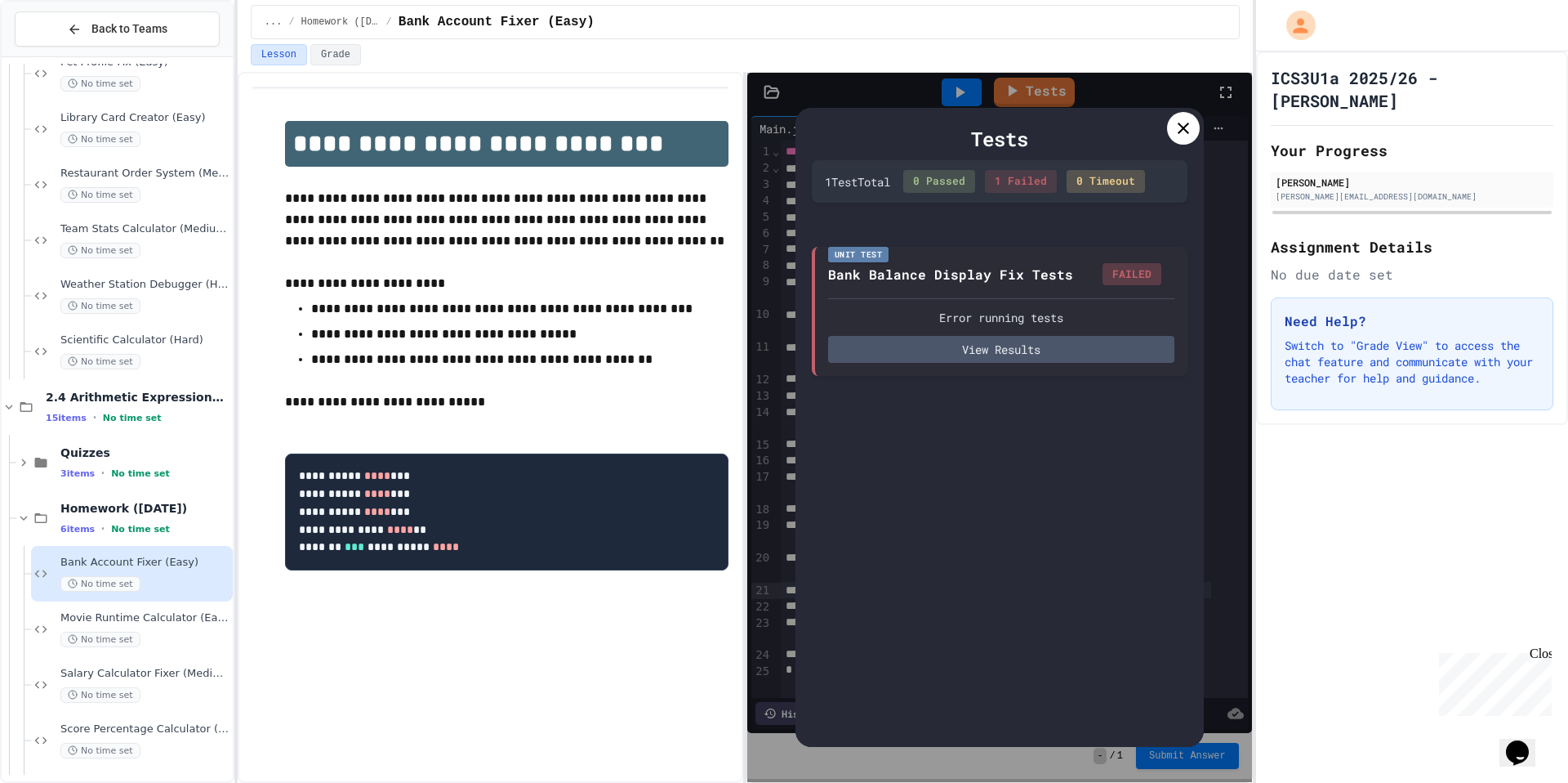
click at [1161, 135] on div "Tests" at bounding box center [999, 139] width 376 height 30
click at [1172, 141] on div "Tests" at bounding box center [999, 139] width 376 height 30
click at [1195, 123] on div at bounding box center [1183, 128] width 33 height 33
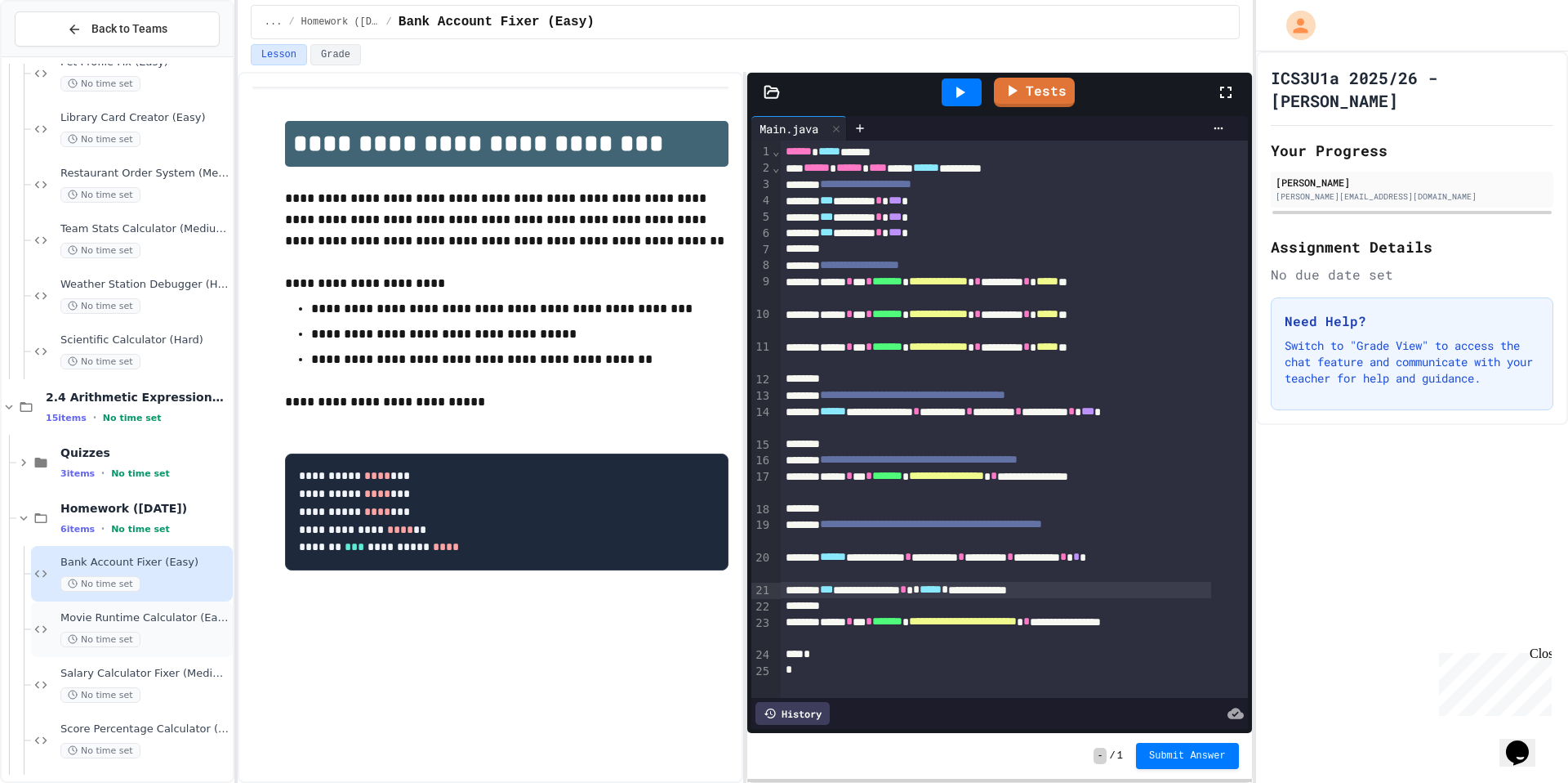
click at [139, 648] on div "Movie Runtime Calculator (Easy) No time set" at bounding box center [132, 630] width 202 height 56
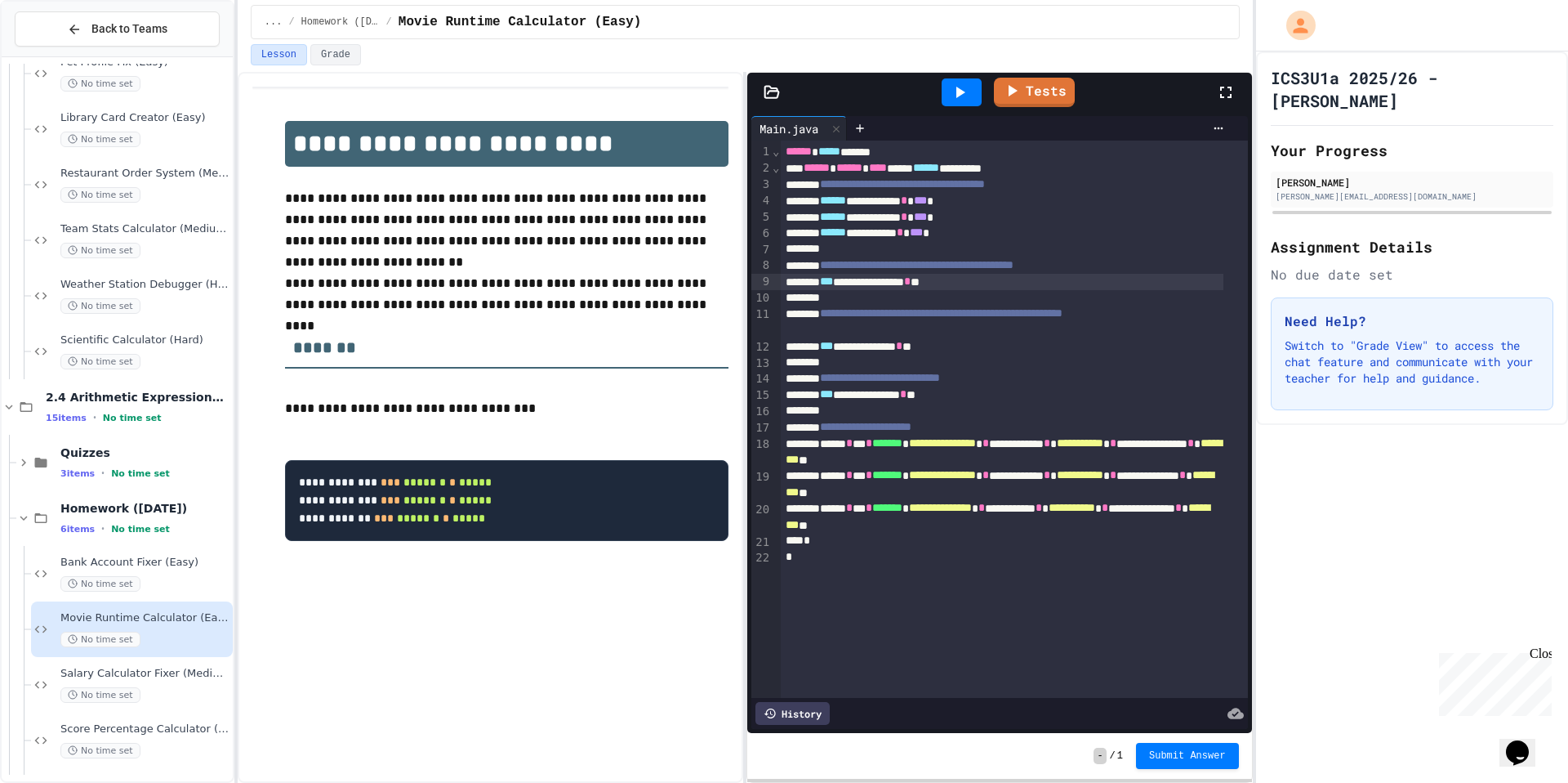
click at [992, 282] on div "**********" at bounding box center [1002, 282] width 442 height 16
click at [982, 348] on div "**********" at bounding box center [1002, 346] width 442 height 16
click at [991, 392] on div "**********" at bounding box center [1002, 395] width 442 height 16
click at [986, 399] on div "**********" at bounding box center [1002, 395] width 442 height 16
click at [999, 282] on div "**********" at bounding box center [1002, 282] width 442 height 16
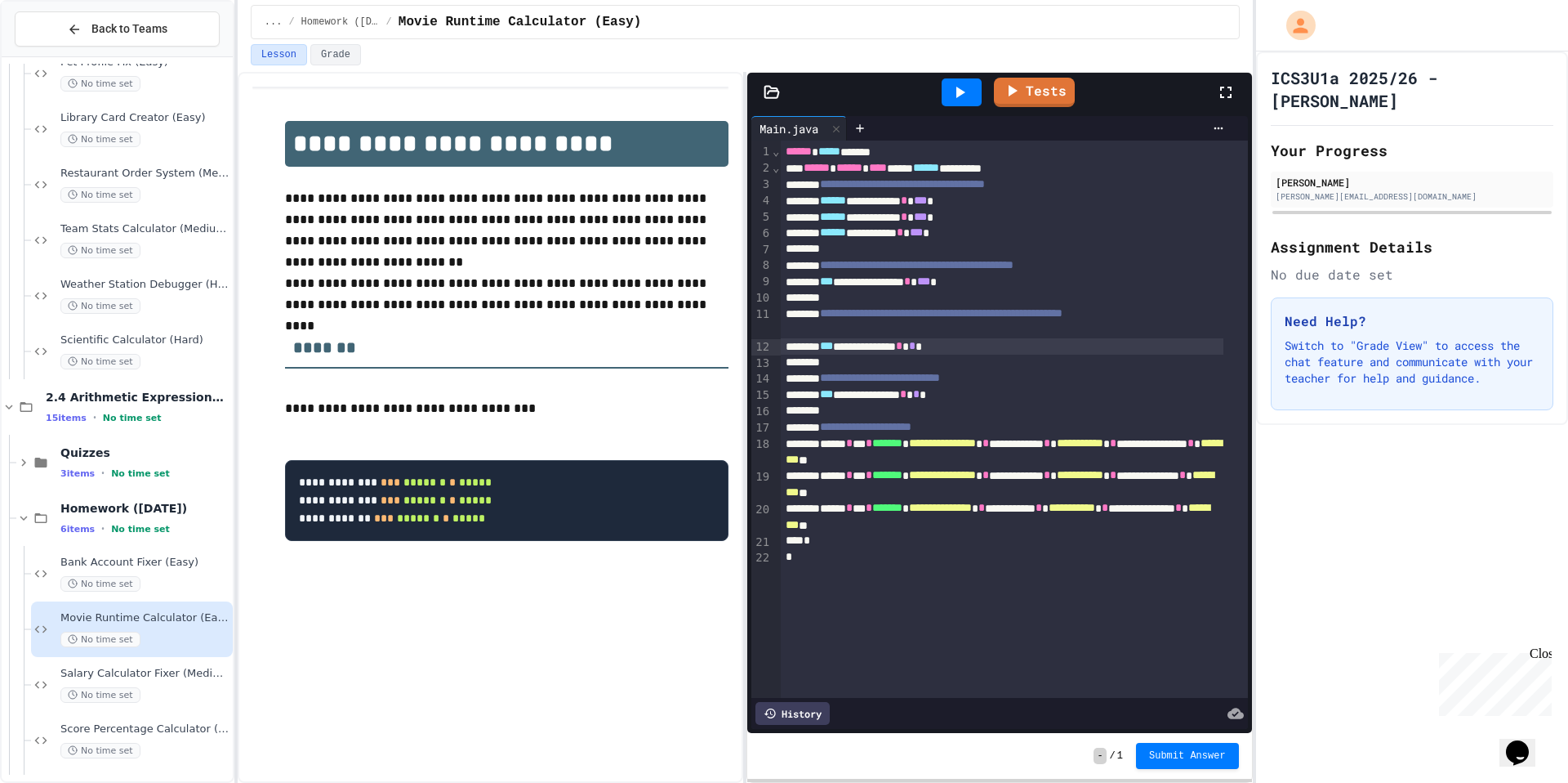
click at [916, 348] on span "*" at bounding box center [912, 346] width 7 height 11
drag, startPoint x: 1013, startPoint y: 277, endPoint x: 1001, endPoint y: 279, distance: 12.2
click at [1001, 279] on div "**********" at bounding box center [1002, 282] width 442 height 16
click at [1058, 79] on link "Tests" at bounding box center [1034, 91] width 79 height 31
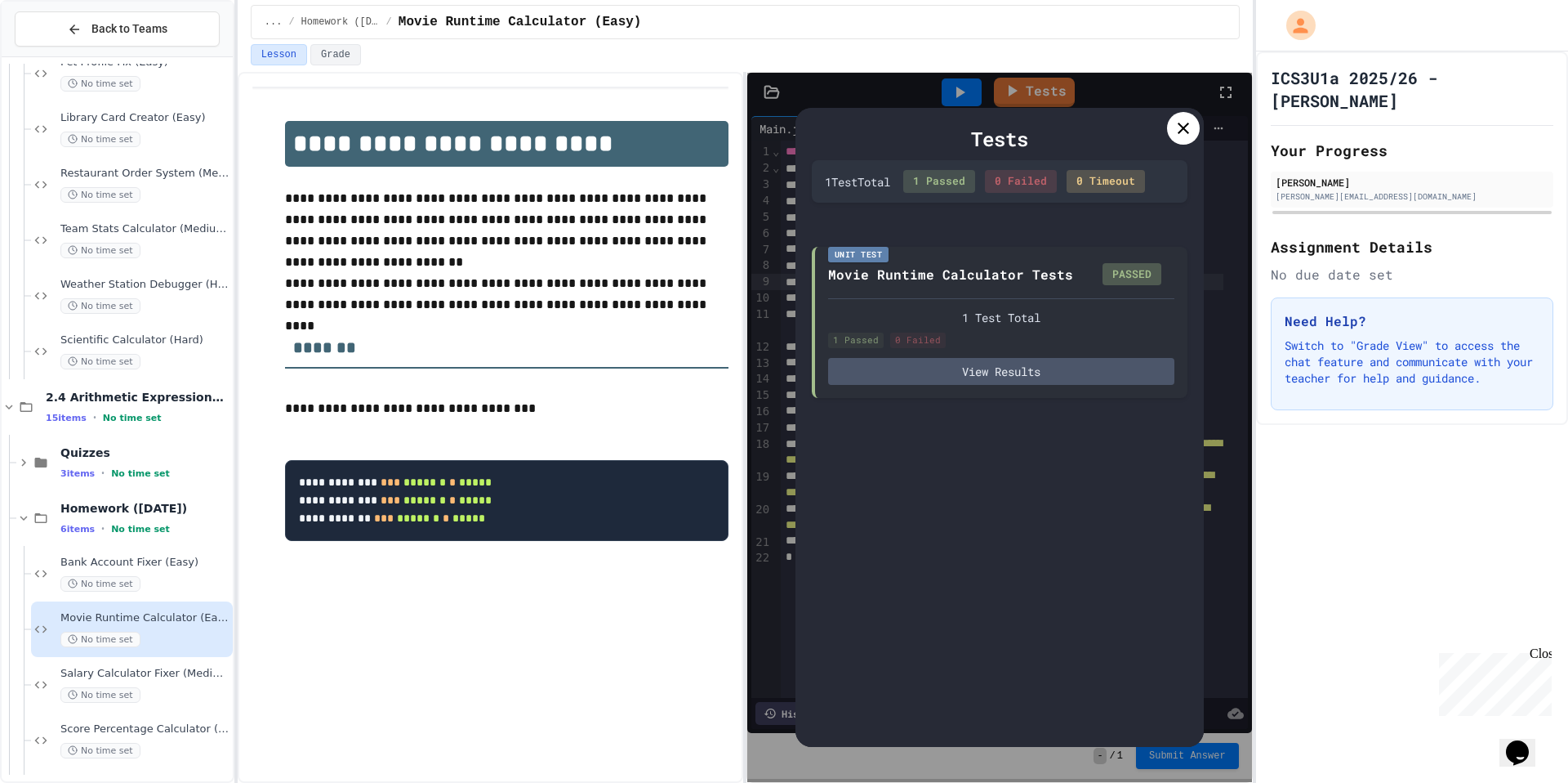
click at [1181, 123] on icon at bounding box center [1183, 128] width 20 height 20
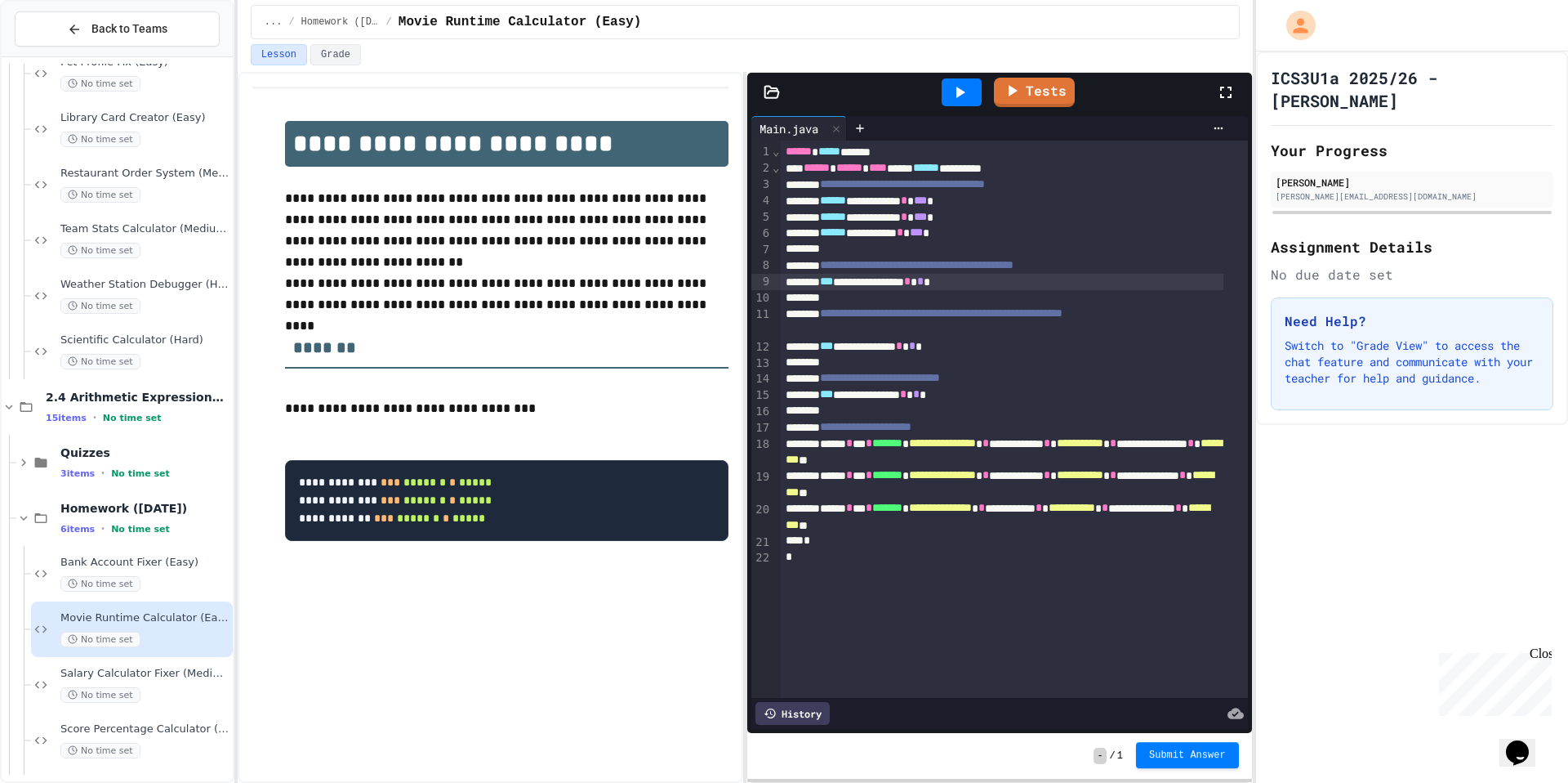
click at [1177, 748] on button "Submit Answer" at bounding box center [1187, 755] width 103 height 26
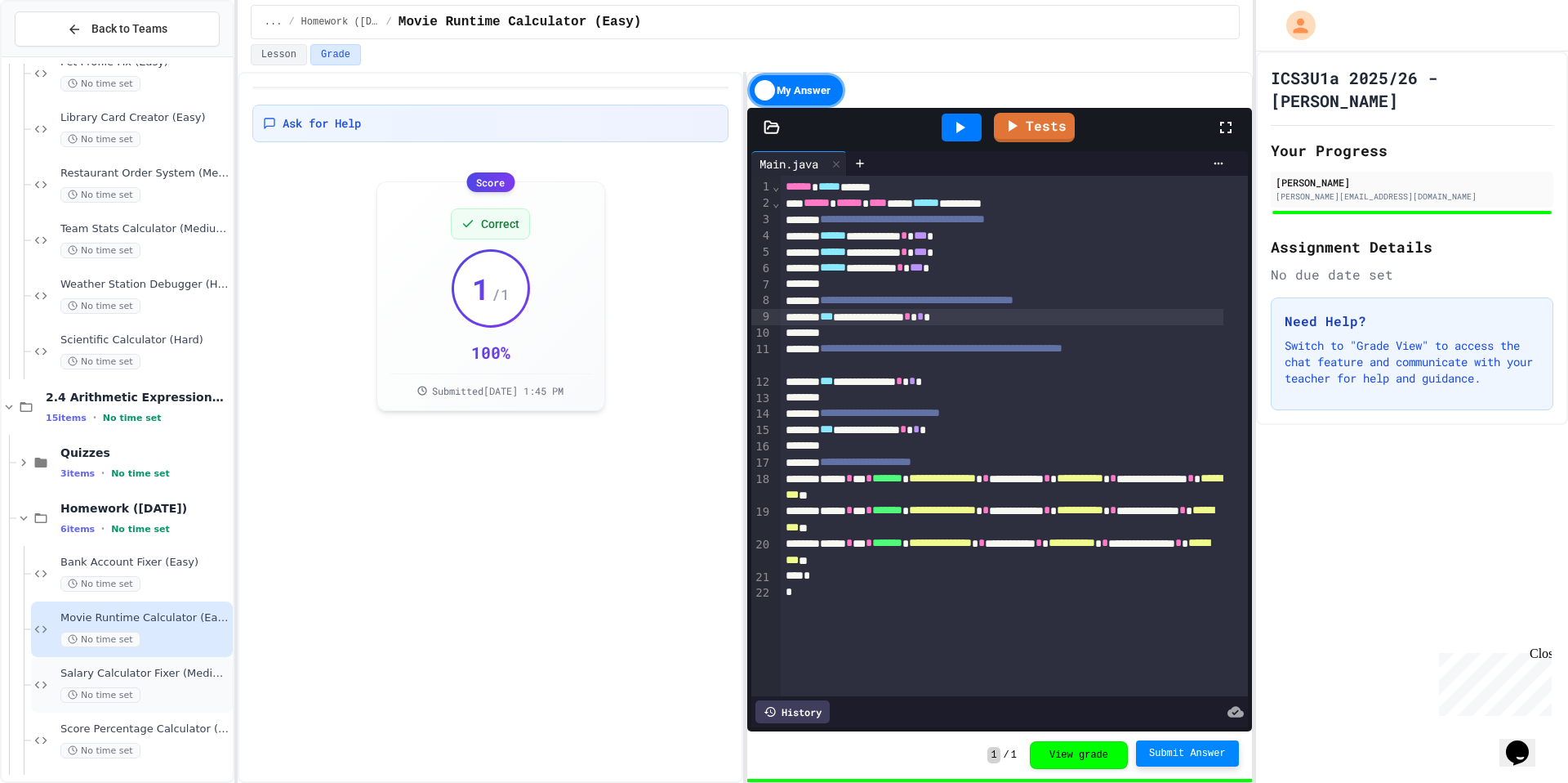
click at [175, 672] on span "Salary Calculator Fixer (Medium)" at bounding box center [145, 673] width 169 height 14
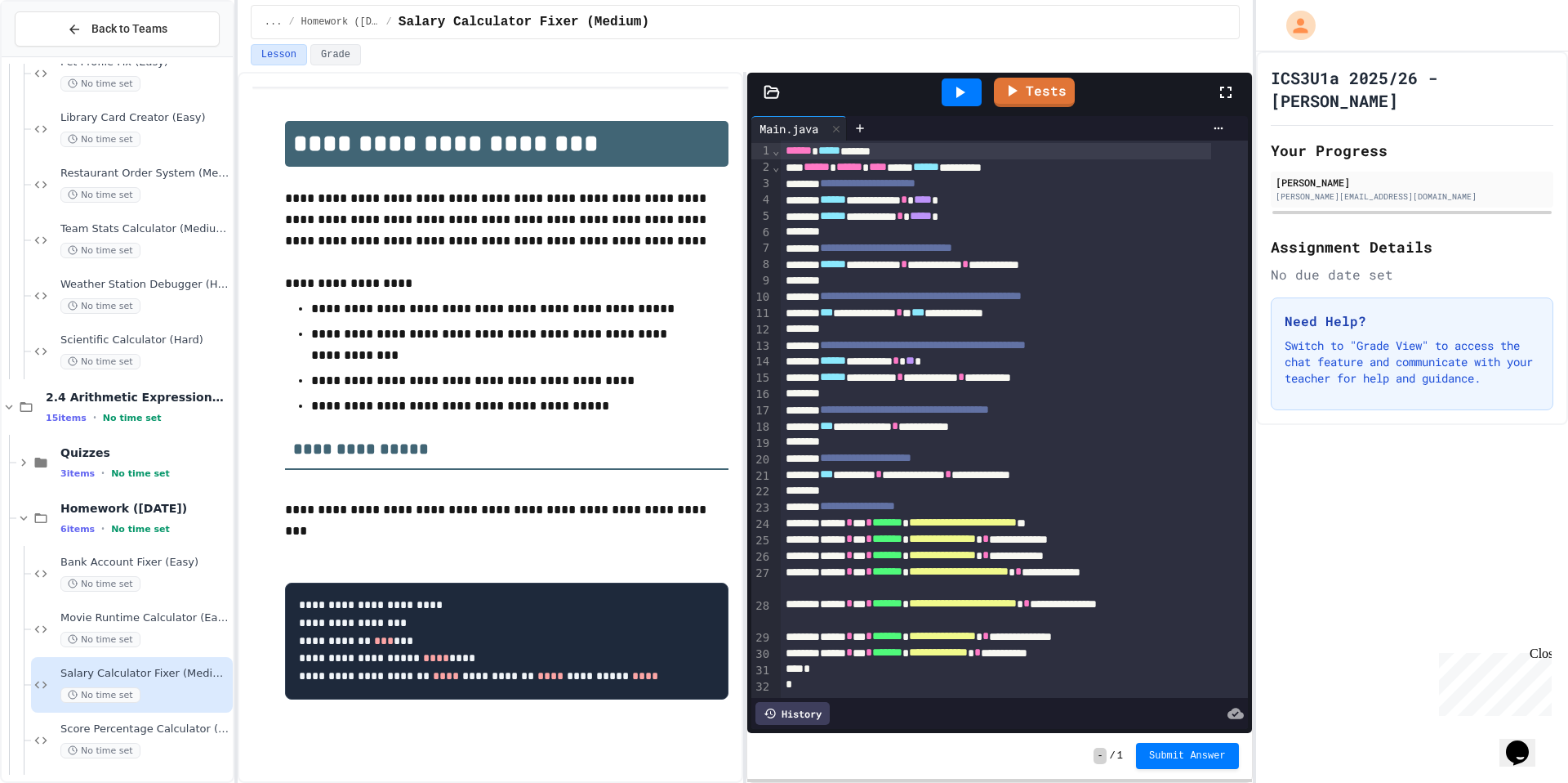
scroll to position [19, 0]
drag, startPoint x: 1005, startPoint y: 290, endPoint x: 989, endPoint y: 299, distance: 18.4
click at [988, 303] on div "**********" at bounding box center [996, 311] width 431 height 16
click at [915, 355] on span "**" at bounding box center [910, 360] width 9 height 11
click at [1108, 386] on div at bounding box center [996, 394] width 431 height 16
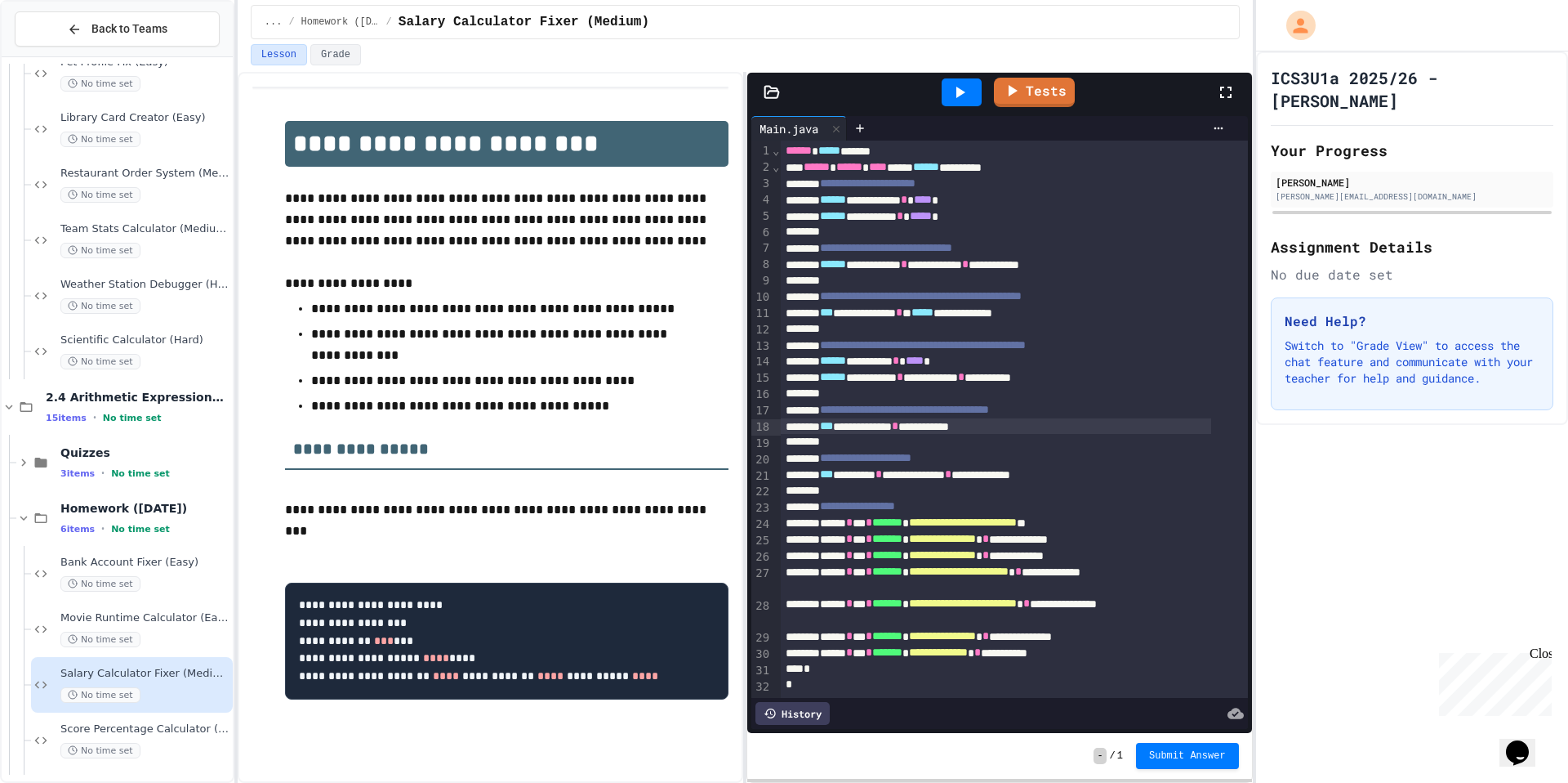
click at [971, 419] on div "**********" at bounding box center [996, 427] width 431 height 16
click at [1028, 304] on div "**********" at bounding box center [996, 313] width 431 height 16
click at [1034, 304] on div "**********" at bounding box center [996, 313] width 431 height 16
click at [1040, 98] on link "Tests" at bounding box center [1035, 91] width 79 height 31
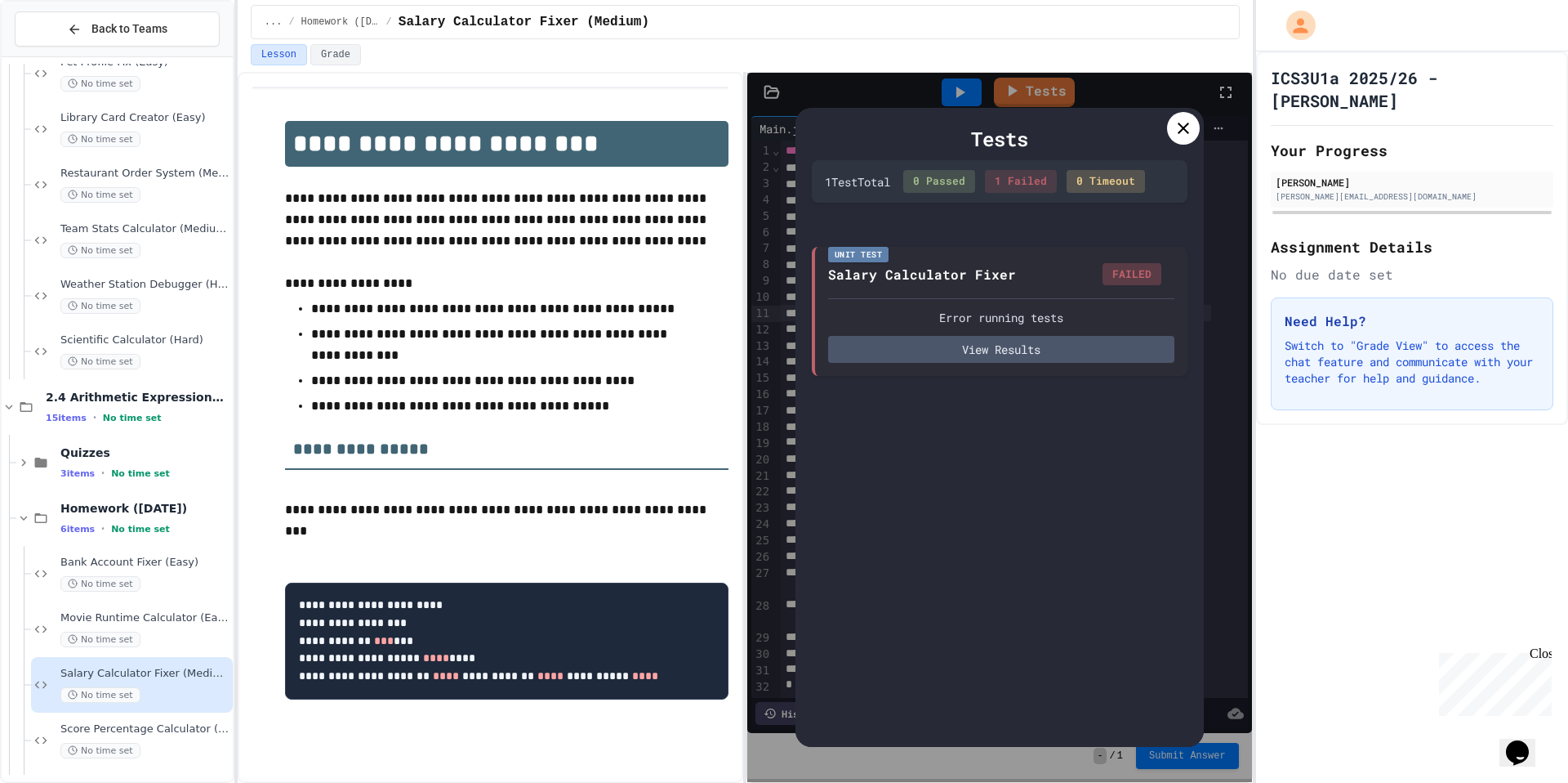
click at [1184, 135] on icon at bounding box center [1183, 128] width 20 height 20
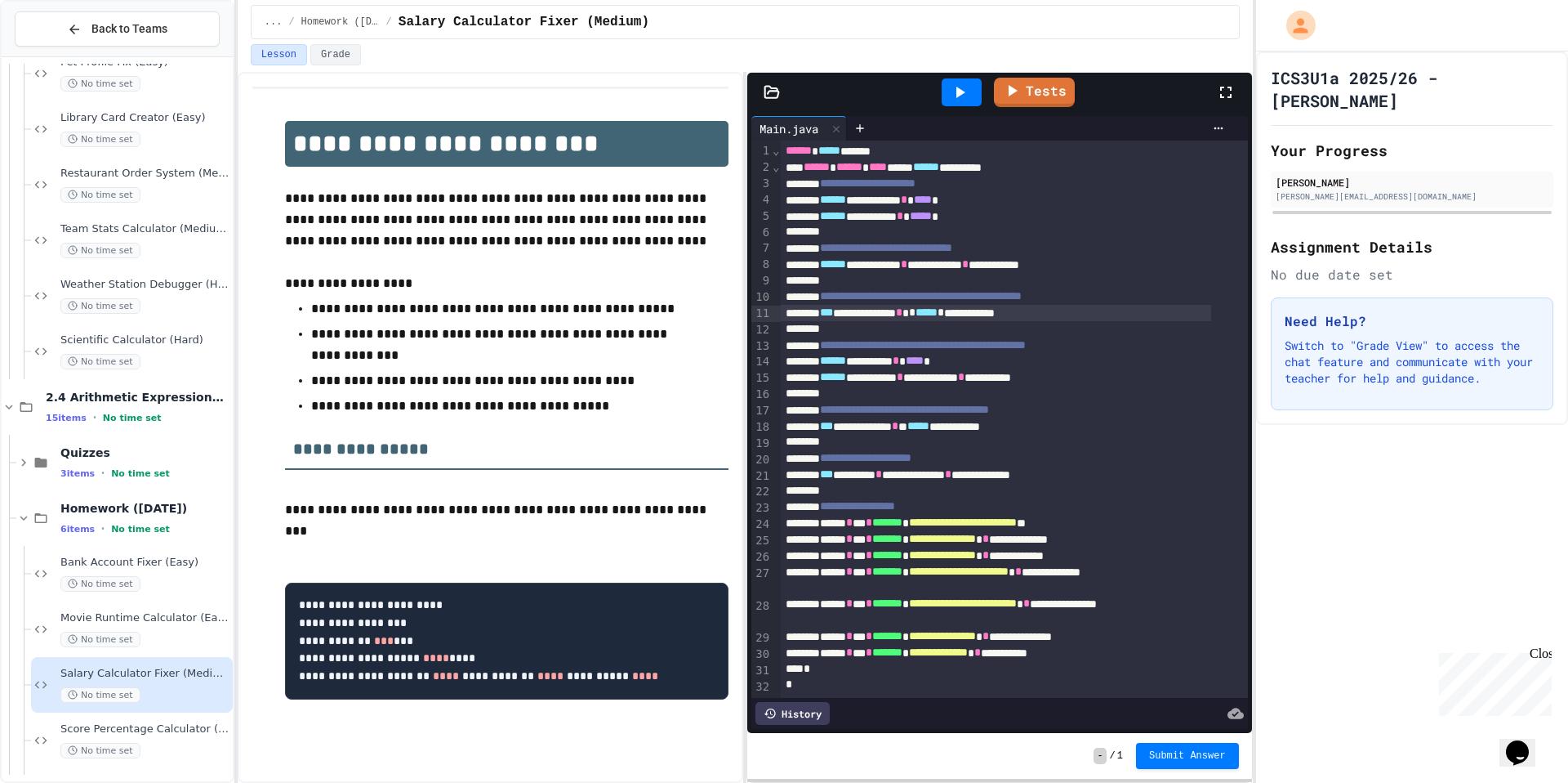
scroll to position [22, 0]
click at [107, 735] on div "Score Percentage Calculator (Medium) No time set" at bounding box center [145, 740] width 169 height 36
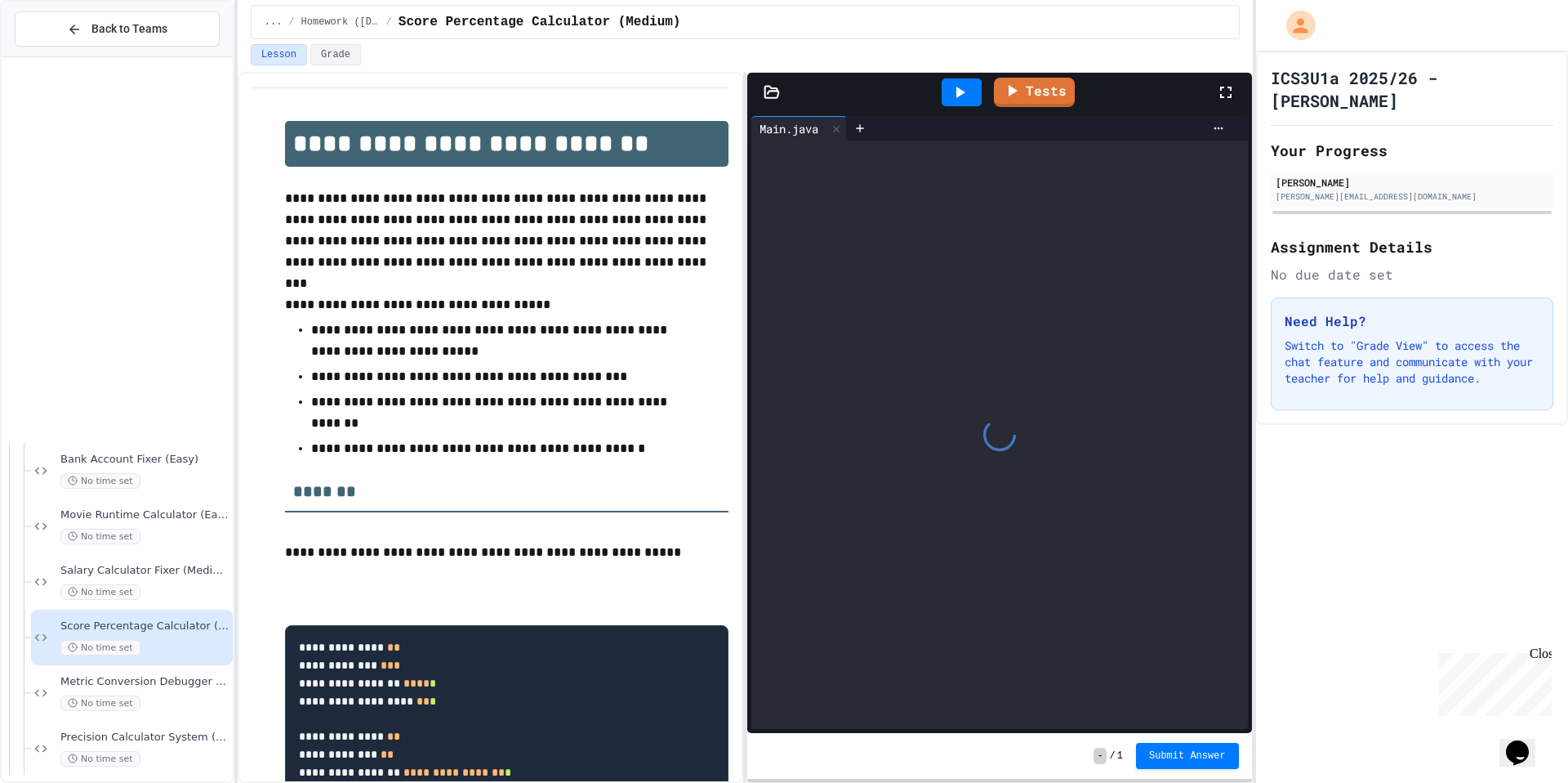
scroll to position [1468, 0]
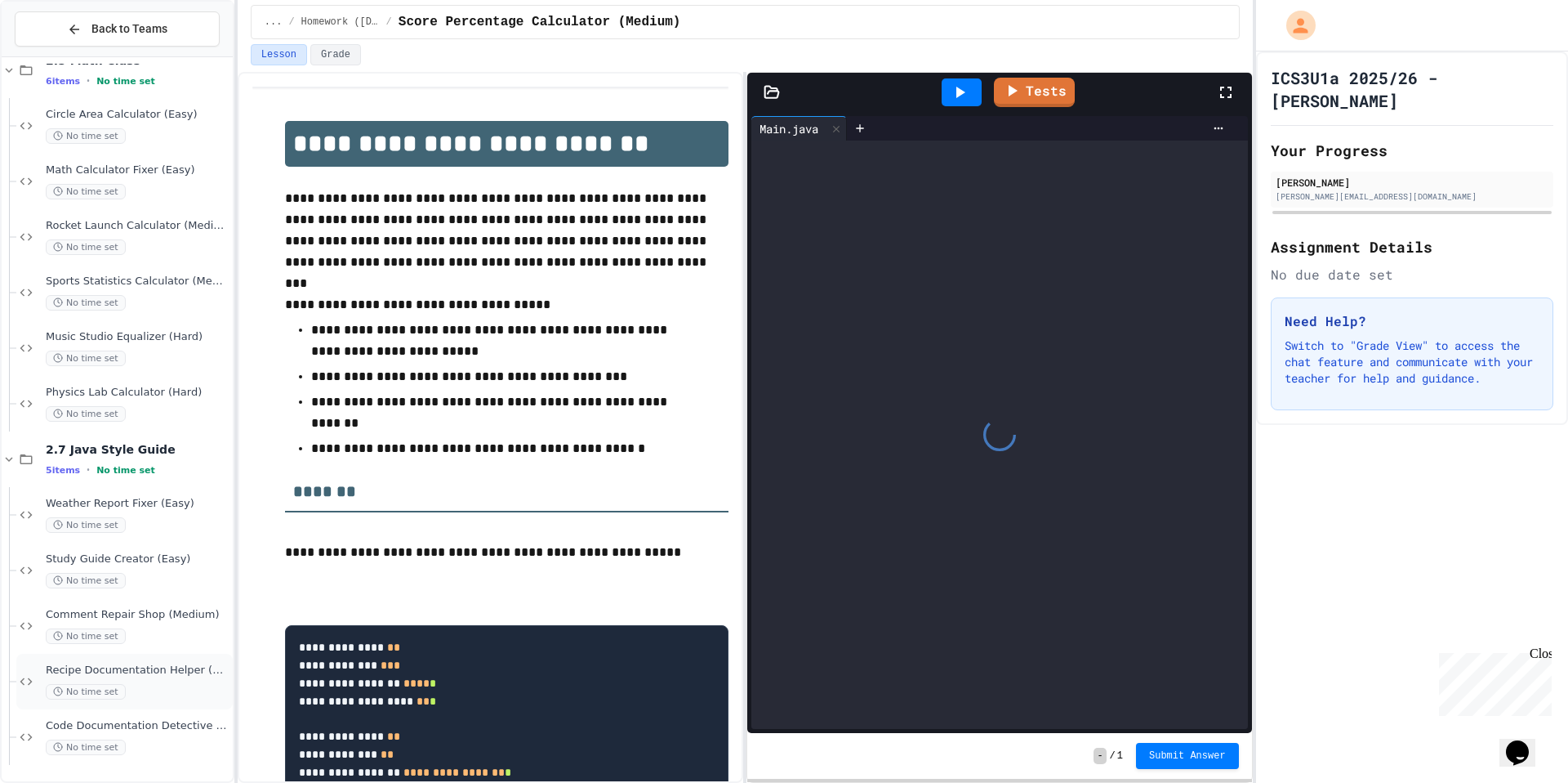
click at [146, 661] on div "Recipe Documentation Helper (Medium) No time set" at bounding box center [125, 681] width 217 height 56
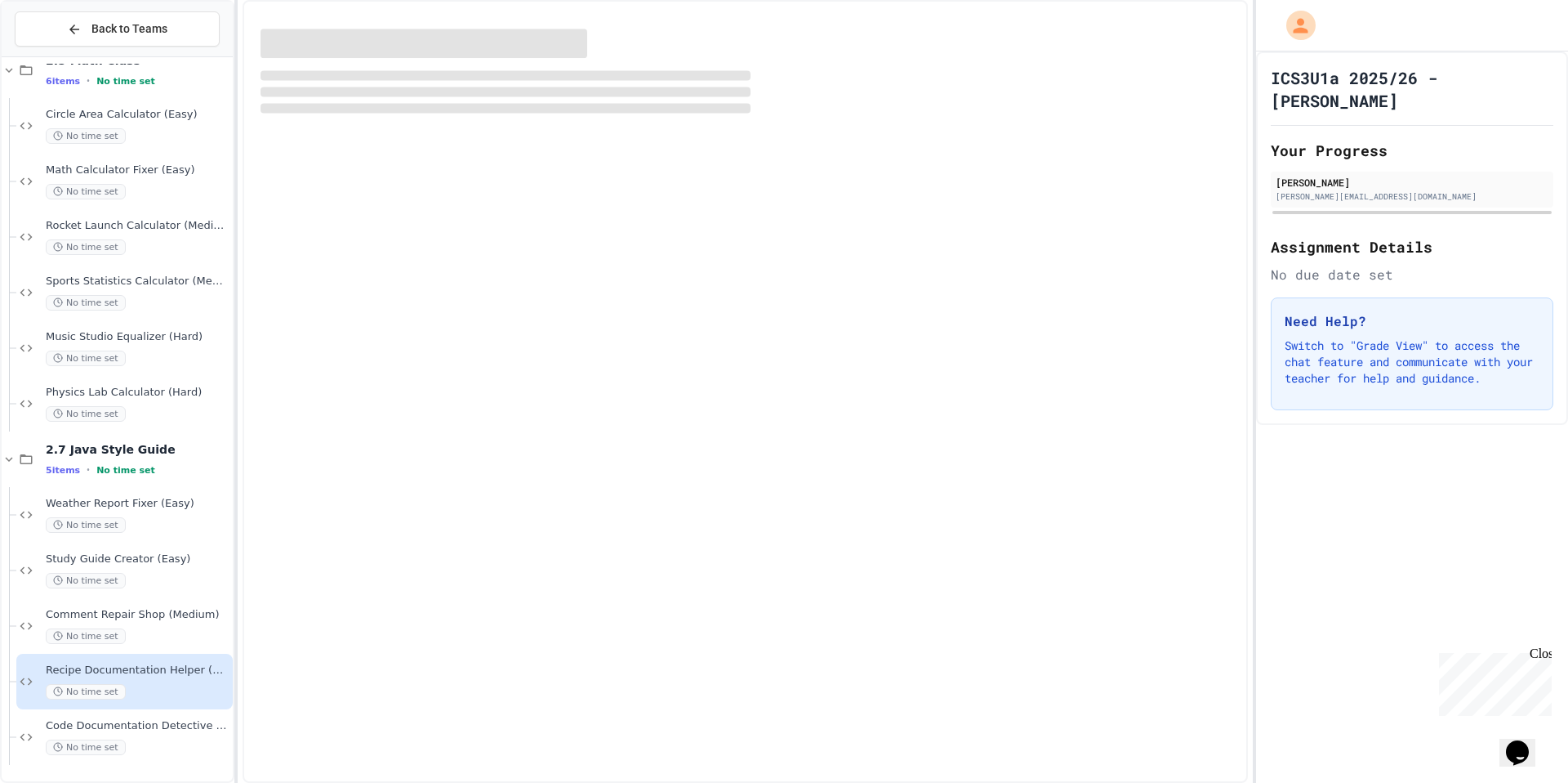
scroll to position [1733, 0]
